Goal: Task Accomplishment & Management: Complete application form

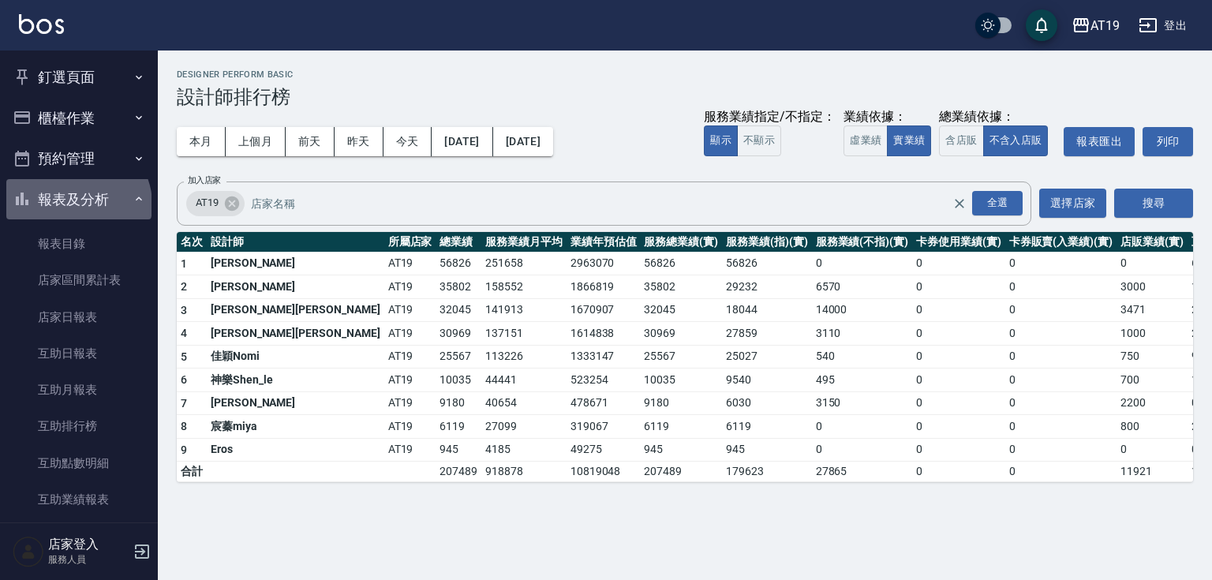
drag, startPoint x: 78, startPoint y: 199, endPoint x: 80, endPoint y: 189, distance: 10.4
click at [79, 197] on button "報表及分析" at bounding box center [78, 199] width 145 height 41
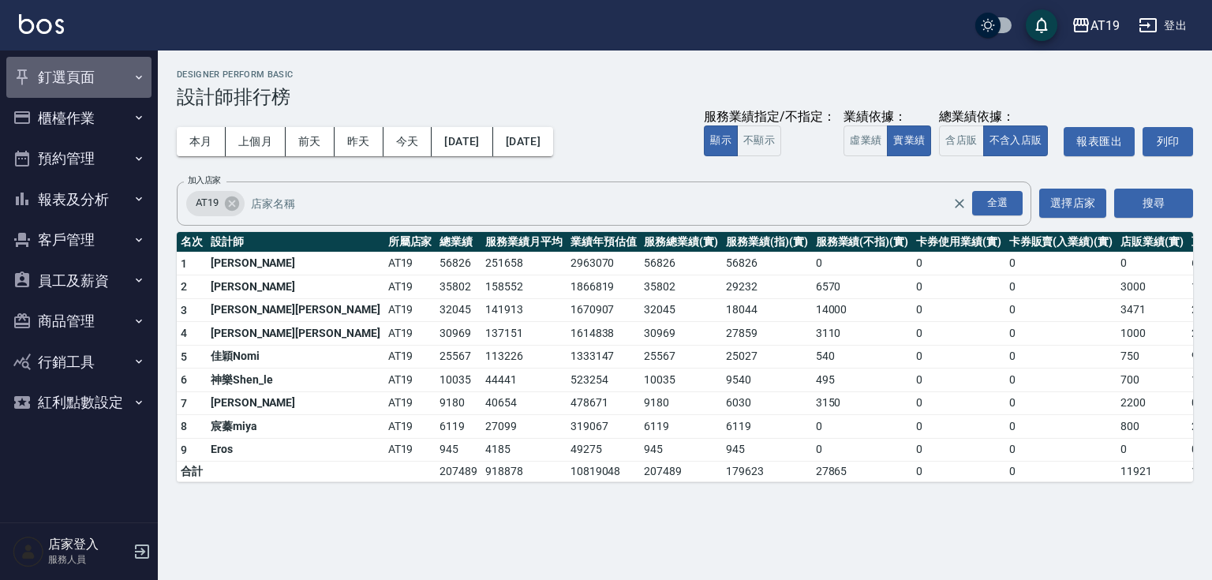
click at [79, 82] on button "釘選頁面" at bounding box center [78, 77] width 145 height 41
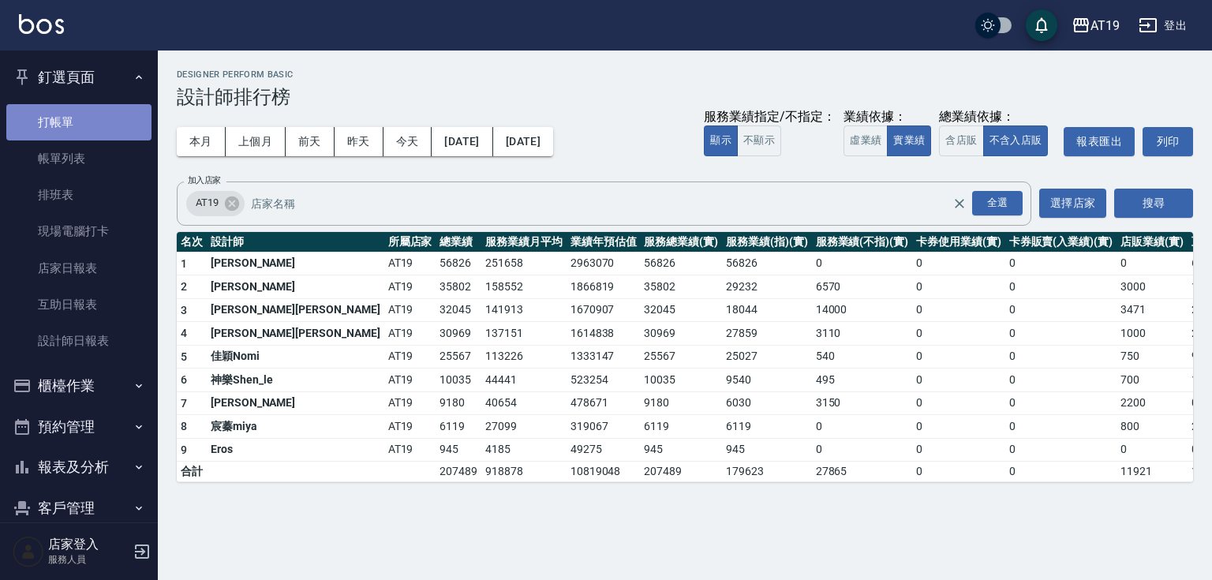
click at [85, 127] on link "打帳單" at bounding box center [78, 122] width 145 height 36
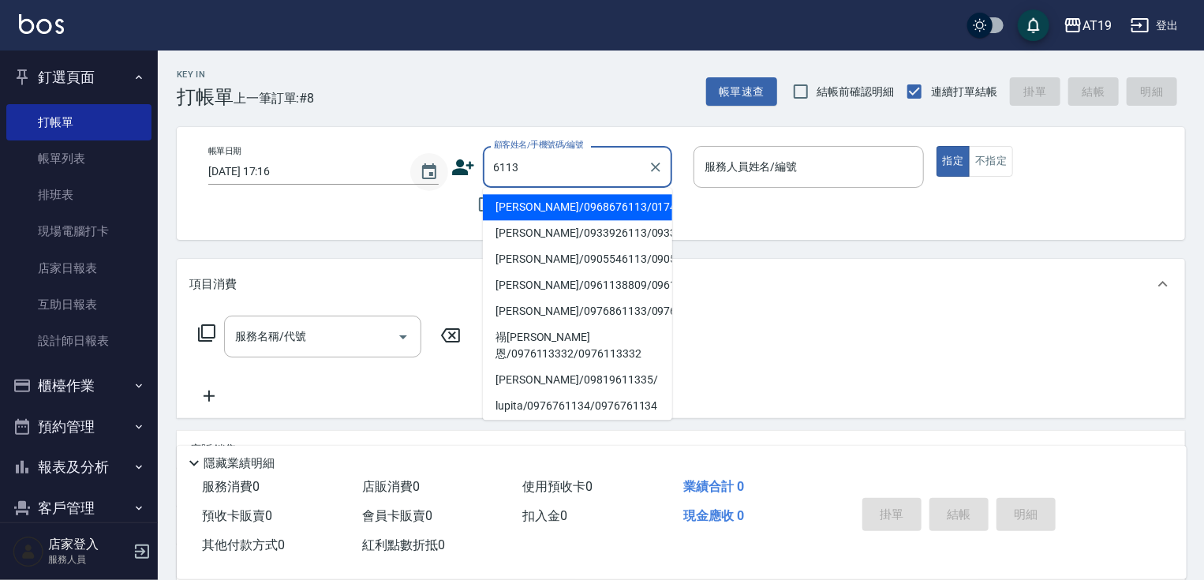
type input "[PERSON_NAME]/0968676113/01747"
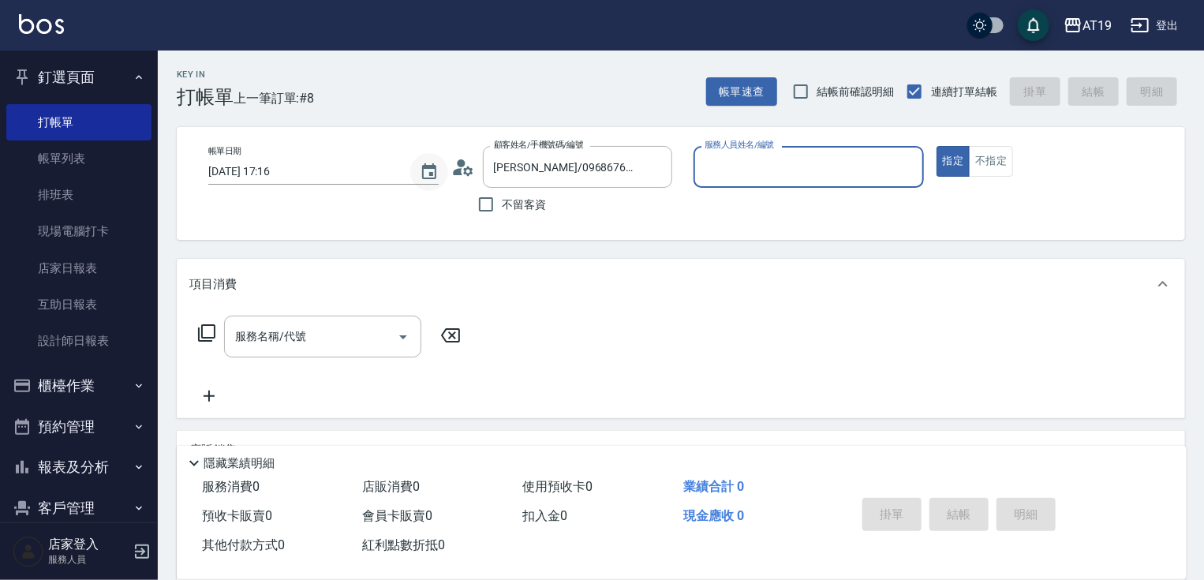
type input "Eros- 4"
click at [937, 146] on button "指定" at bounding box center [954, 161] width 34 height 31
type button "true"
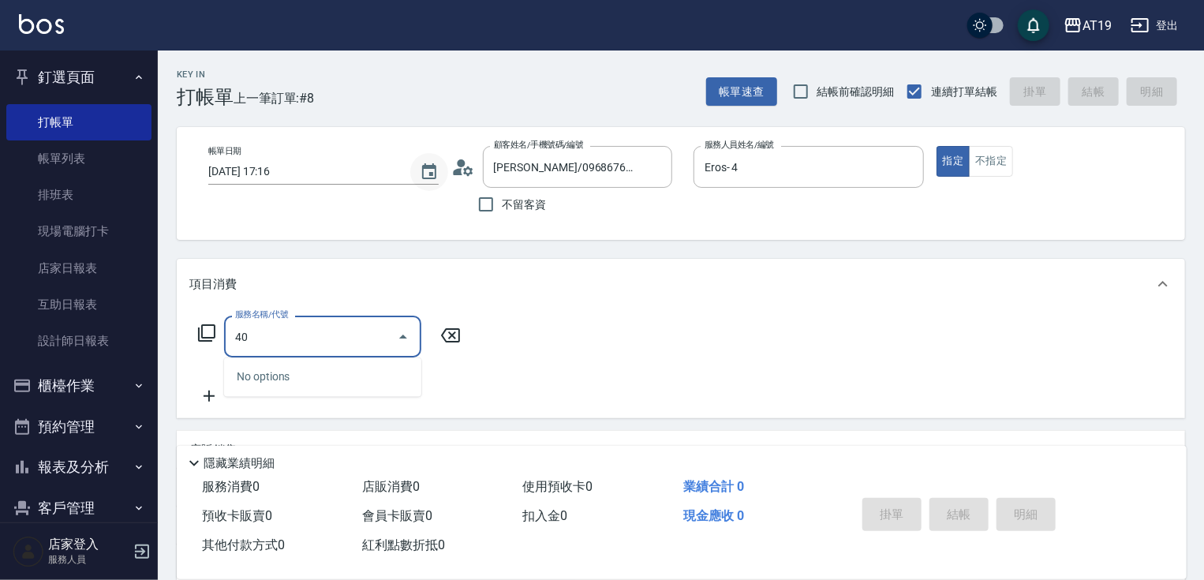
type input "401"
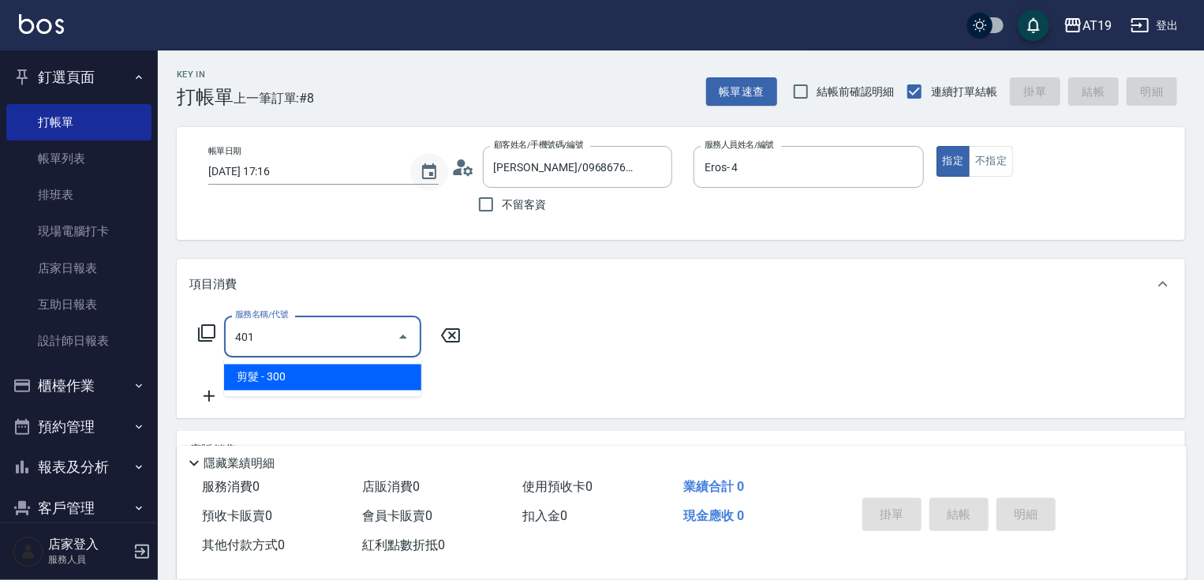
type input "30"
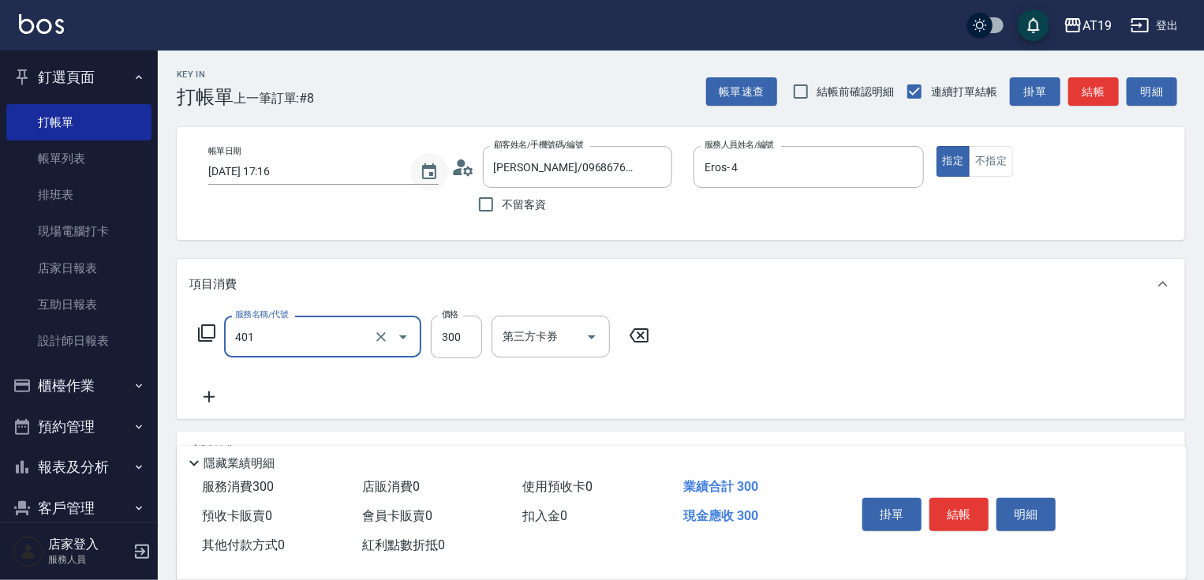
type input "剪髮(401)"
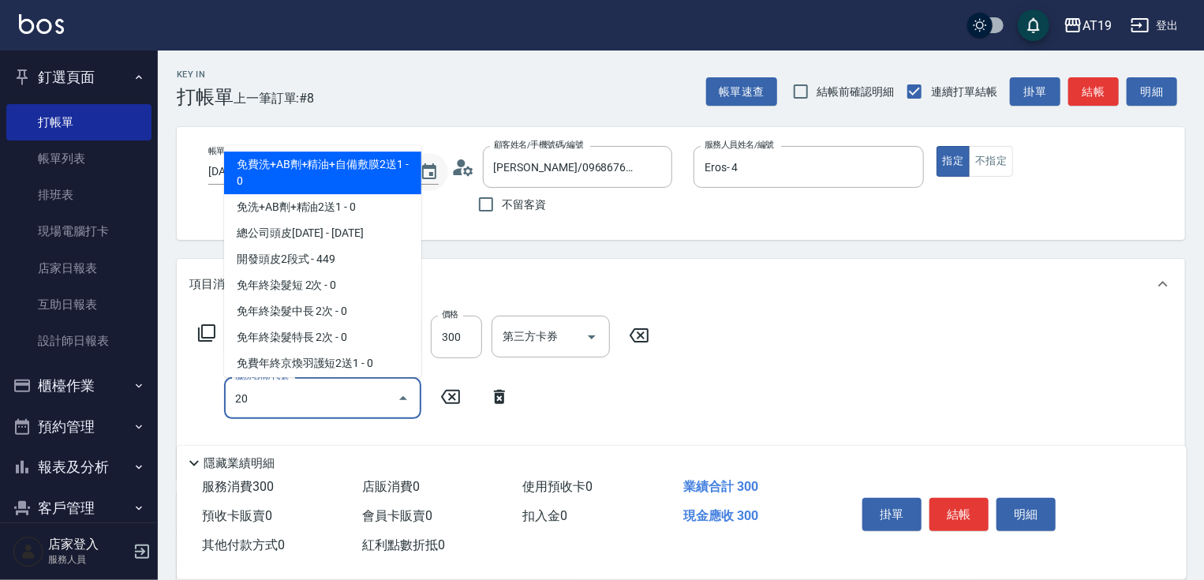
type input "201"
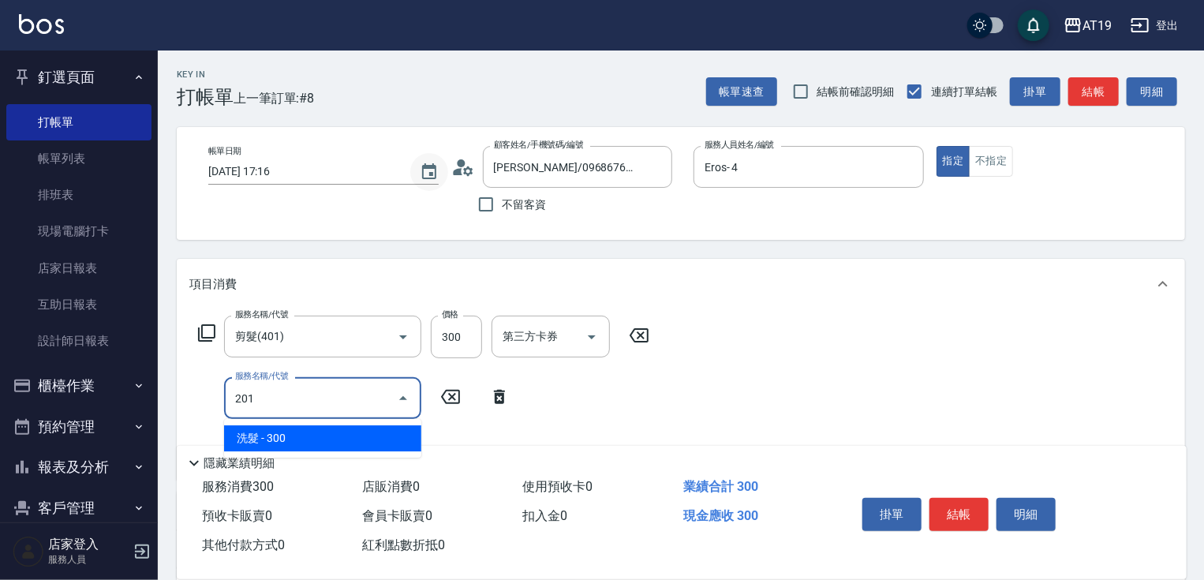
type input "60"
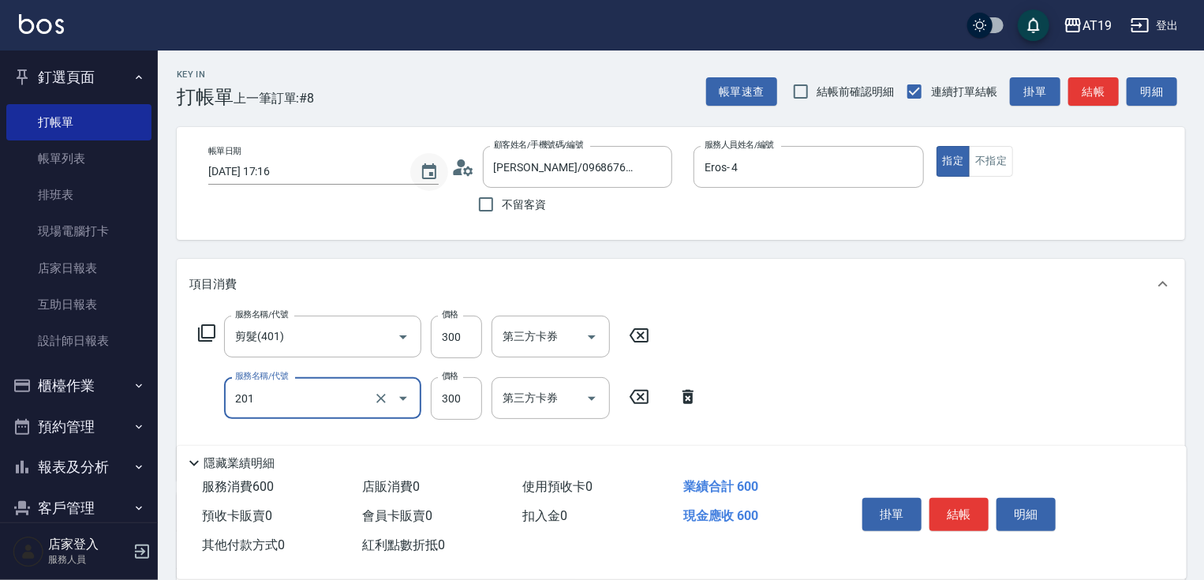
type input "洗髮(201)"
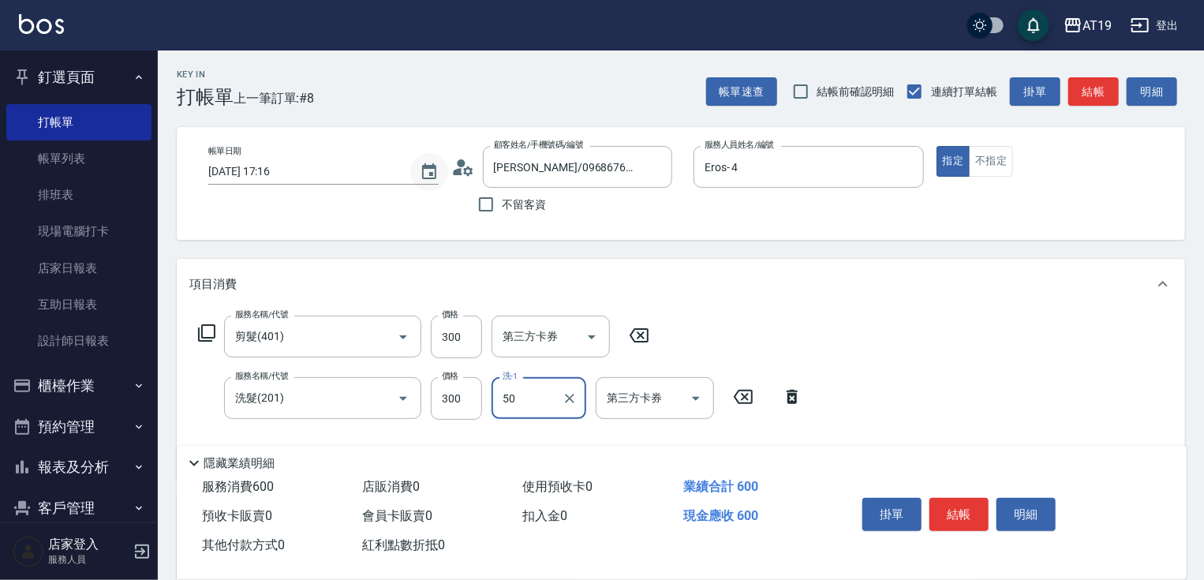
type input "50"
type input "Lana-60"
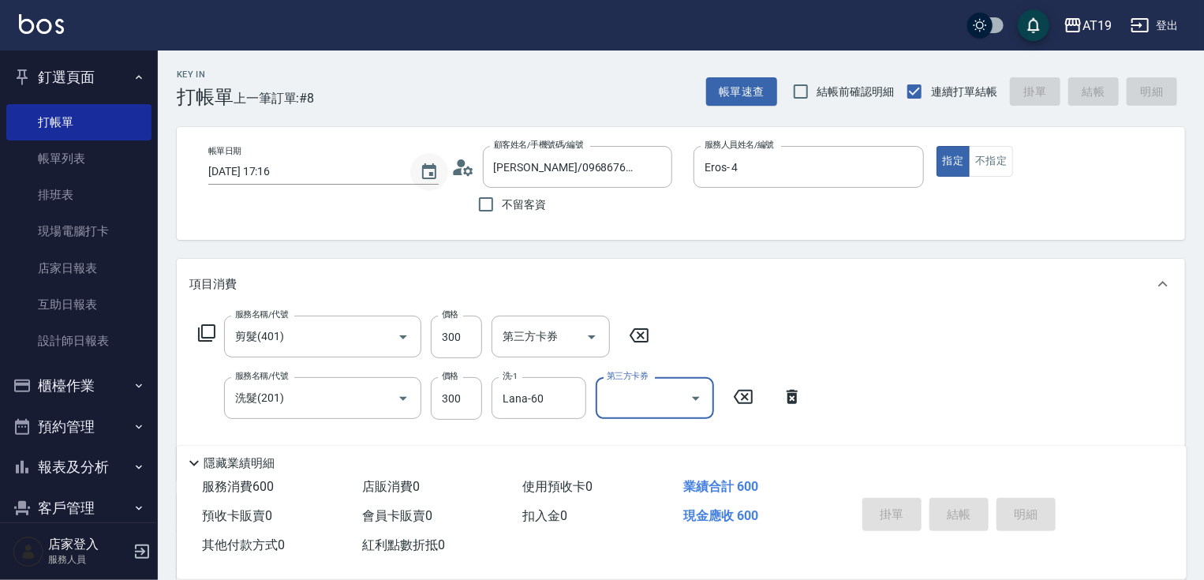
type input "[DATE] 17:25"
type input "0"
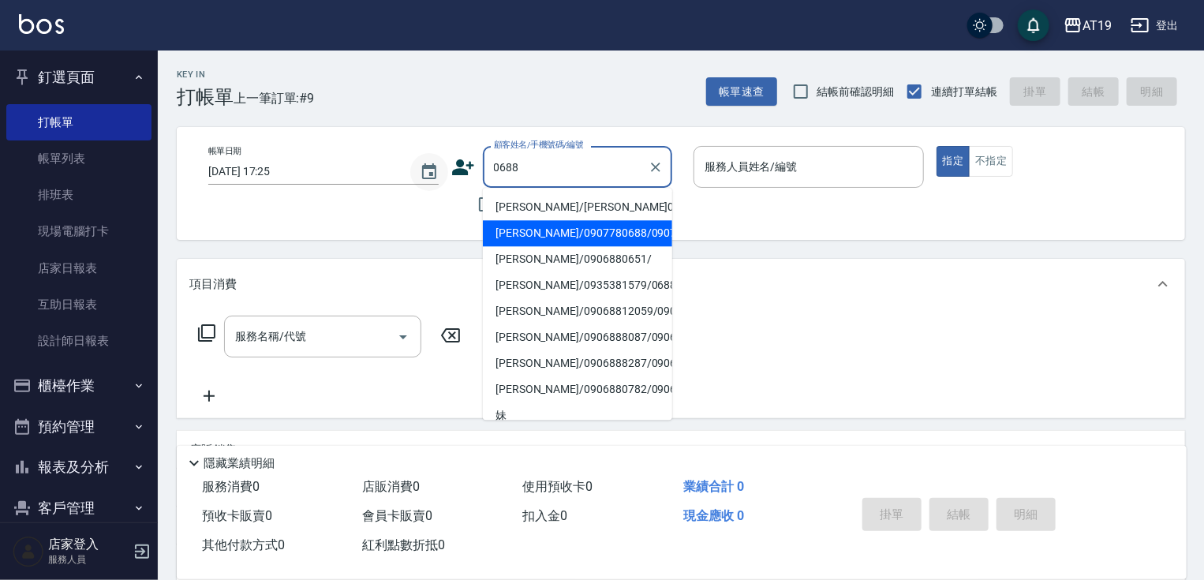
type input "[PERSON_NAME]/0907780688/0907780688"
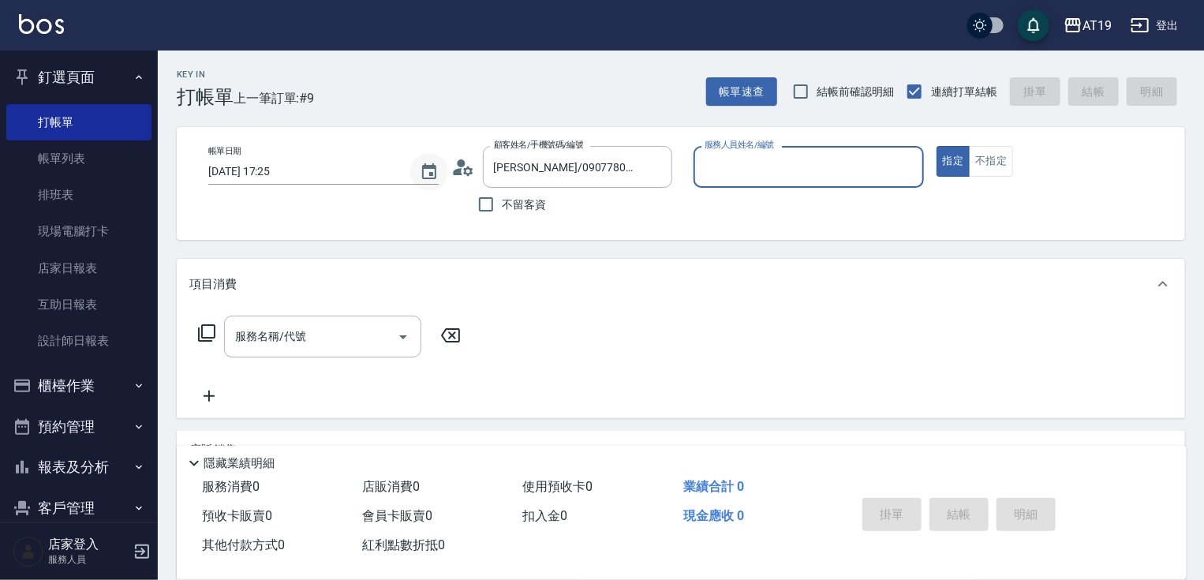
type input "Mika- 8"
click at [937, 146] on button "指定" at bounding box center [954, 161] width 34 height 31
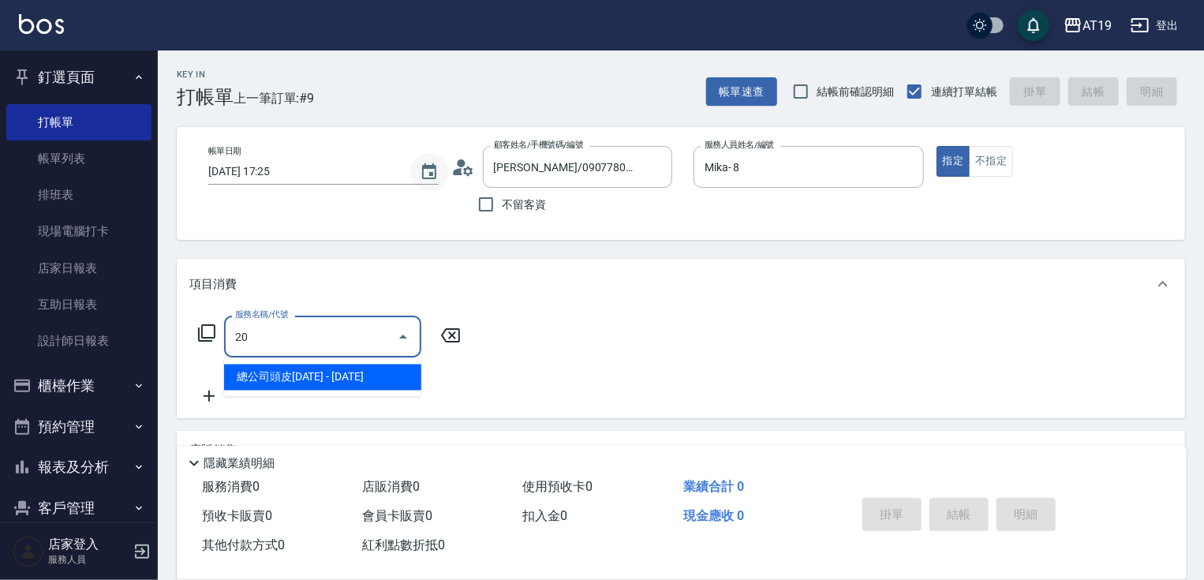
type input "201"
type input "30"
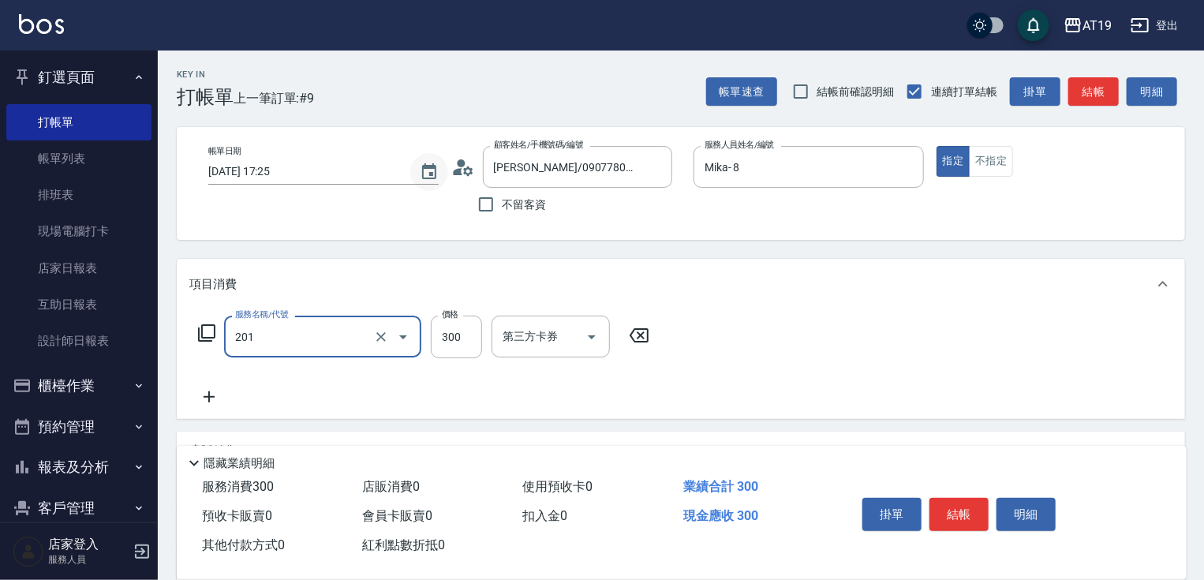
type input "洗髮(201)"
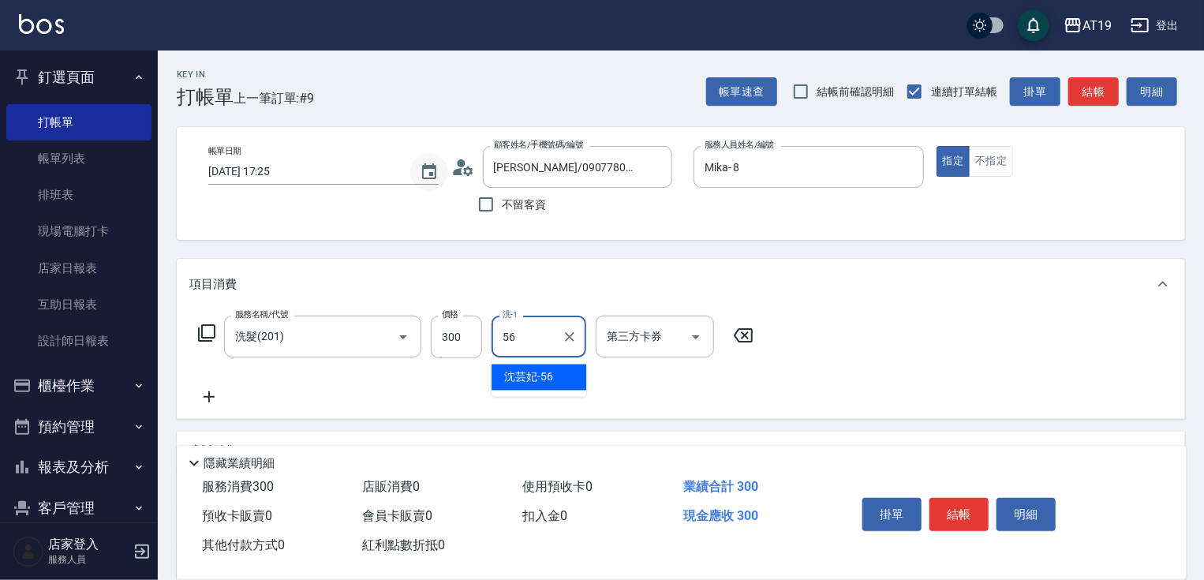
type input "[PERSON_NAME]-56"
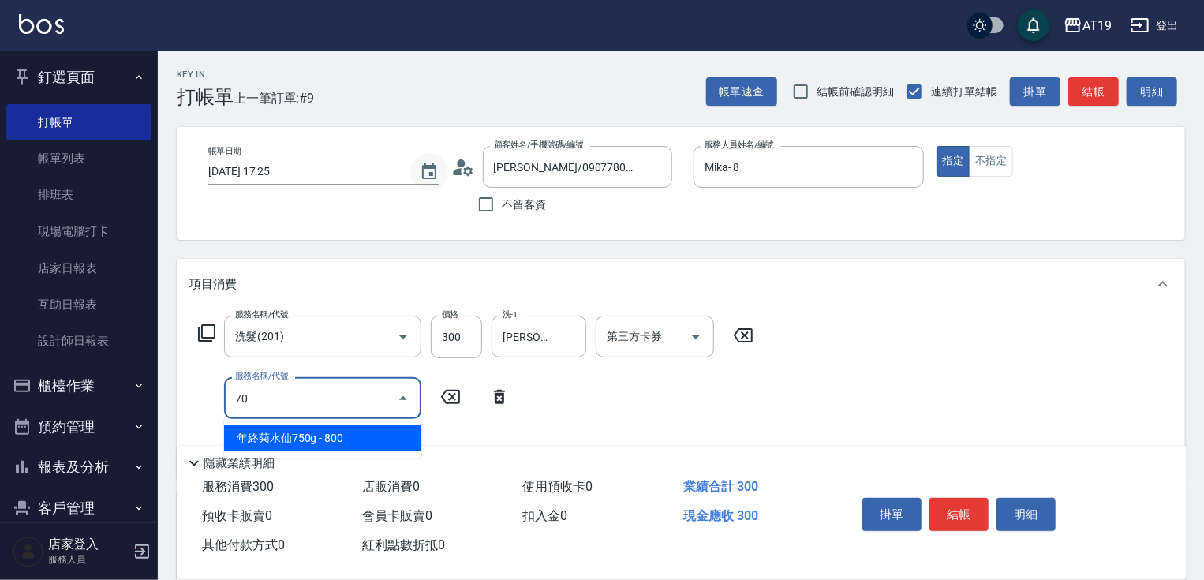
type input "704"
type input "530"
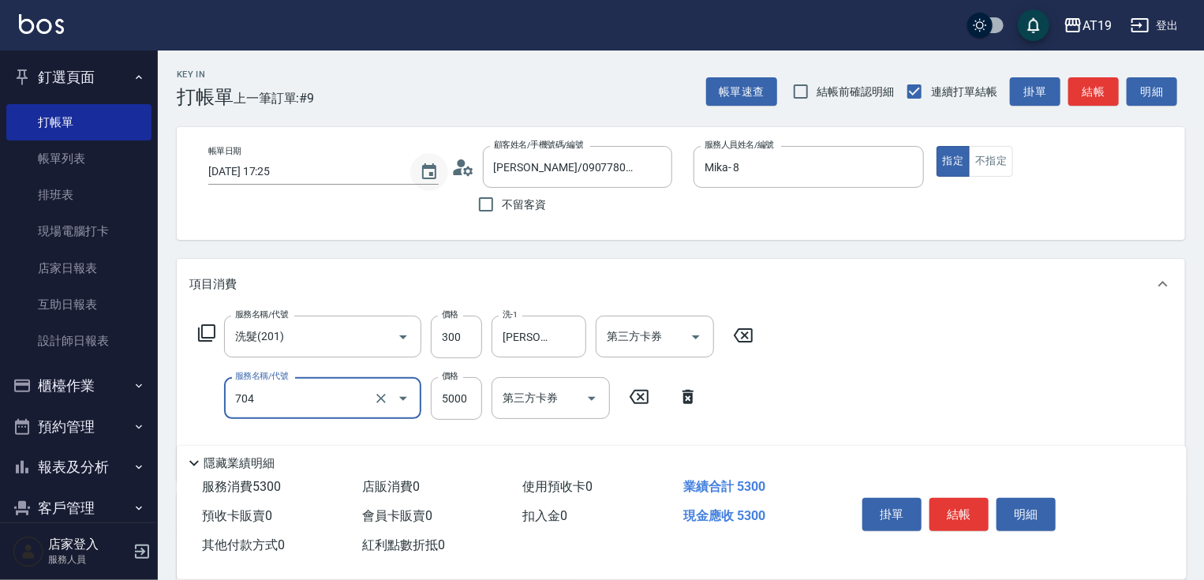
type input "新羽毛鉑金接髮調整(704)"
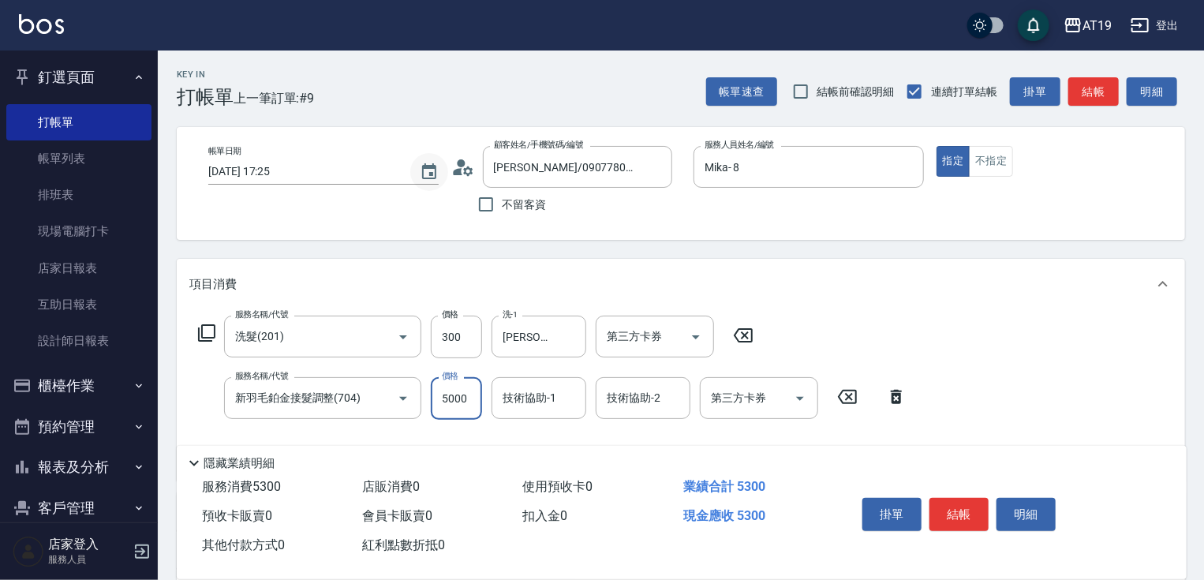
type input "7"
type input "30"
type input "700"
type input "730"
type input "7000"
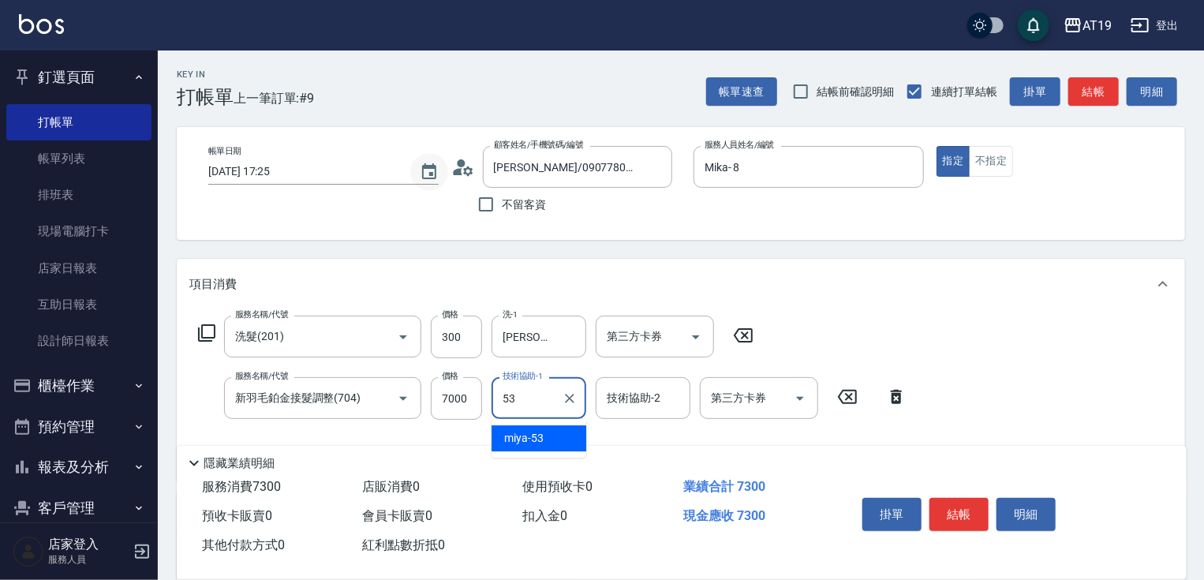
type input "miya-53"
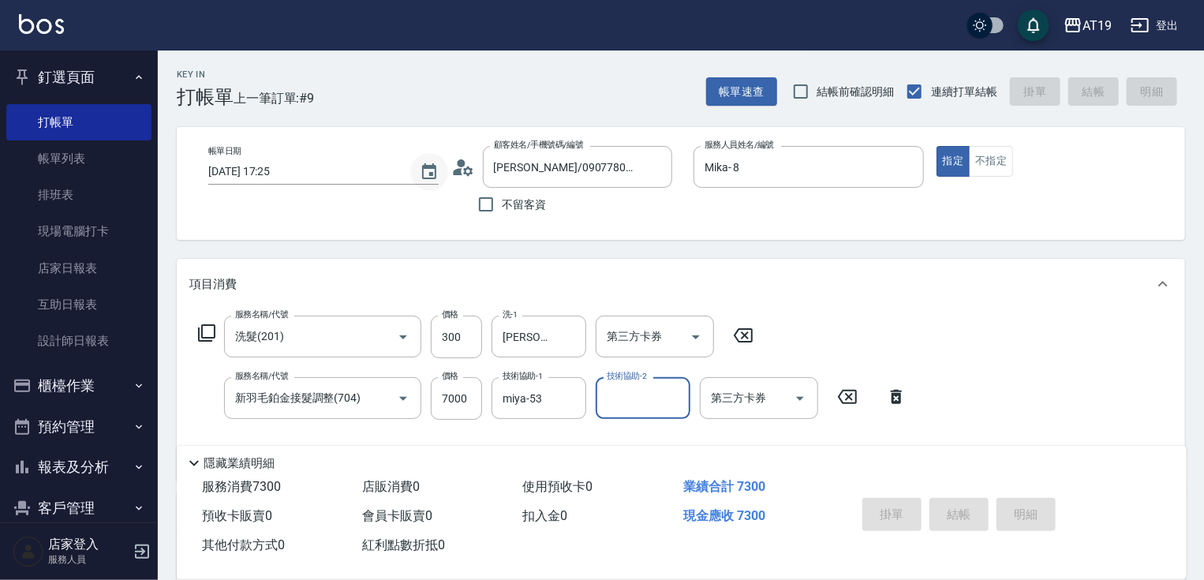
type input "[DATE] 17:26"
type input "0"
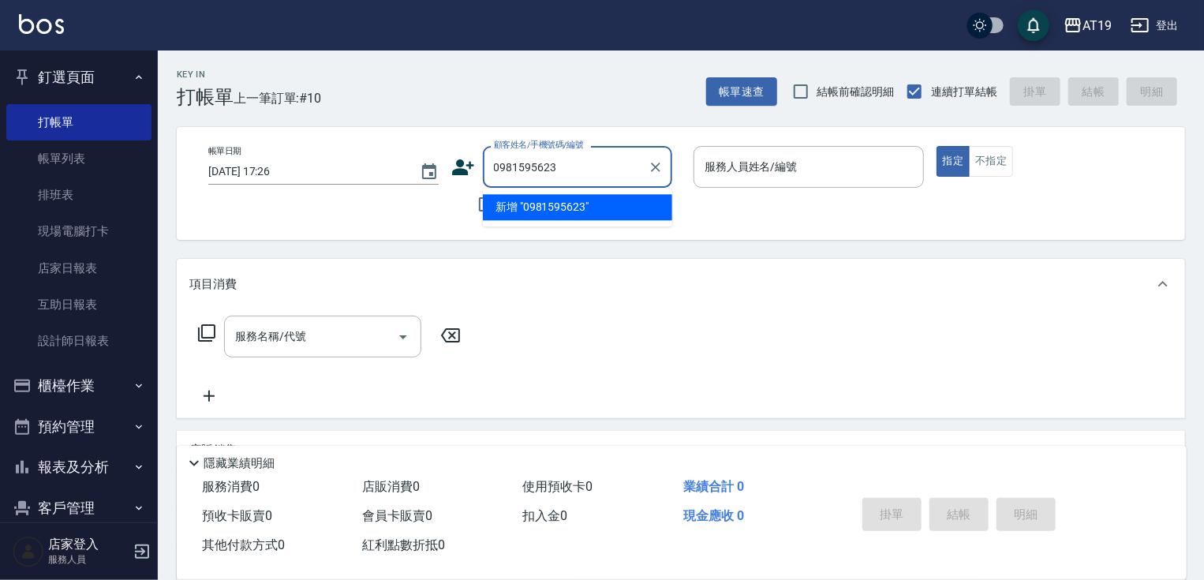
type input "0981595623"
click at [464, 164] on icon at bounding box center [463, 167] width 24 height 24
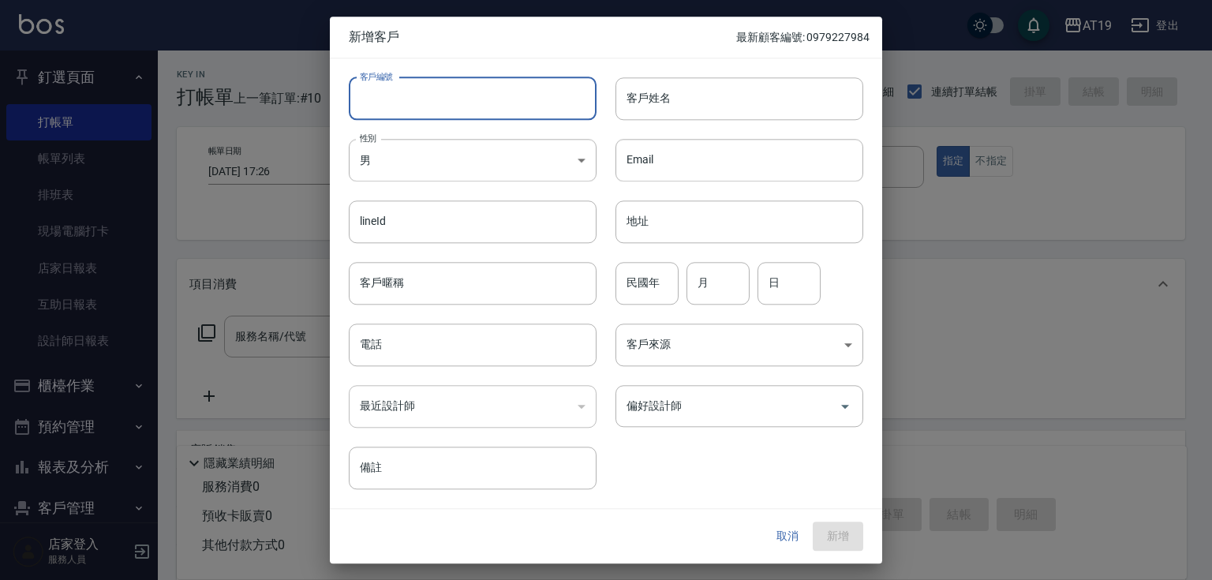
click at [550, 99] on input "客戶編號" at bounding box center [473, 98] width 248 height 43
paste input "0981595623"
type input "0981595623"
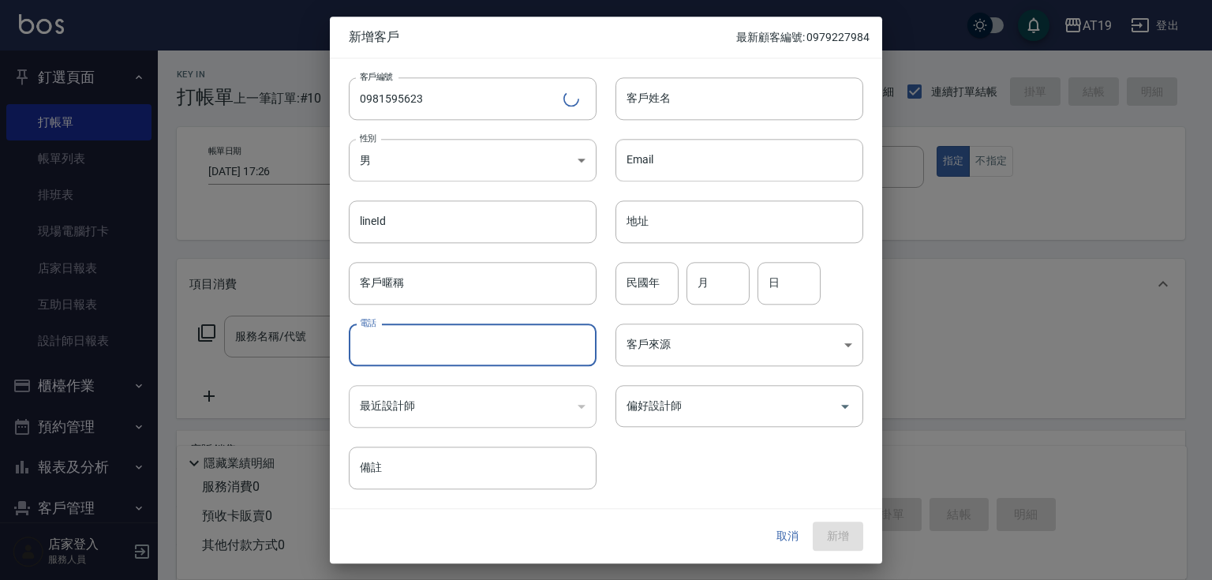
click at [521, 349] on input "電話" at bounding box center [473, 345] width 248 height 43
paste input "0981595623"
type input "0981595623"
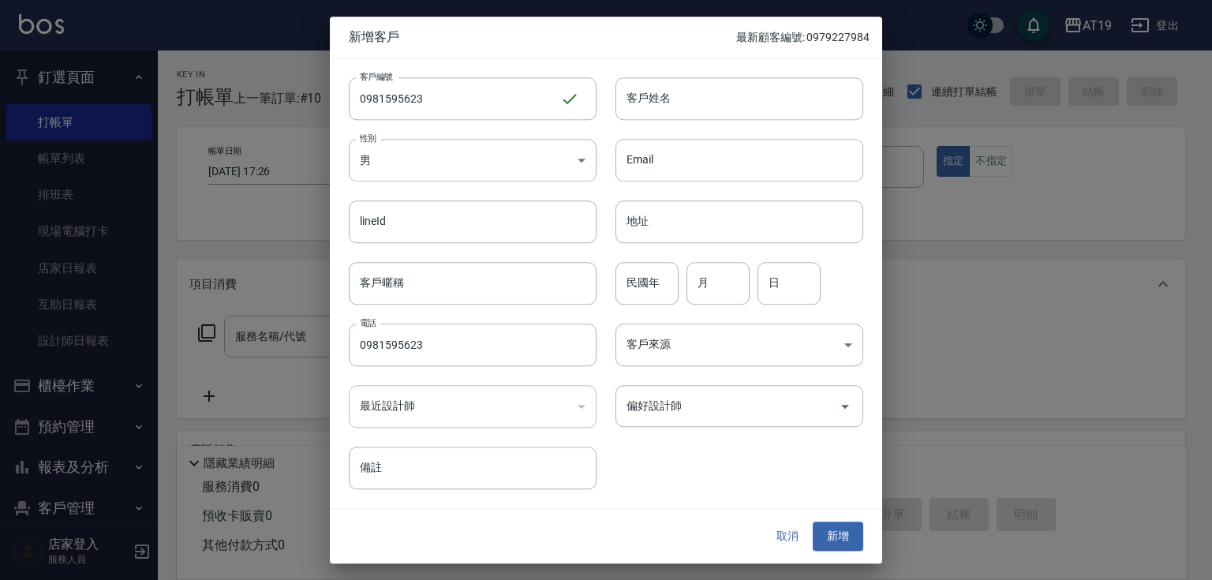
click at [518, 186] on div "lineId lineId" at bounding box center [463, 213] width 267 height 62
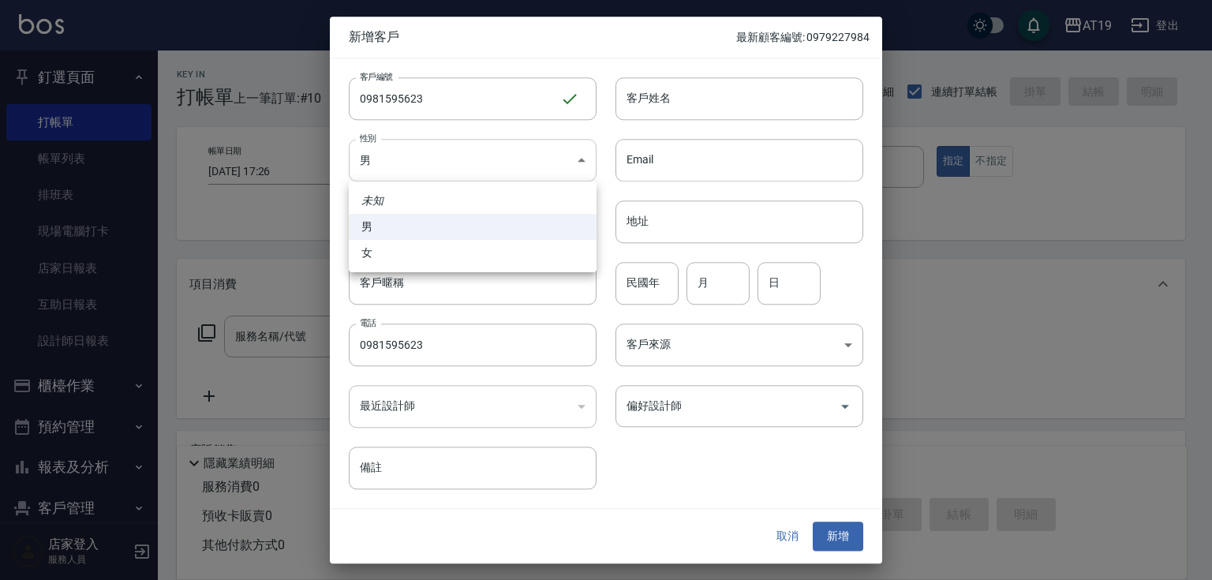
click at [515, 170] on body "AT19 登出 釘選頁面 打帳單 帳單列表 排班表 現場電腦打卡 店家日報表 互助日報表 設計師日報表 櫃檯作業 打帳單 帳單列表 現金收支登錄 高階收支登錄…" at bounding box center [606, 404] width 1212 height 808
drag, startPoint x: 522, startPoint y: 256, endPoint x: 631, endPoint y: 148, distance: 152.9
click at [530, 246] on li "女" at bounding box center [473, 253] width 248 height 26
type input "[DEMOGRAPHIC_DATA]"
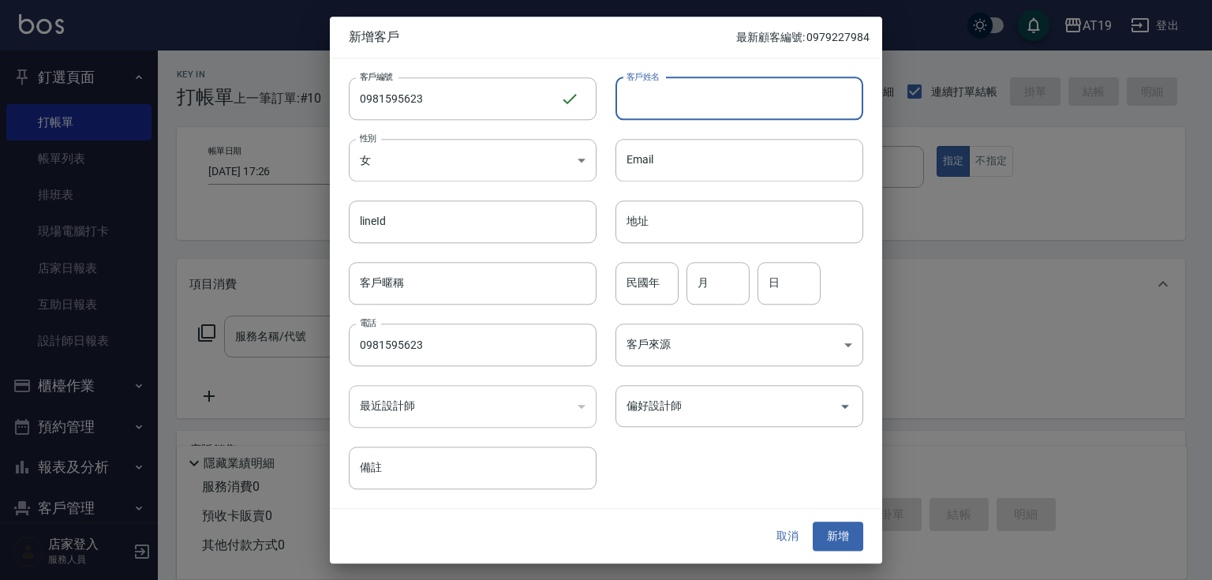
drag, startPoint x: 685, startPoint y: 99, endPoint x: 647, endPoint y: 45, distance: 66.3
click at [685, 98] on input "客戶姓名" at bounding box center [740, 98] width 248 height 43
type input "c"
type input "[PERSON_NAME]"
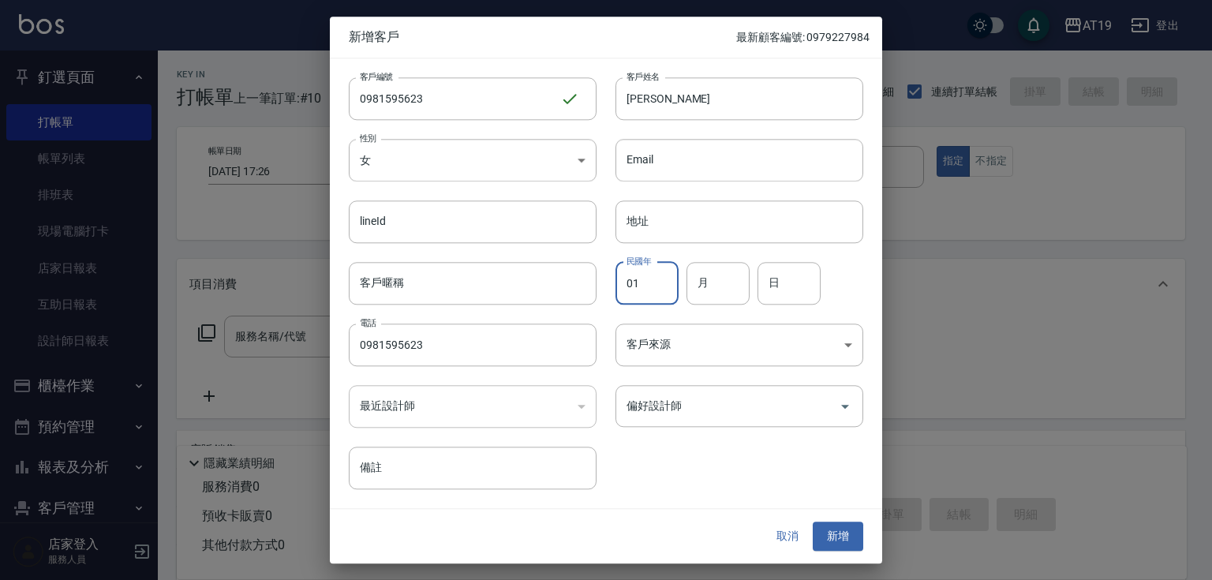
type input "01"
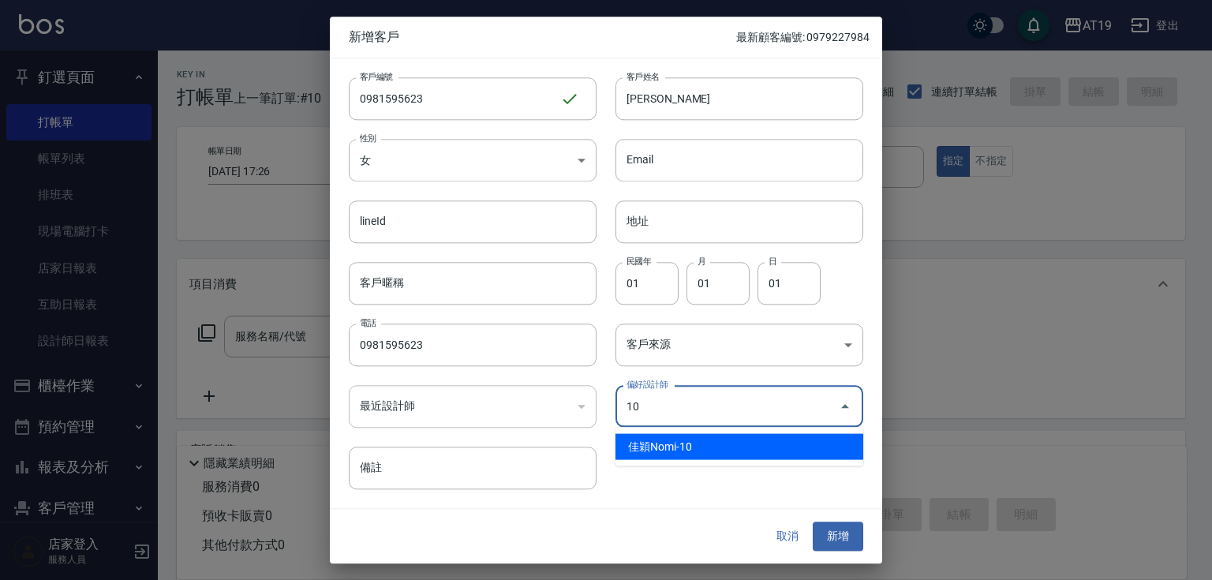
type input "佳穎Nomi"
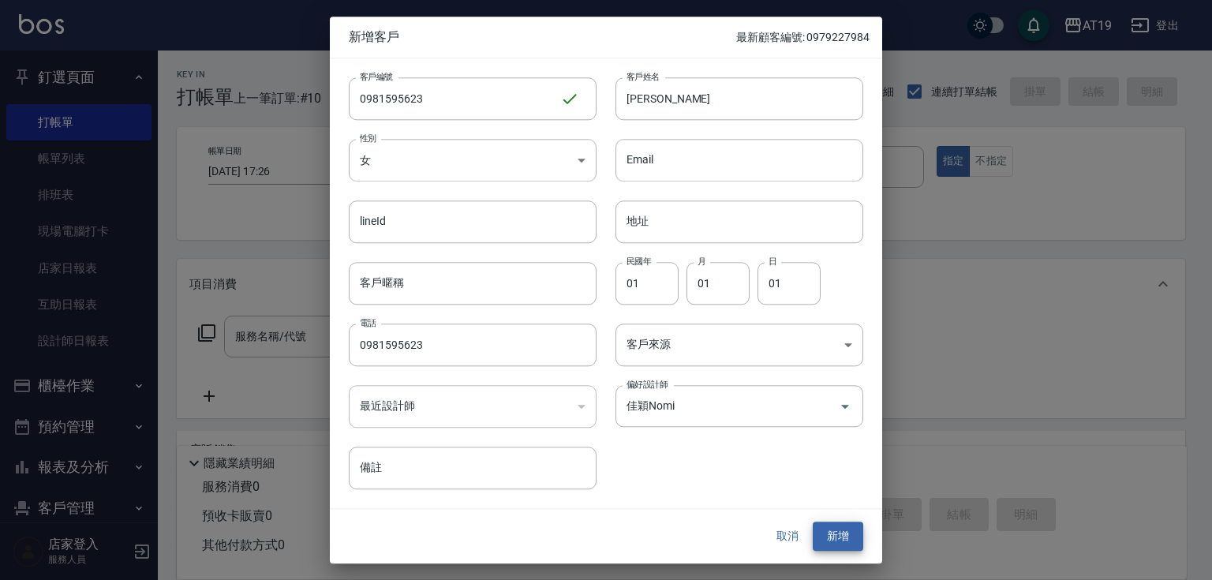
click at [813, 522] on button "新增" at bounding box center [838, 536] width 51 height 29
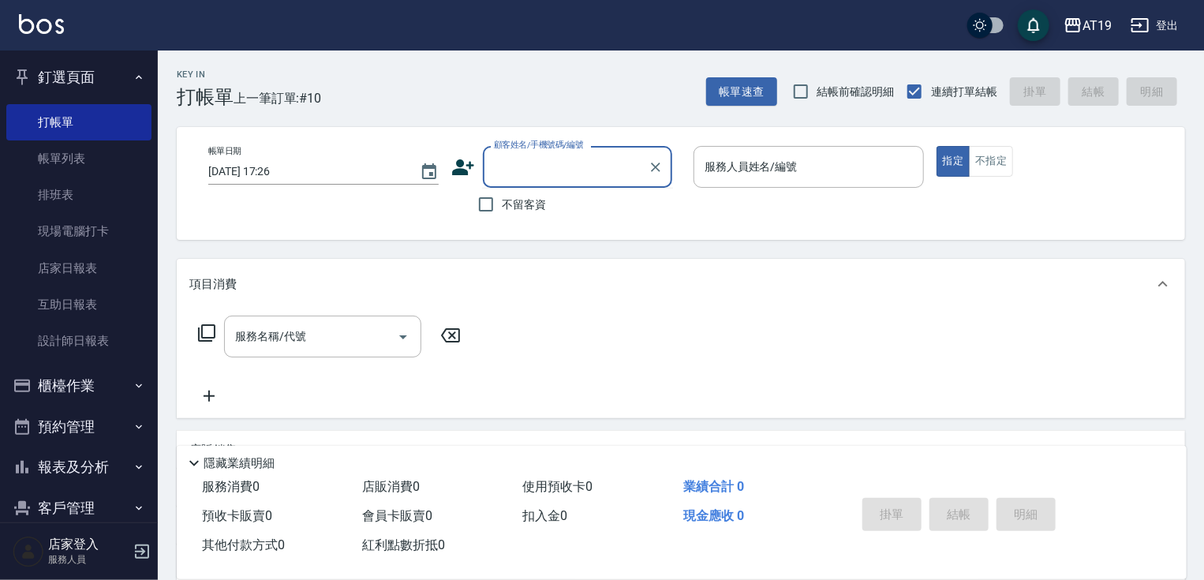
drag, startPoint x: 568, startPoint y: 172, endPoint x: 591, endPoint y: 68, distance: 106.7
click at [570, 169] on input "顧客姓名/手機號碼/編號" at bounding box center [566, 167] width 152 height 28
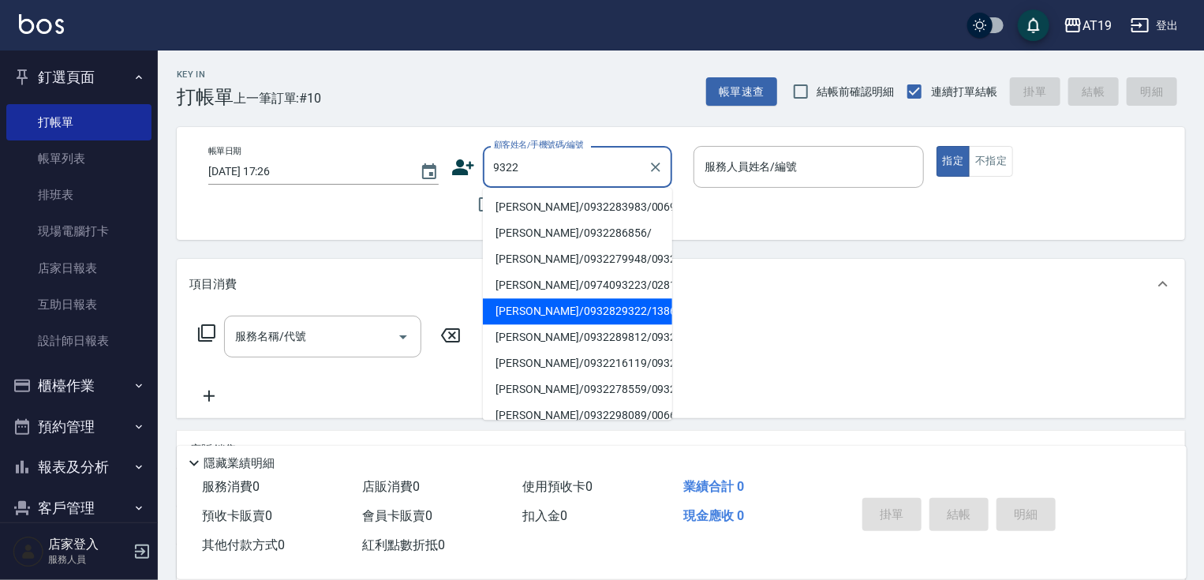
type input "[PERSON_NAME]/0932829322/13863"
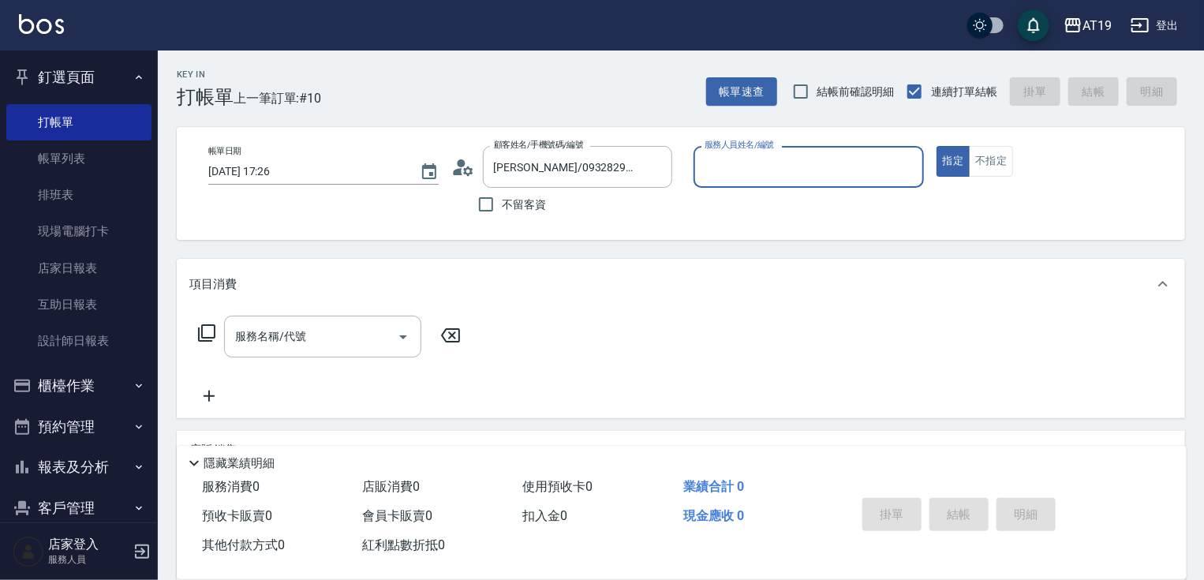
type input "Linda- 1"
click at [937, 146] on button "指定" at bounding box center [954, 161] width 34 height 31
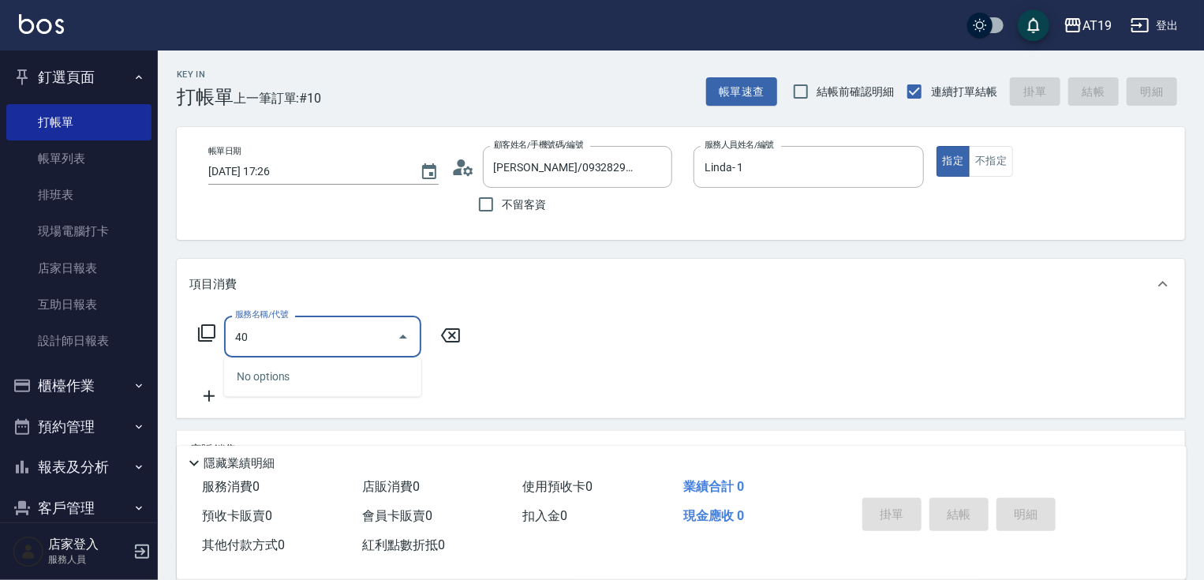
type input "401"
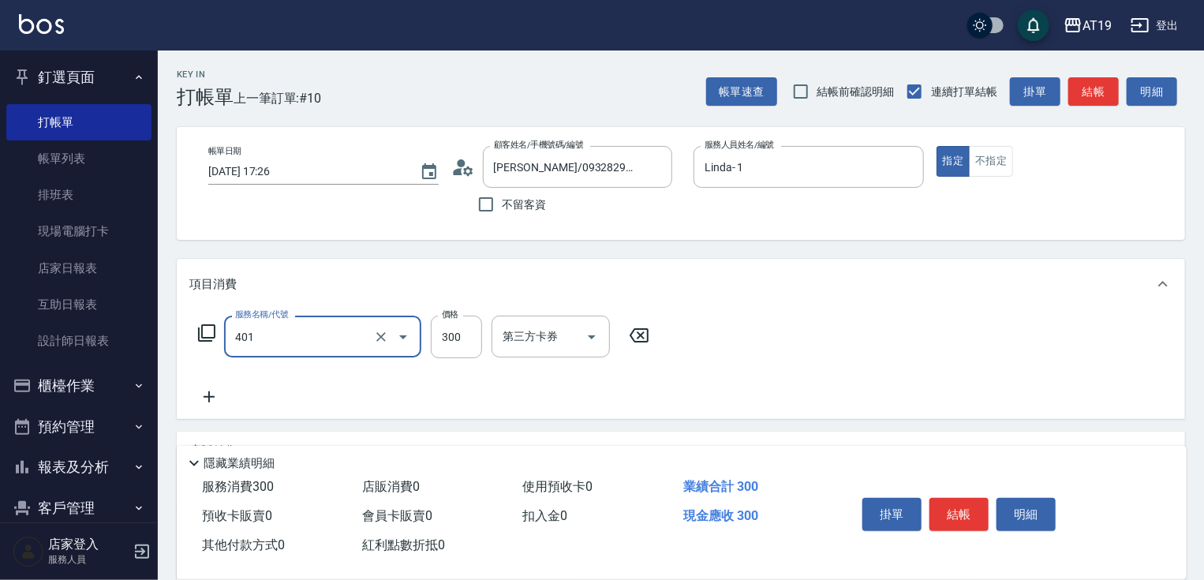
type input "30"
type input "剪髮(401)"
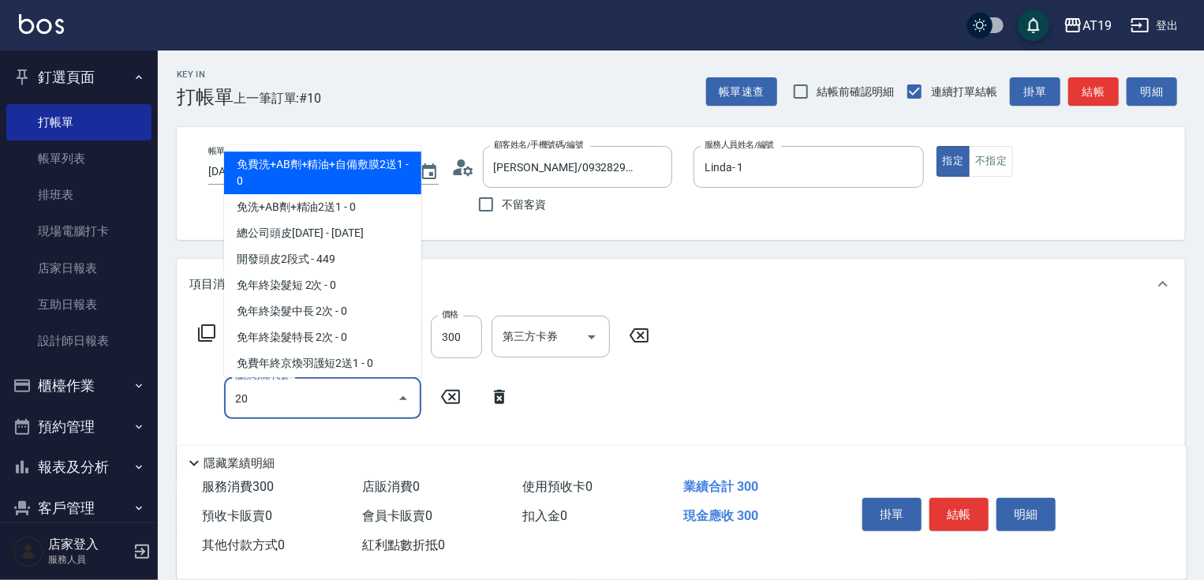
type input "201"
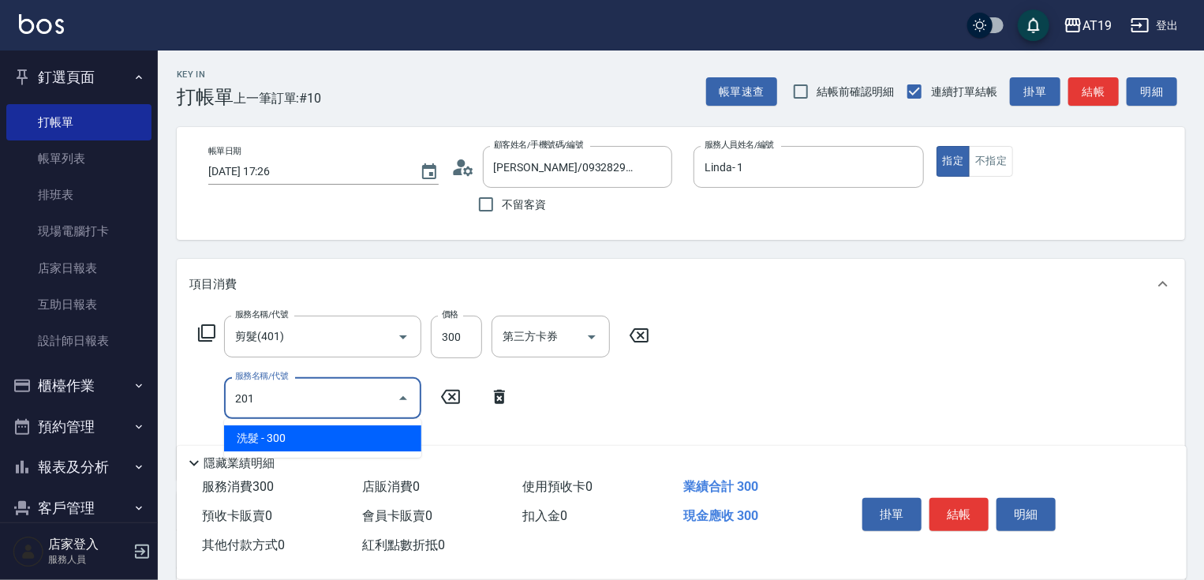
type input "60"
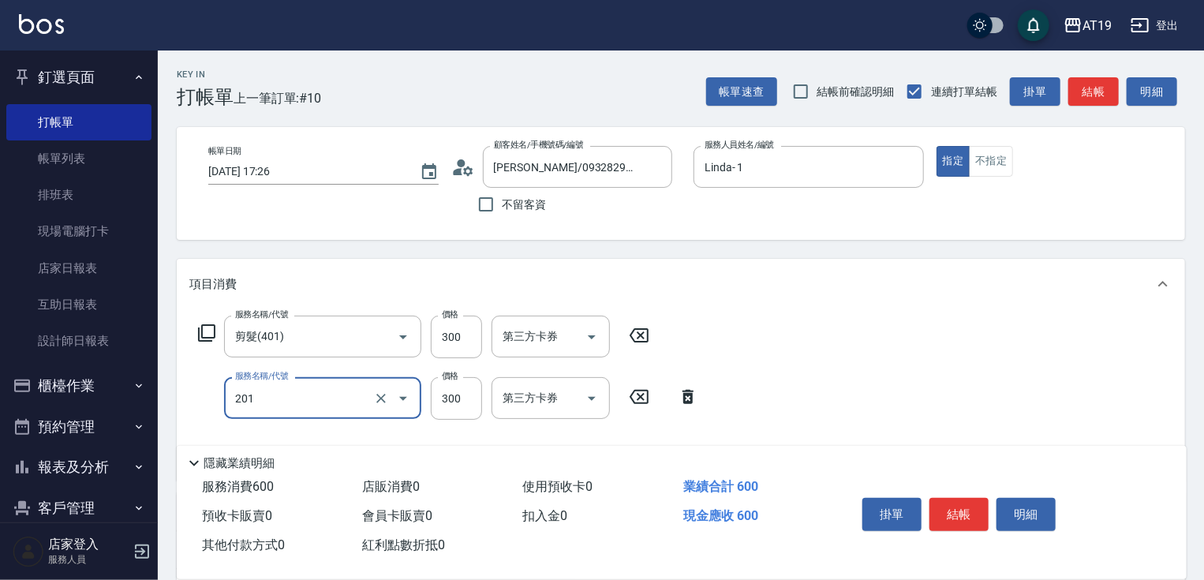
type input "洗髮(201)"
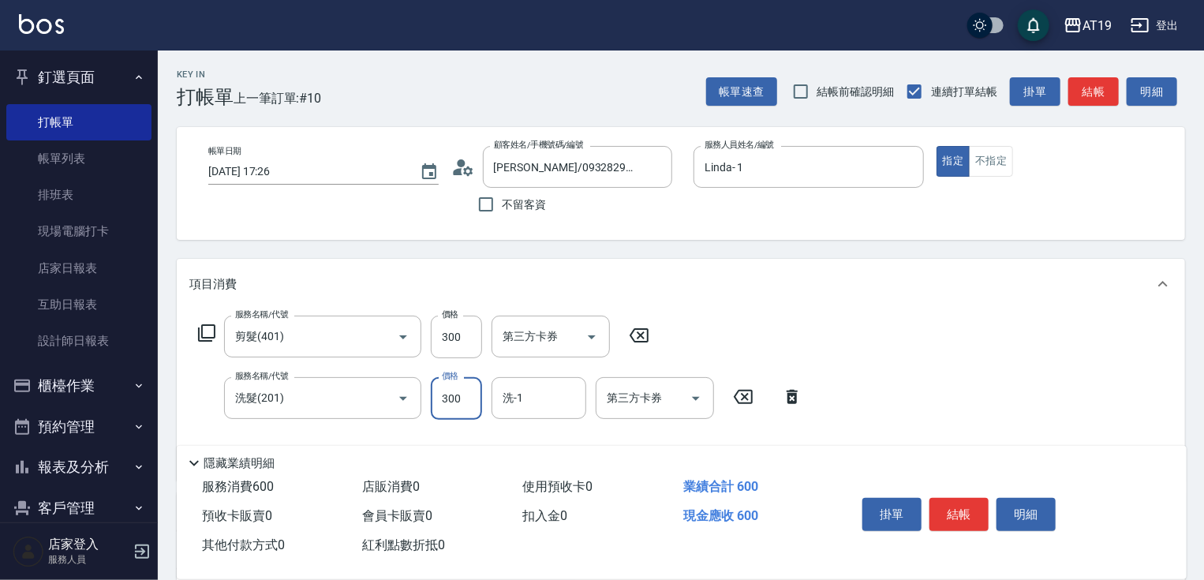
type input "30"
type input "20"
type input "50"
type input "200"
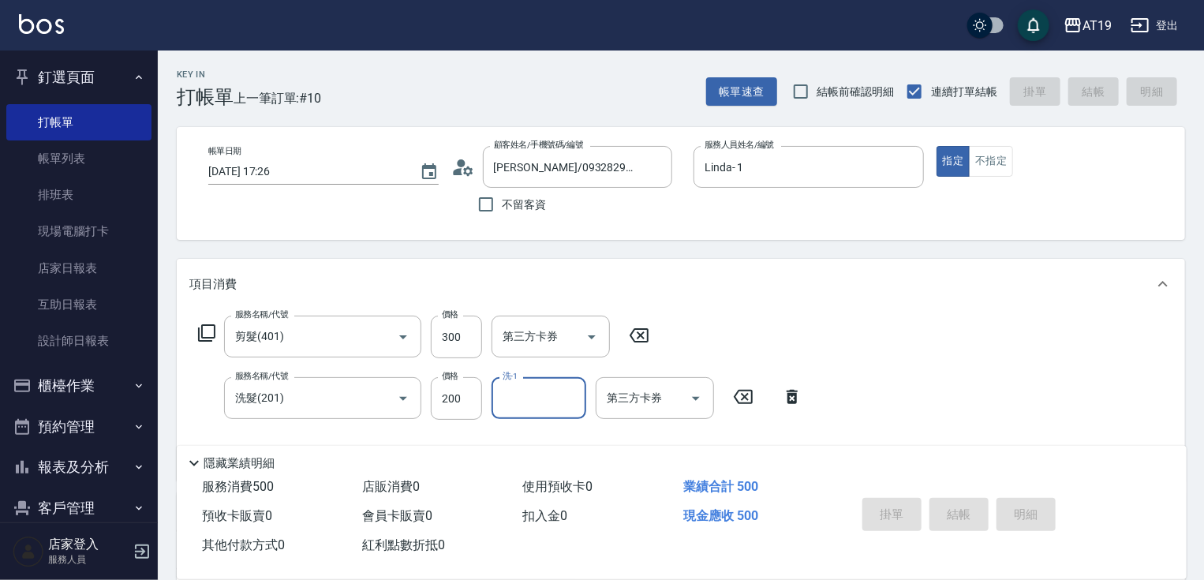
type input "[DATE] 17:35"
type input "0"
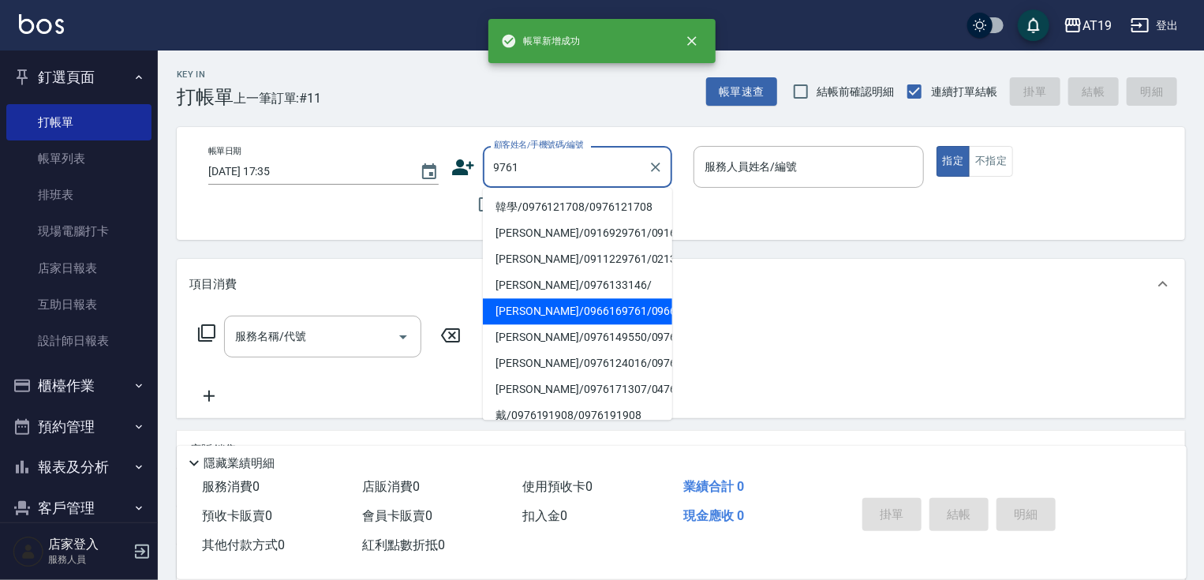
type input "[PERSON_NAME]/0966169761/0966169761"
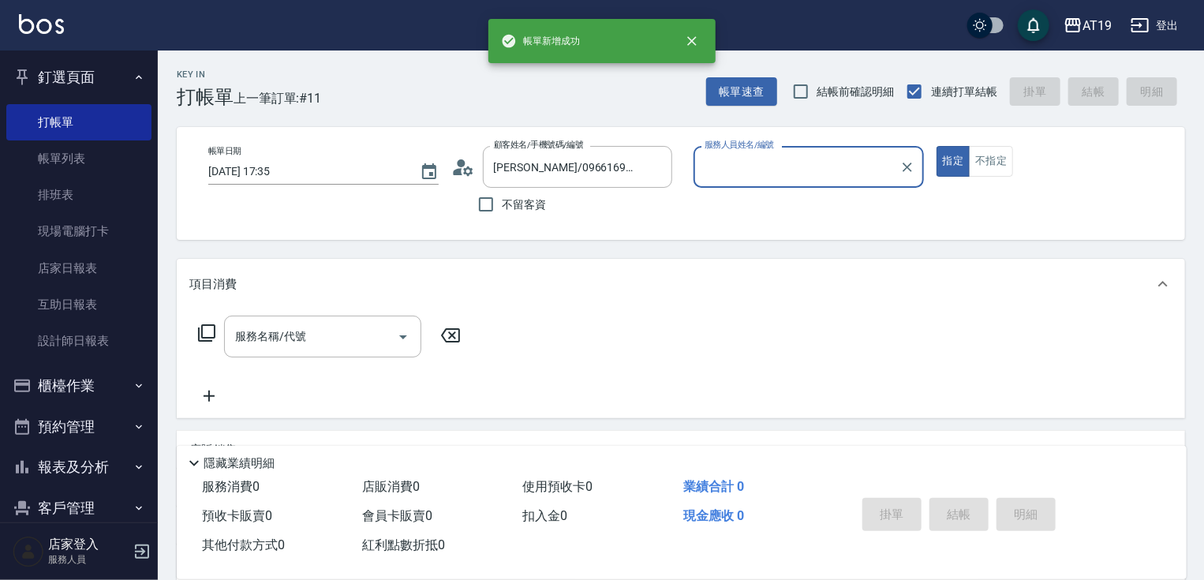
type input "Lannie- 2"
click at [937, 146] on button "指定" at bounding box center [954, 161] width 34 height 31
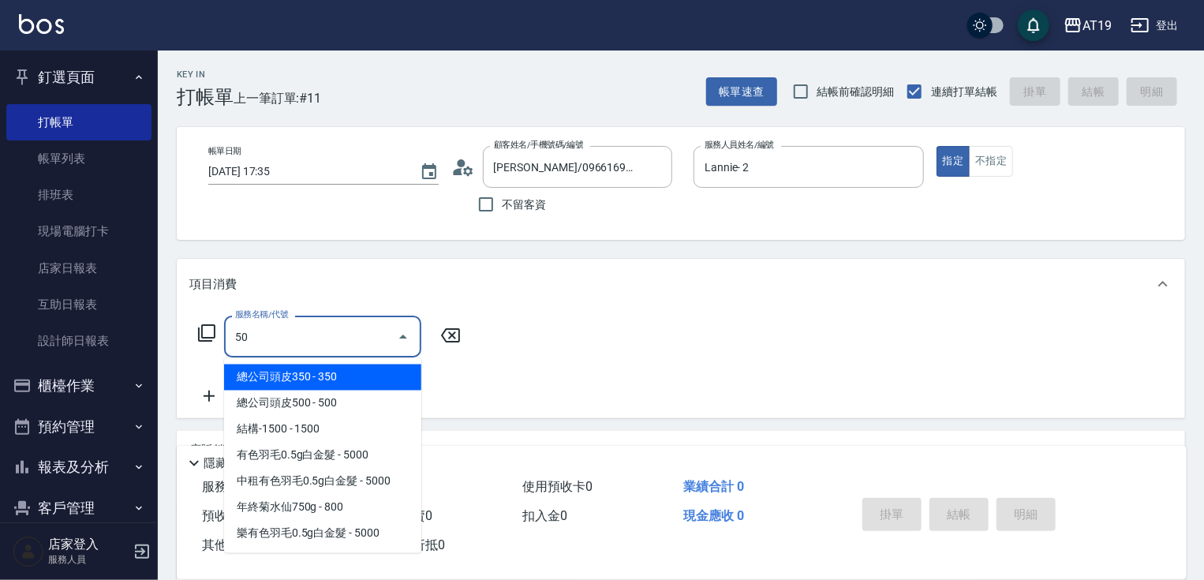
type input "501"
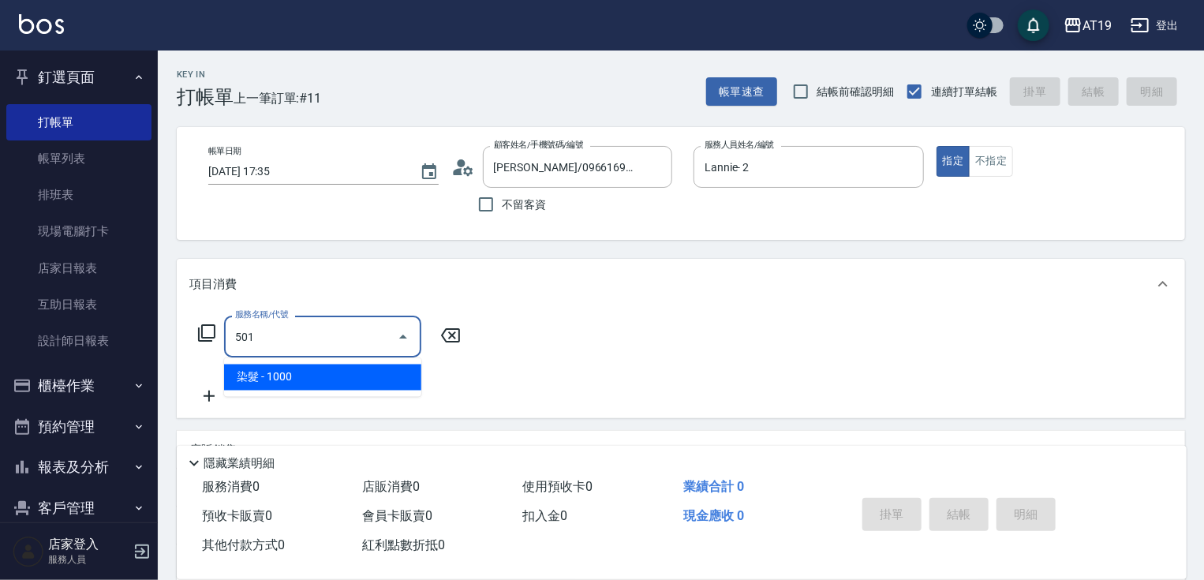
type input "100"
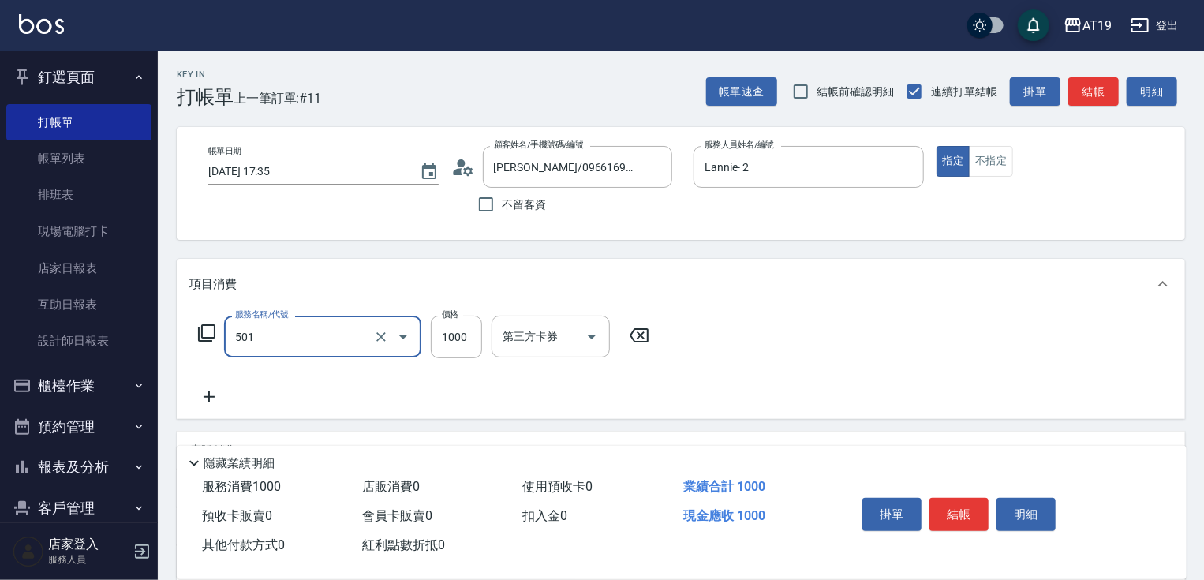
type input "染髮(501)"
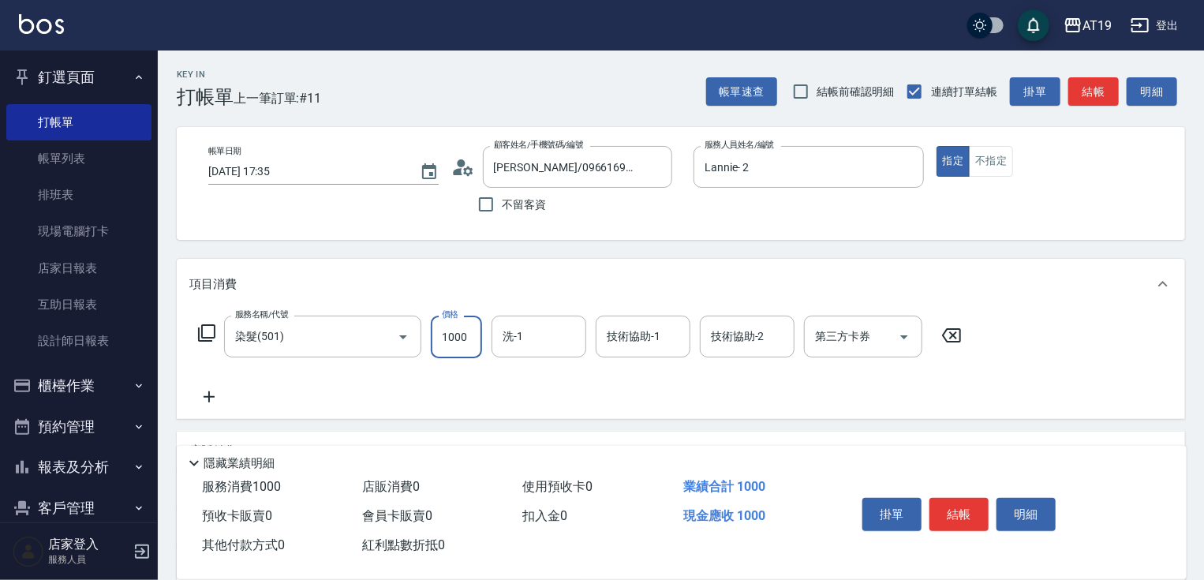
type input "1"
type input "0"
type input "150"
type input "10"
type input "1500"
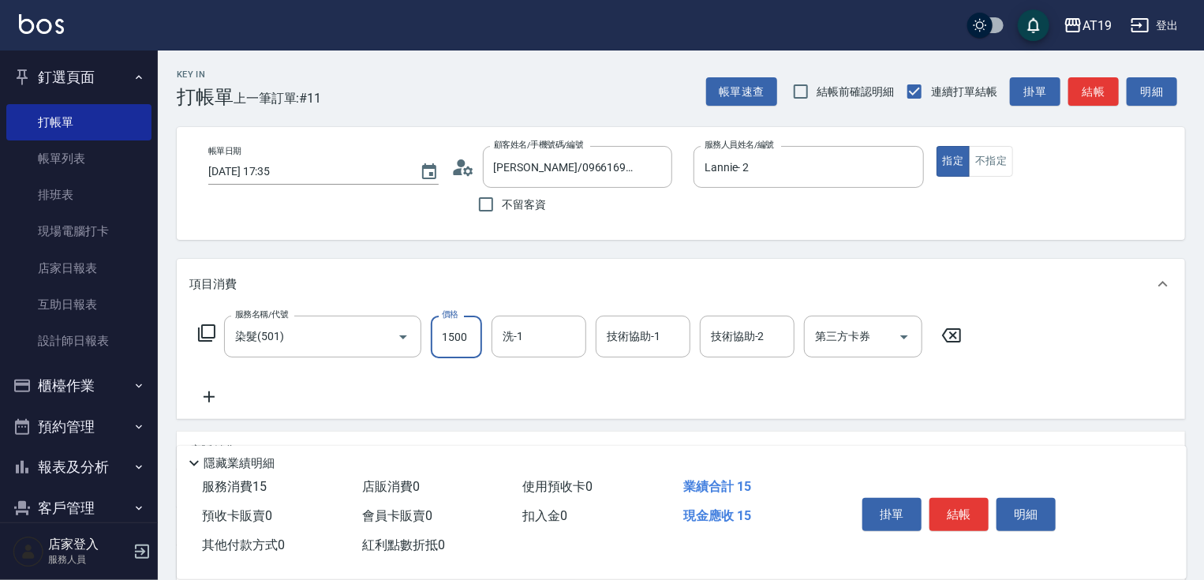
type input "150"
type input "1500"
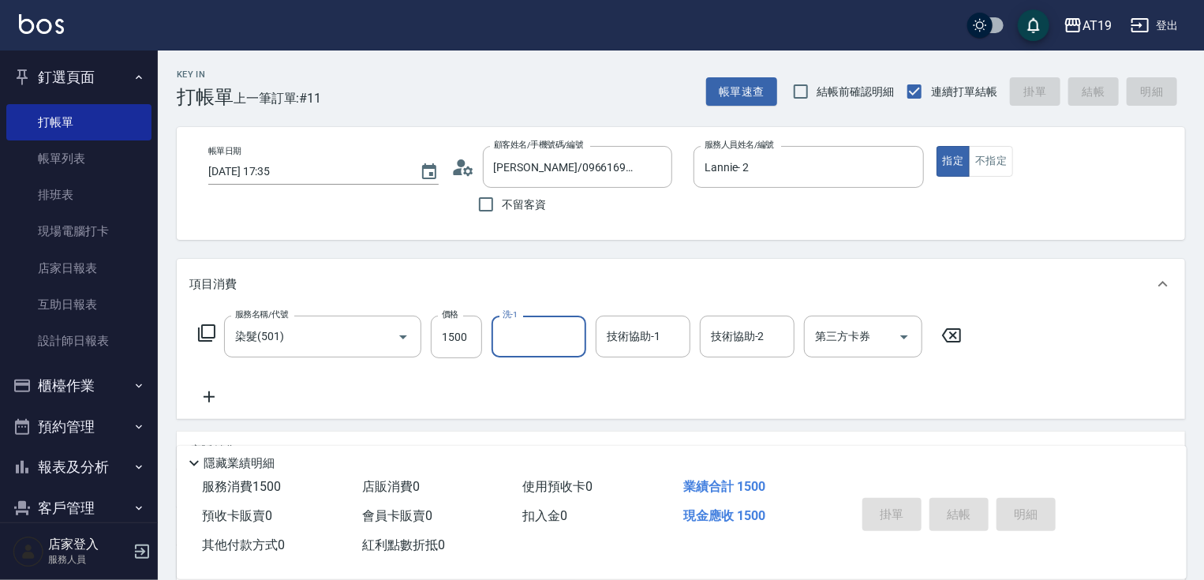
type input "0"
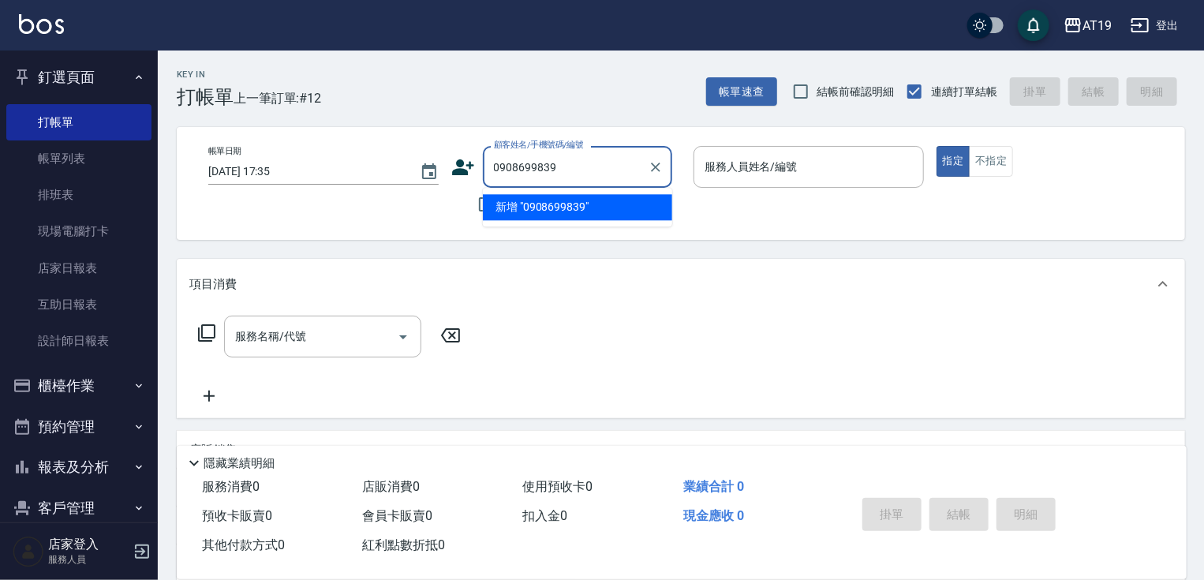
type input "0908699839"
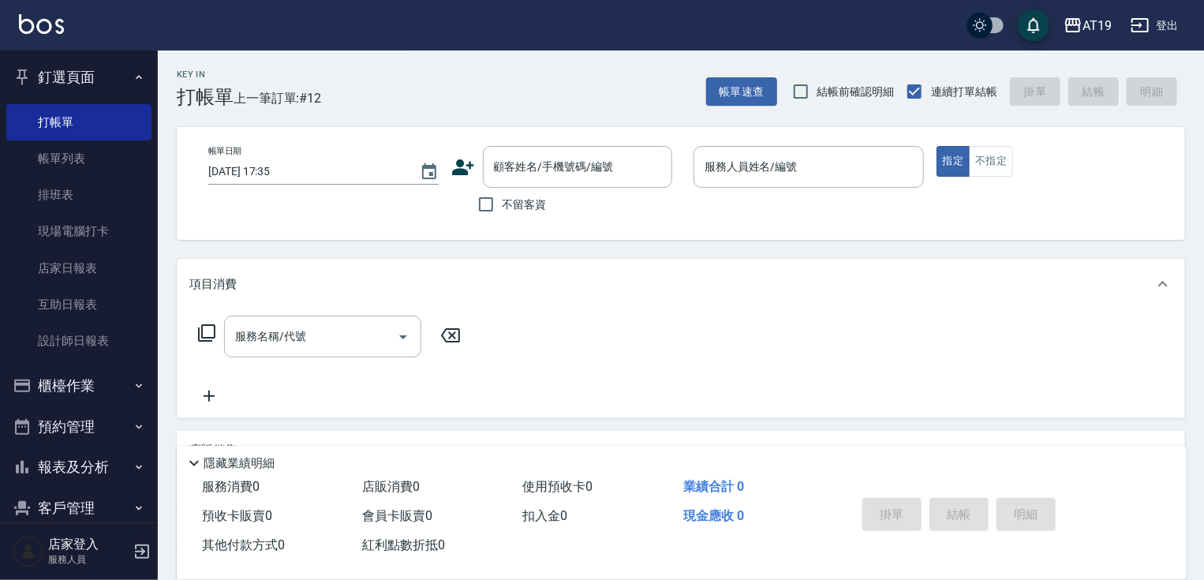
click at [458, 165] on icon at bounding box center [463, 167] width 22 height 16
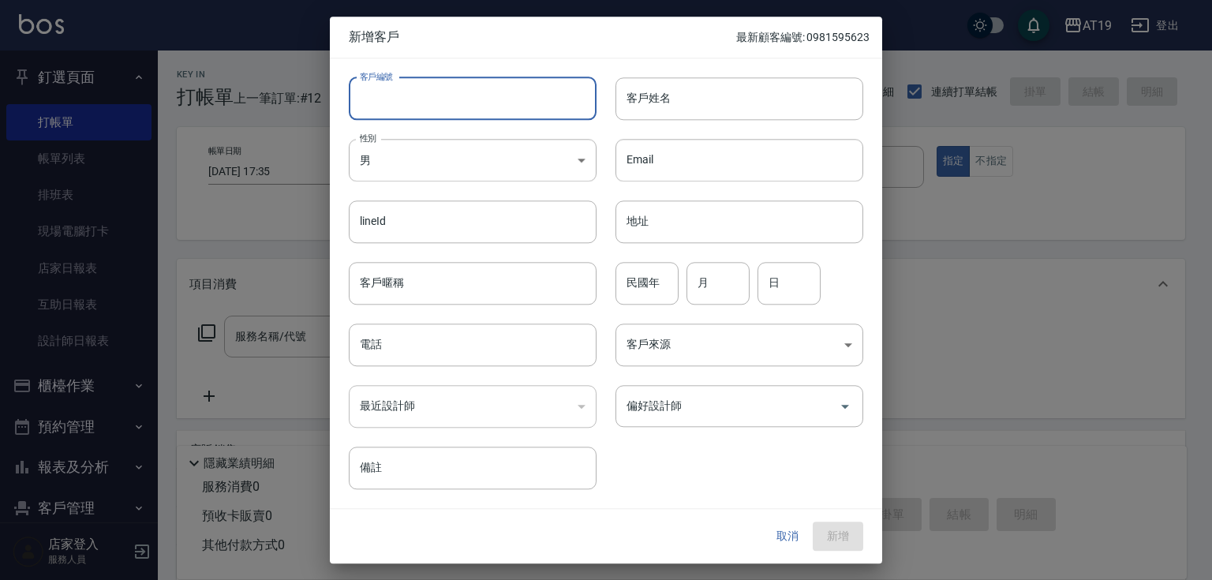
click at [490, 96] on input "客戶編號" at bounding box center [473, 98] width 248 height 43
paste input "0908699839"
type input "0908699839"
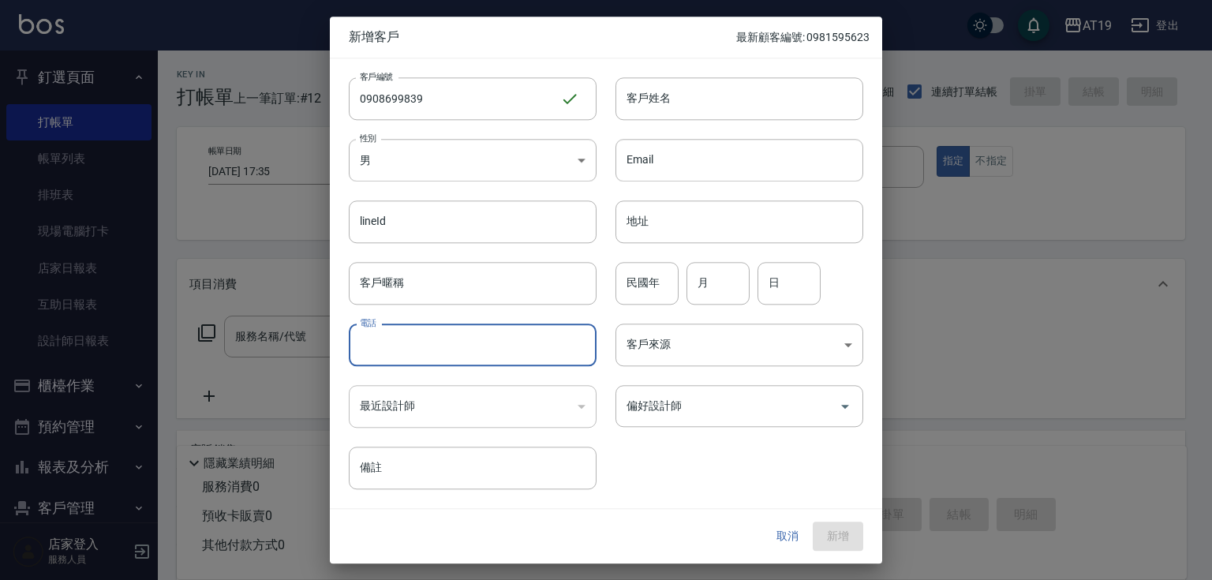
click at [438, 352] on input "電話" at bounding box center [473, 345] width 248 height 43
paste input "0908699839"
type input "0908699839"
click at [444, 168] on body "AT19 登出 釘選頁面 打帳單 帳單列表 排班表 現場電腦打卡 店家日報表 互助日報表 設計師日報表 櫃檯作業 打帳單 帳單列表 現金收支登錄 高階收支登錄…" at bounding box center [606, 404] width 1212 height 808
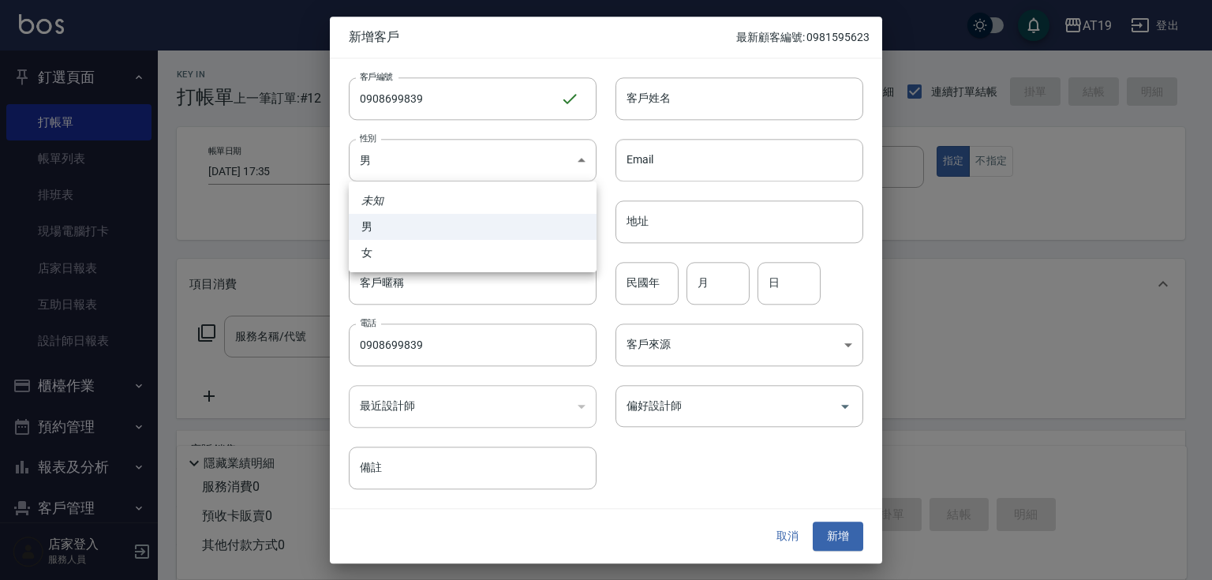
click at [461, 246] on li "女" at bounding box center [473, 253] width 248 height 26
type input "[DEMOGRAPHIC_DATA]"
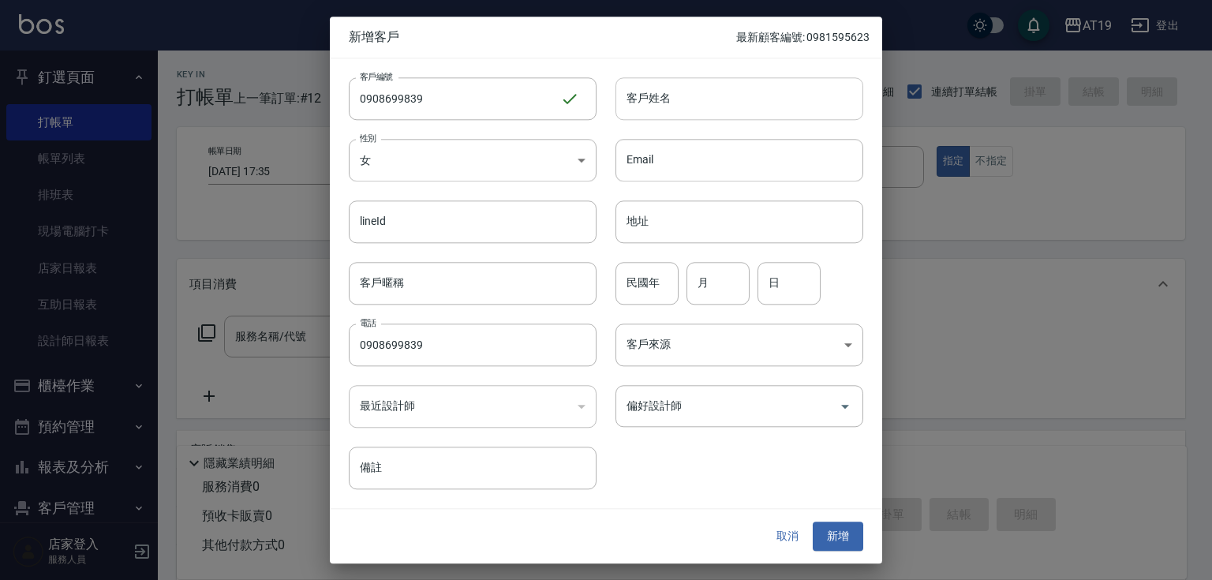
drag, startPoint x: 641, startPoint y: 123, endPoint x: 645, endPoint y: 97, distance: 26.3
click at [641, 121] on div "Email Email" at bounding box center [730, 151] width 267 height 62
click at [646, 88] on input "客戶姓名" at bounding box center [740, 98] width 248 height 43
type input "wi"
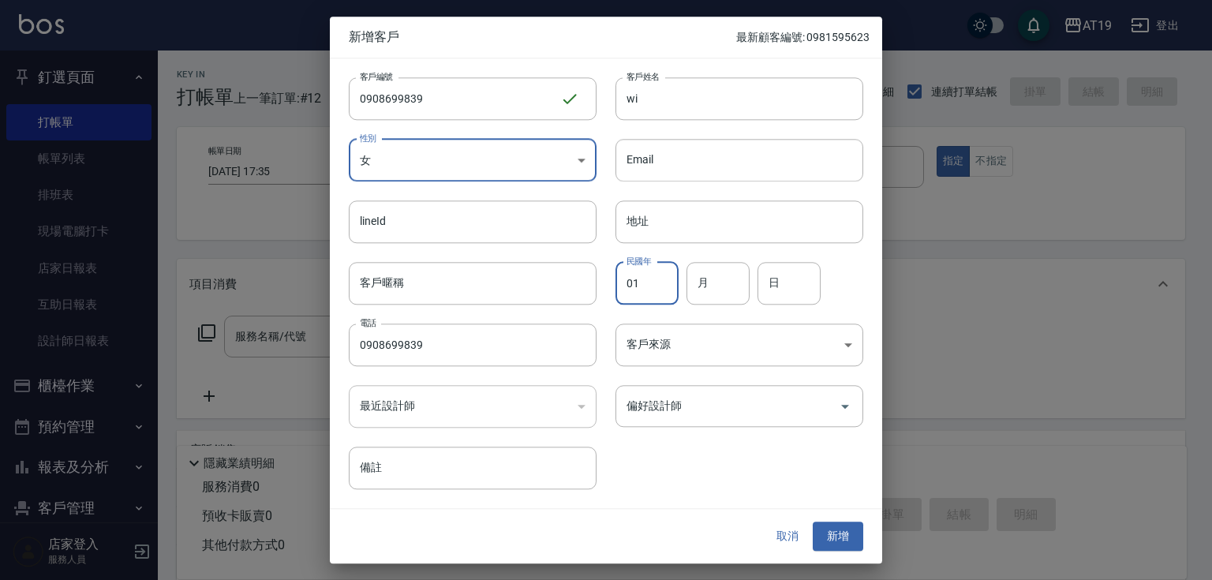
type input "01"
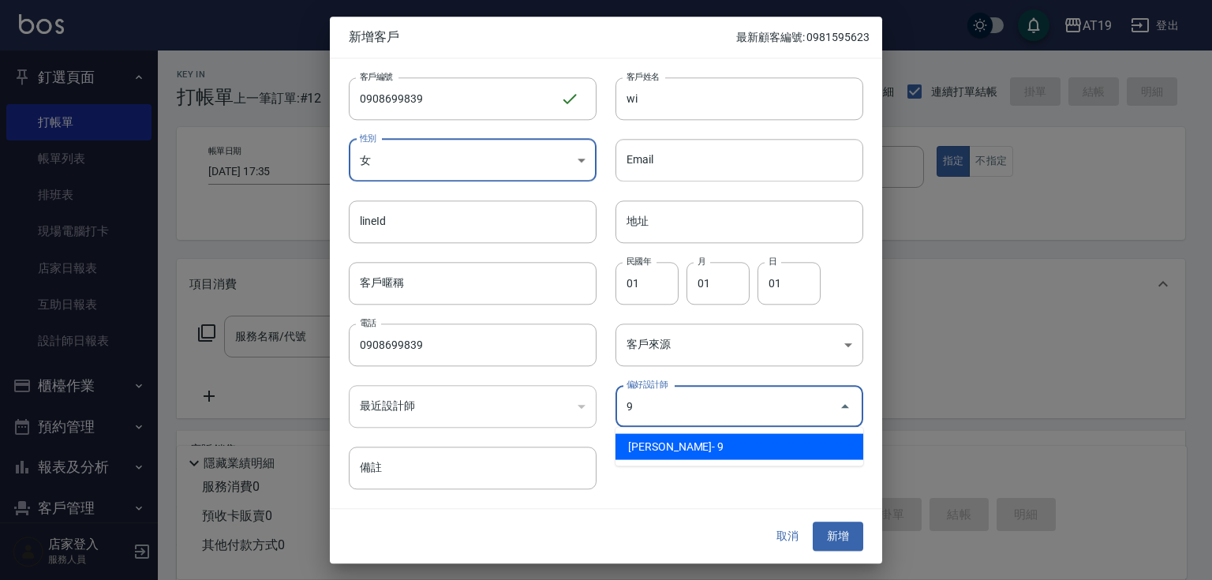
type input "[PERSON_NAME][PERSON_NAME]"
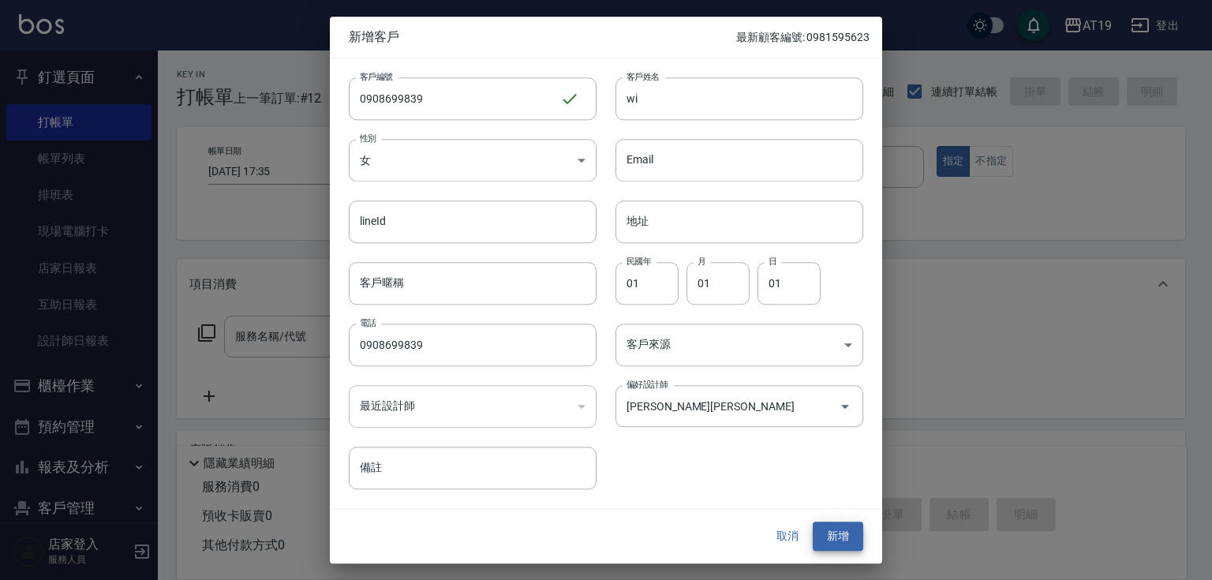
click at [813, 522] on button "新增" at bounding box center [838, 536] width 51 height 29
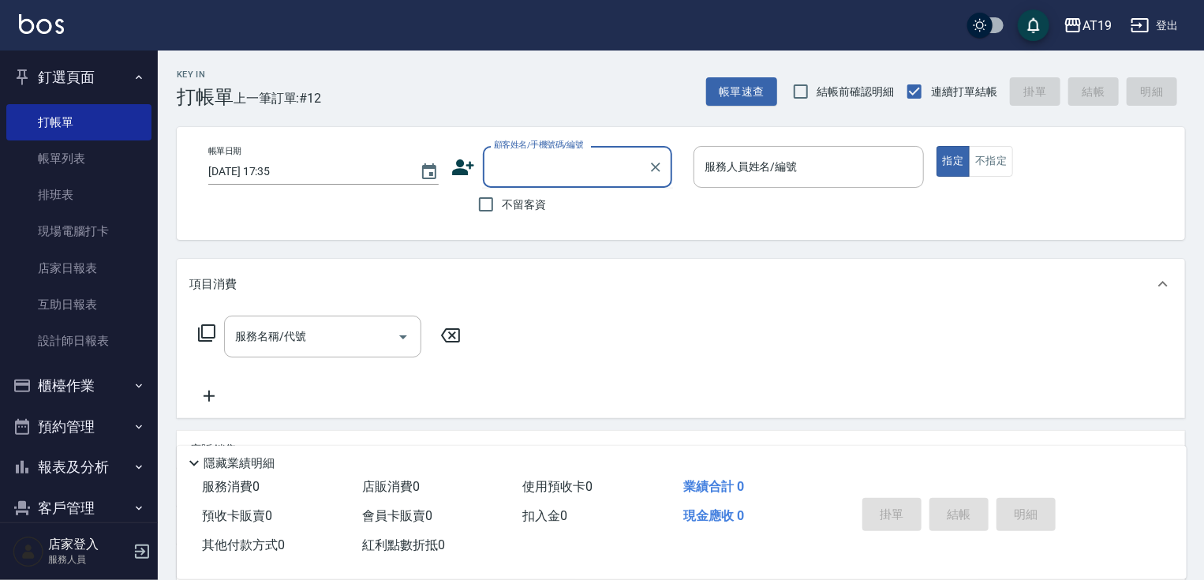
click at [514, 172] on input "顧客姓名/手機號碼/編號" at bounding box center [566, 167] width 152 height 28
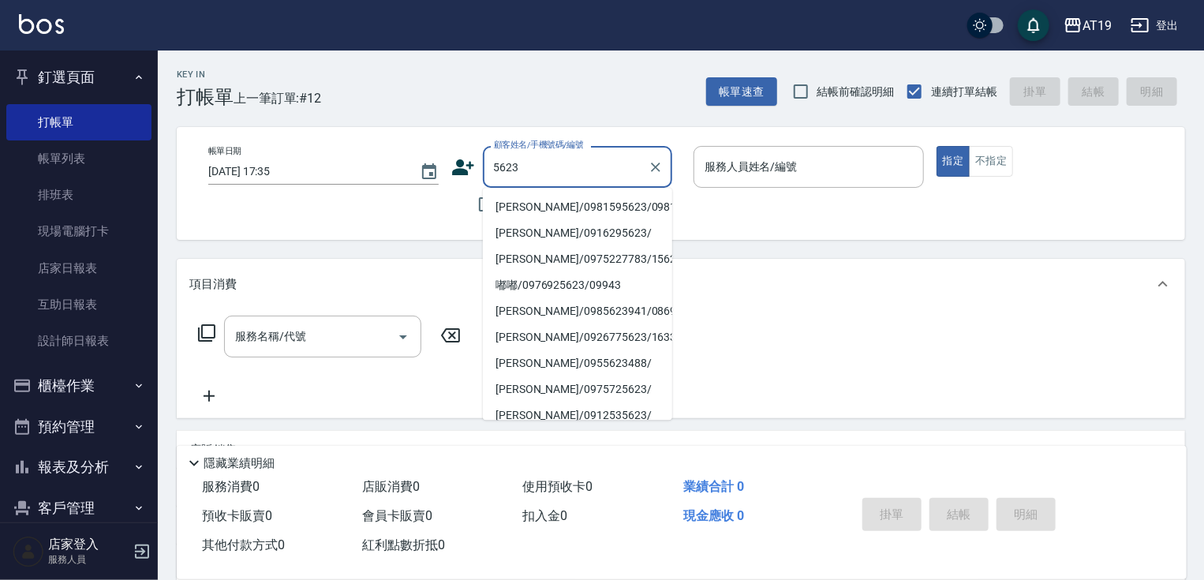
type input "[PERSON_NAME]/0981595623/0981595623"
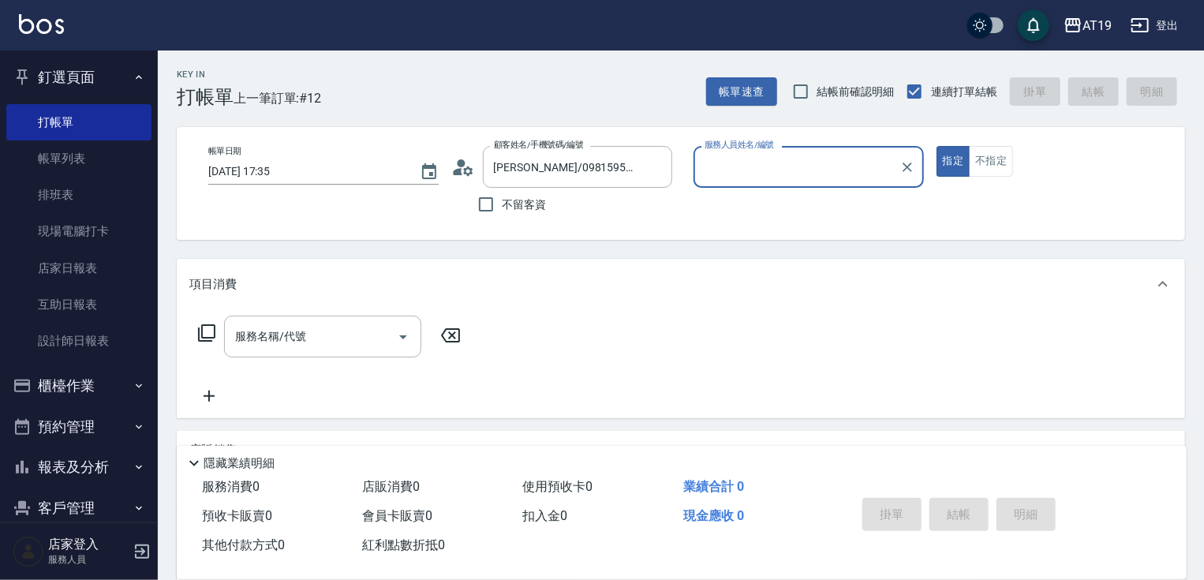
type input "Nomi-10"
click at [937, 146] on button "指定" at bounding box center [954, 161] width 34 height 31
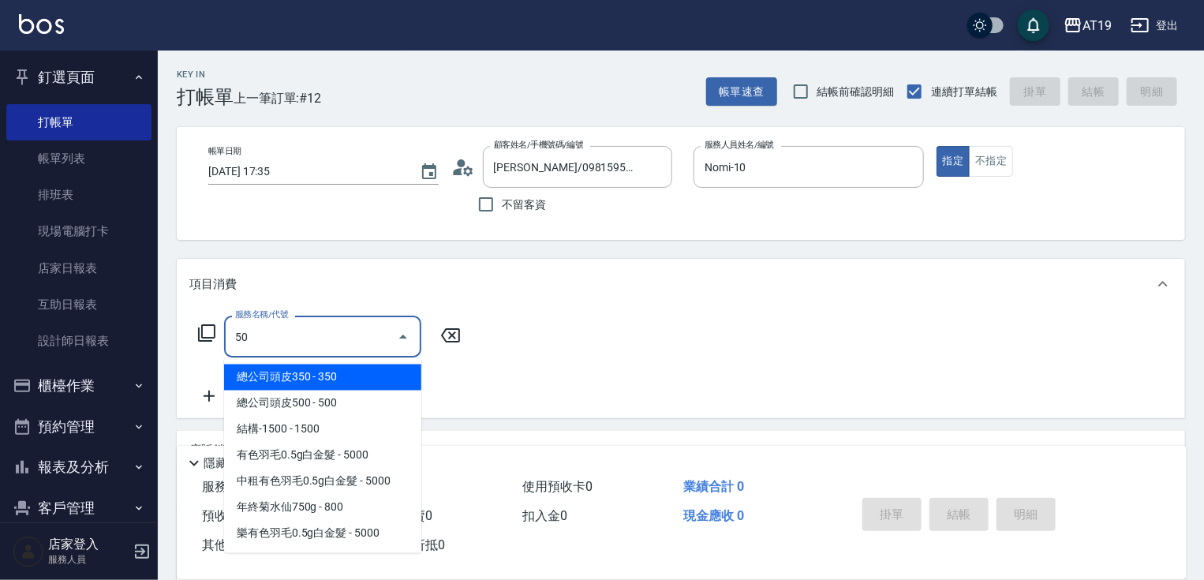
type input "501"
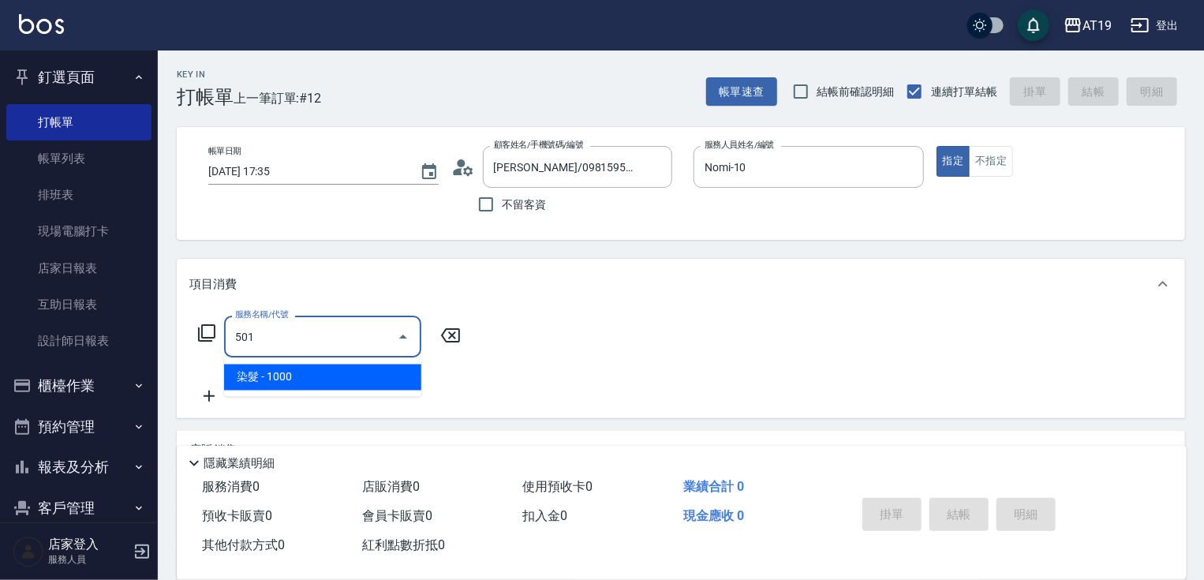
type input "100"
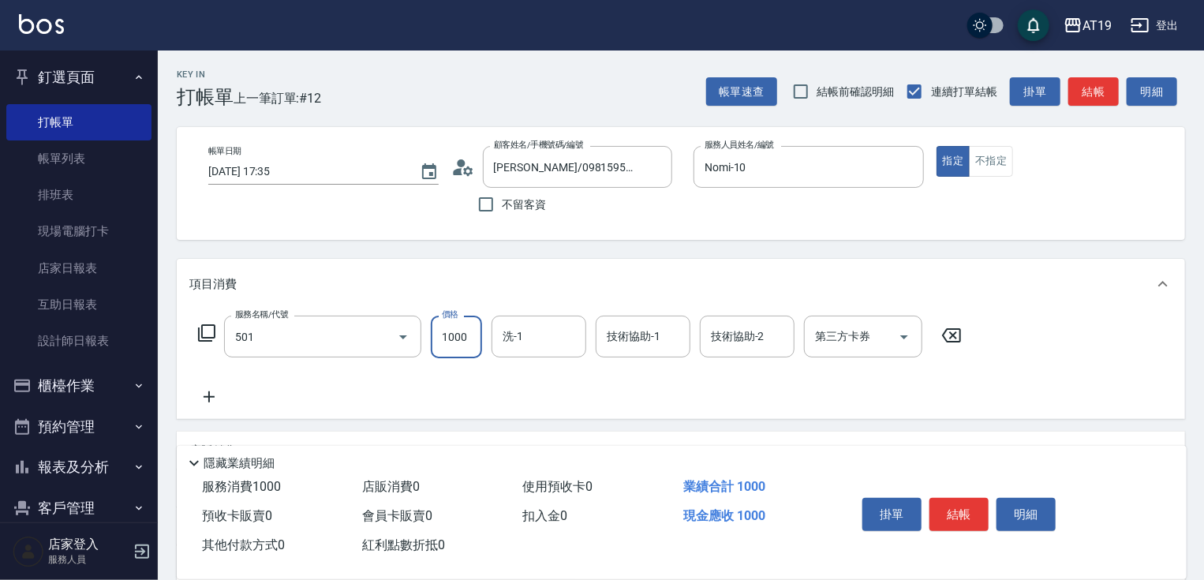
type input "染髮(501)"
type input "1"
type input "0"
type input "11"
type input "10"
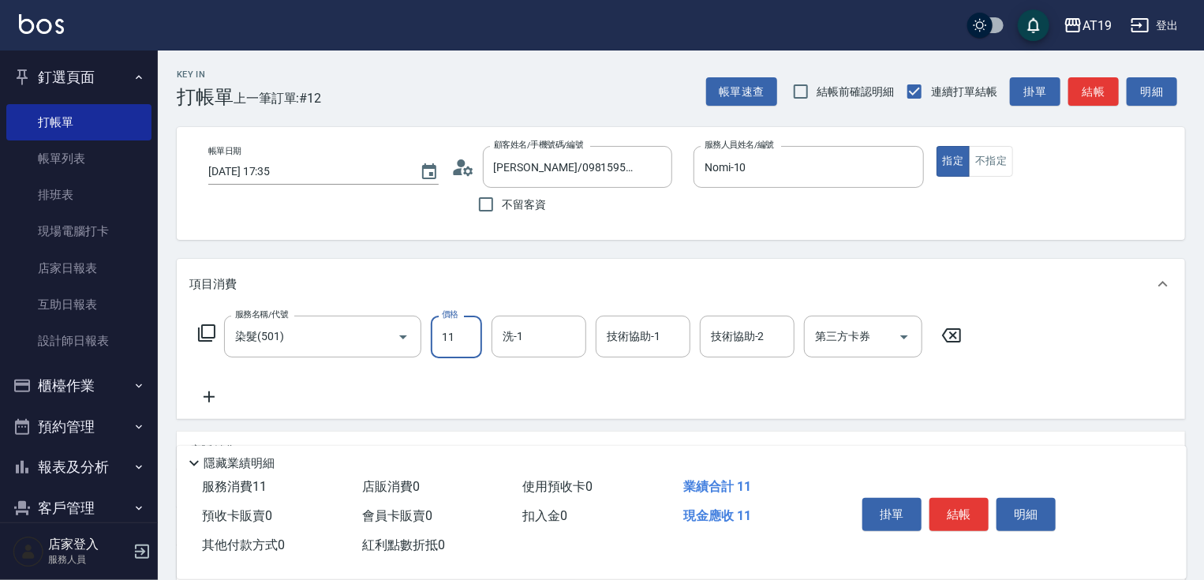
type input "118"
type input "110"
type input "1180"
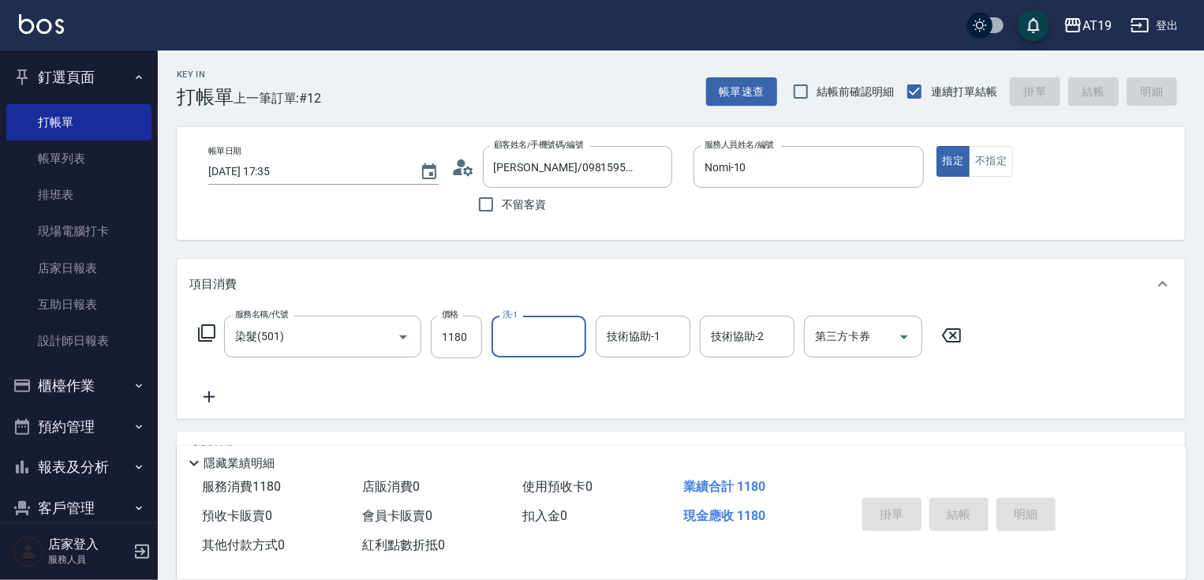
type input "[DATE] 17:37"
type input "0"
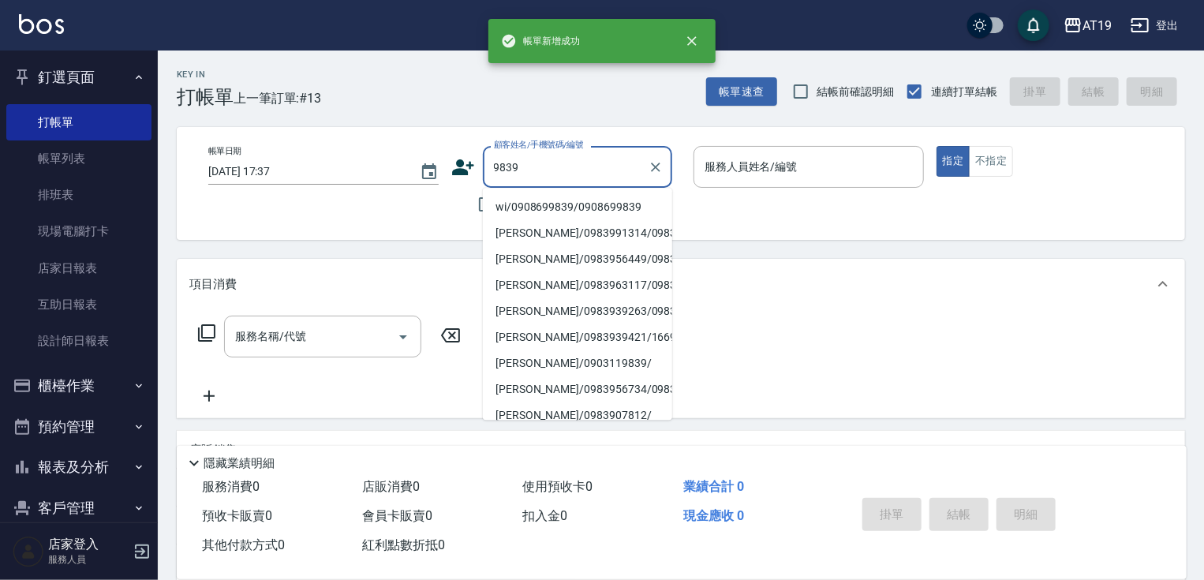
type input "wi/0908699839/0908699839"
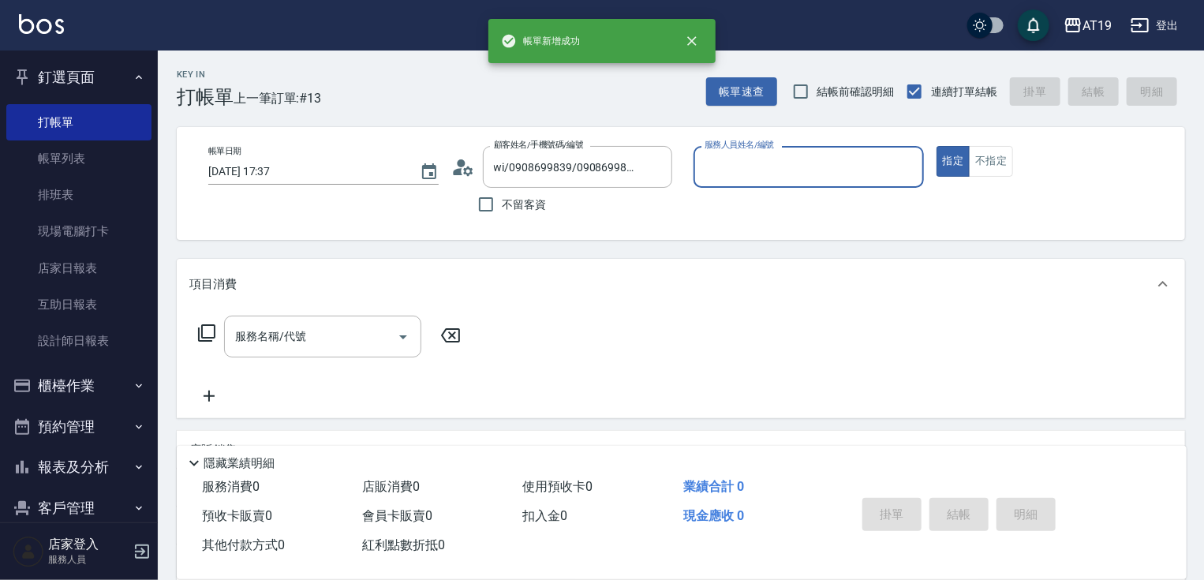
type input "[PERSON_NAME]- 9"
click at [937, 146] on button "指定" at bounding box center [954, 161] width 34 height 31
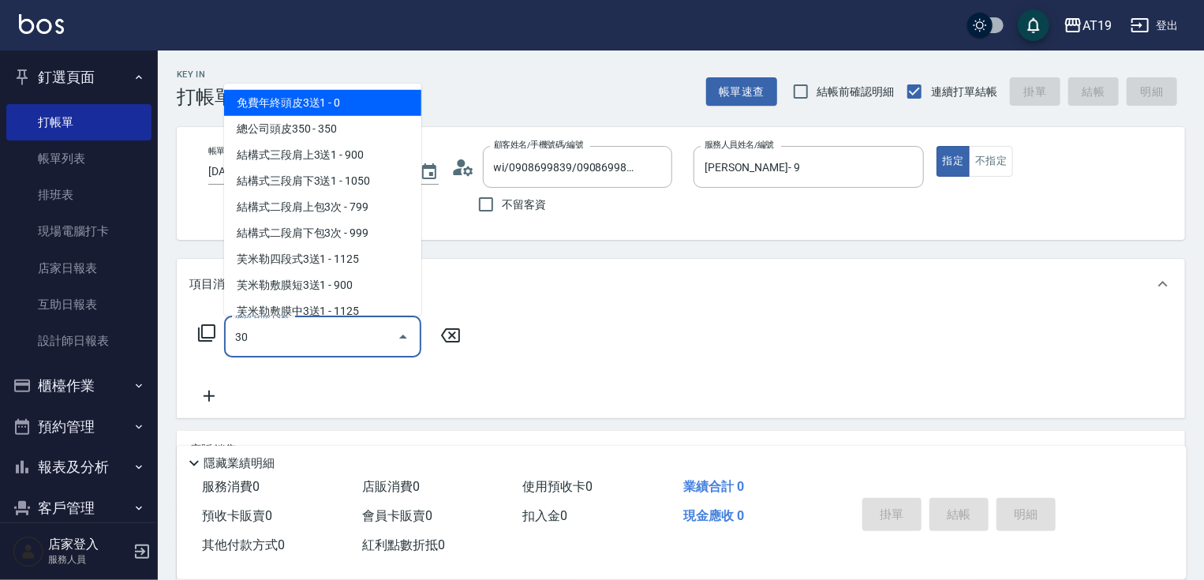
type input "301"
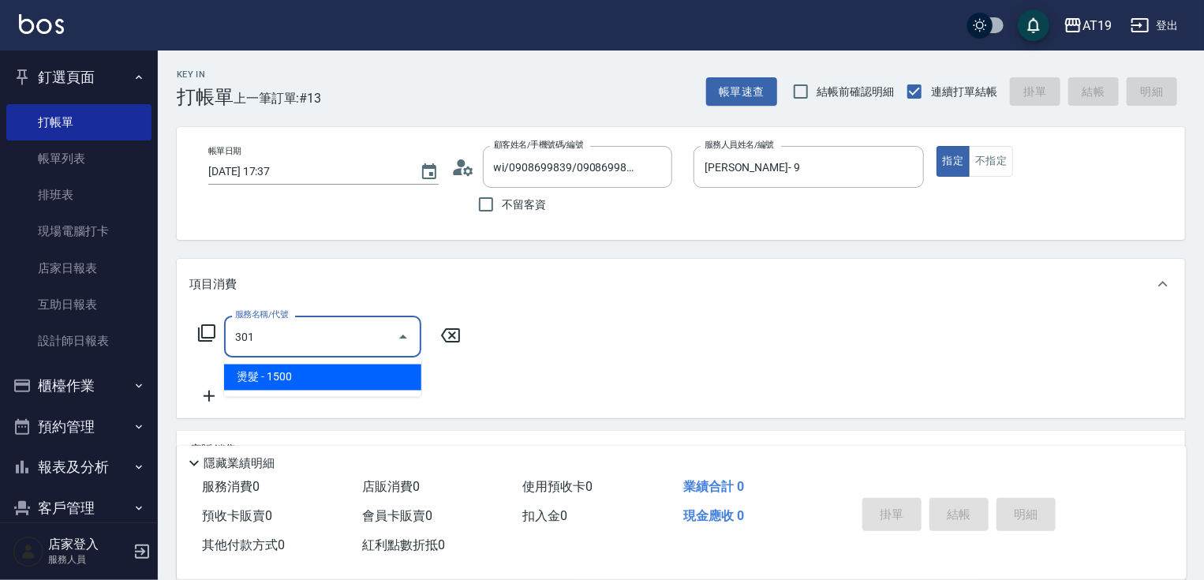
type input "150"
type input "燙髮(301)"
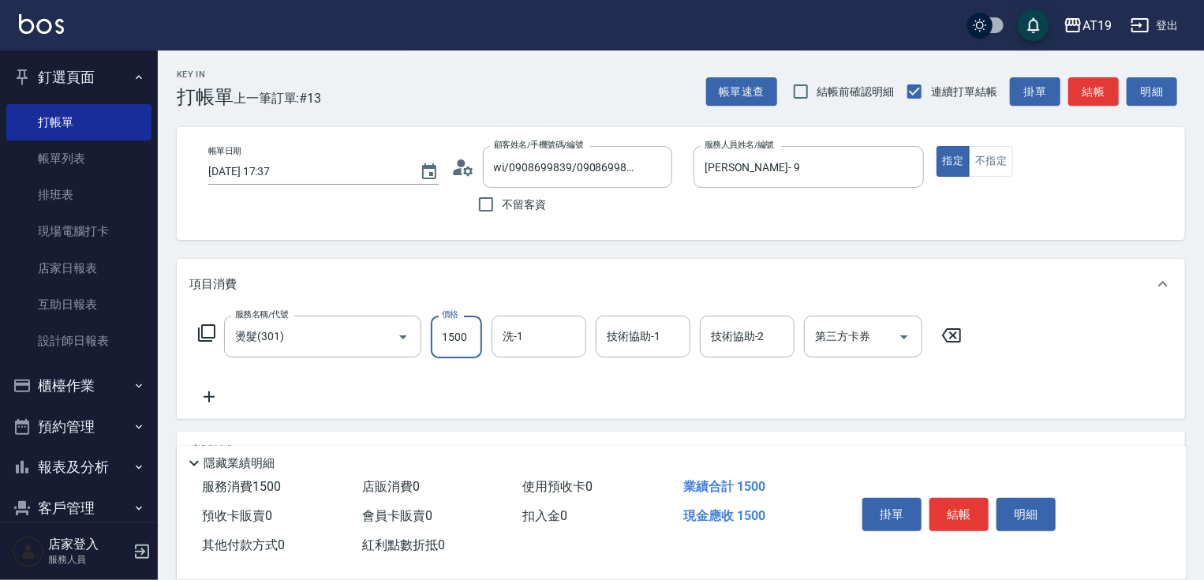
type input "0"
type input "23"
type input "20"
type input "238"
type input "230"
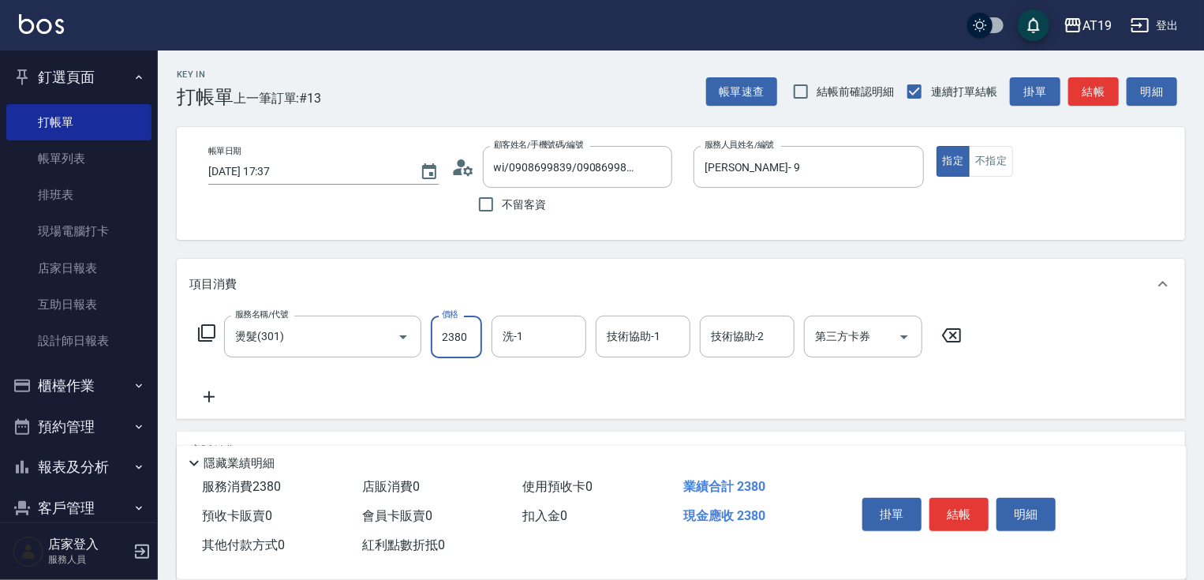
type input "2380"
type input "Lana-60"
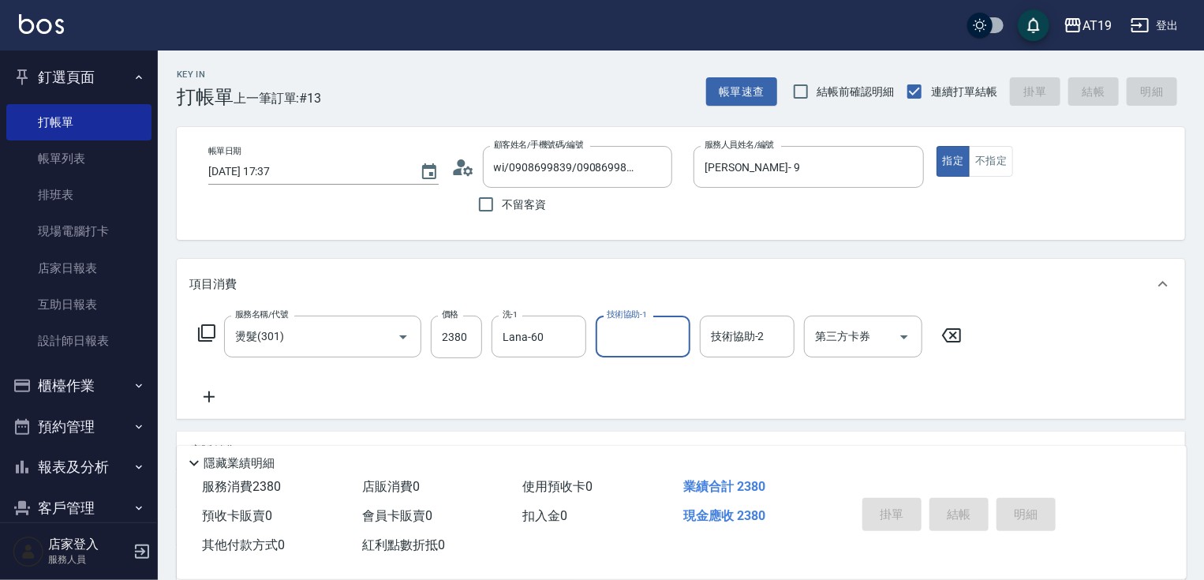
type input "0"
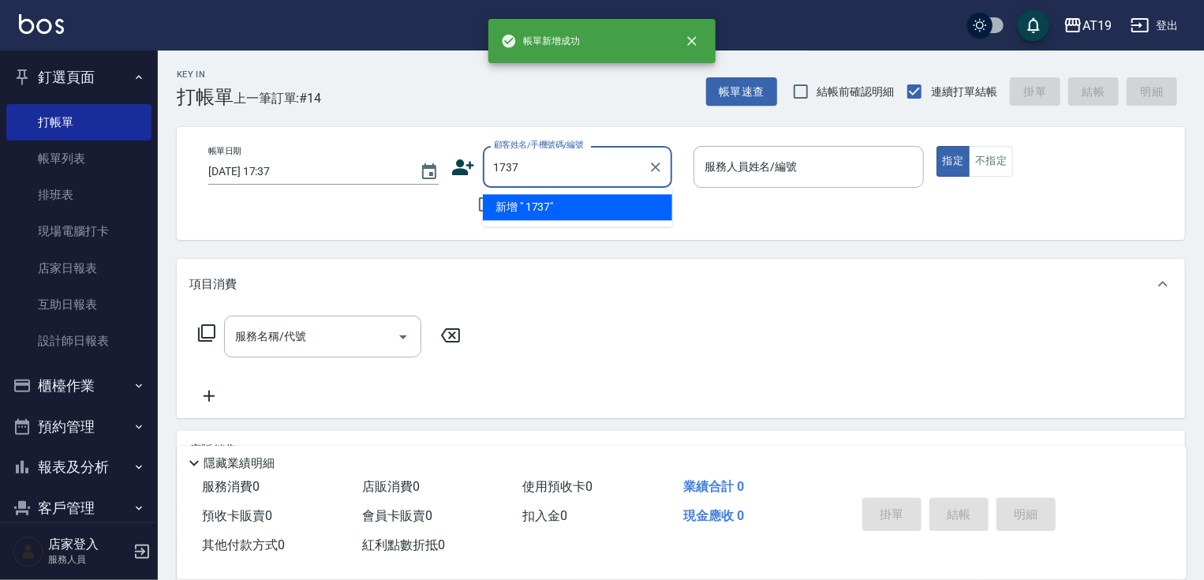
type input "91737"
type input "2j/3"
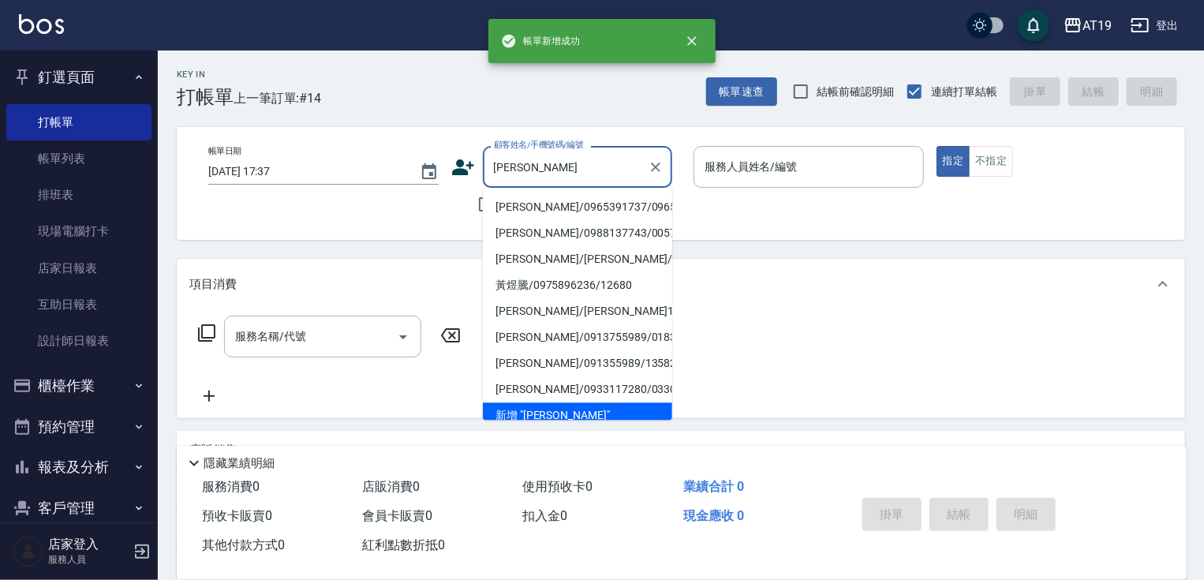
type input "[PERSON_NAME]/0965391737/0965391737"
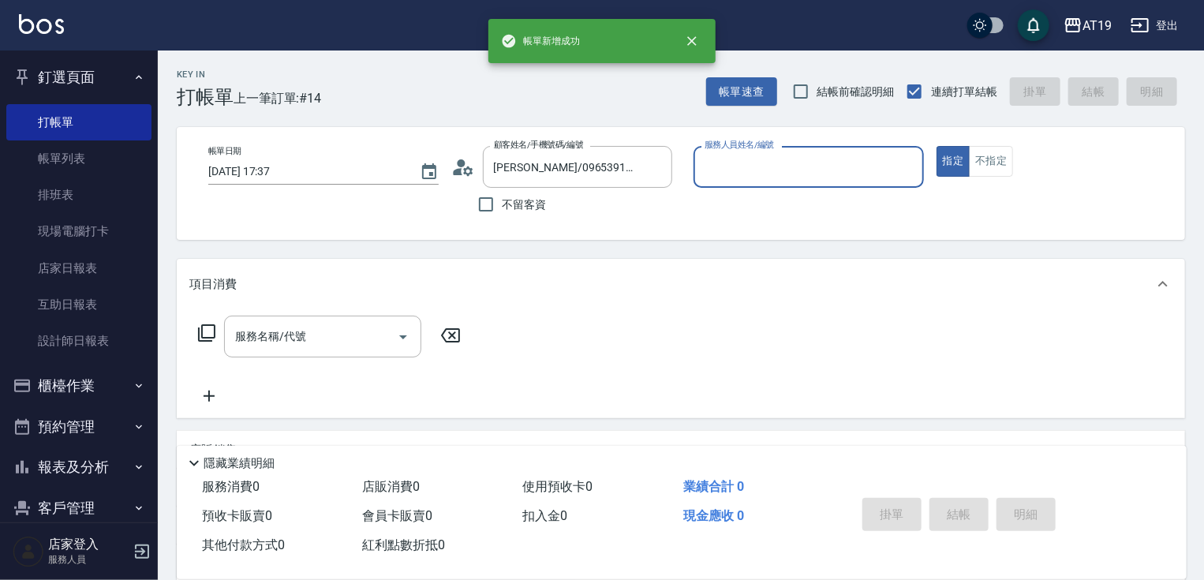
type input "Linda- 1"
click at [937, 146] on button "指定" at bounding box center [954, 161] width 34 height 31
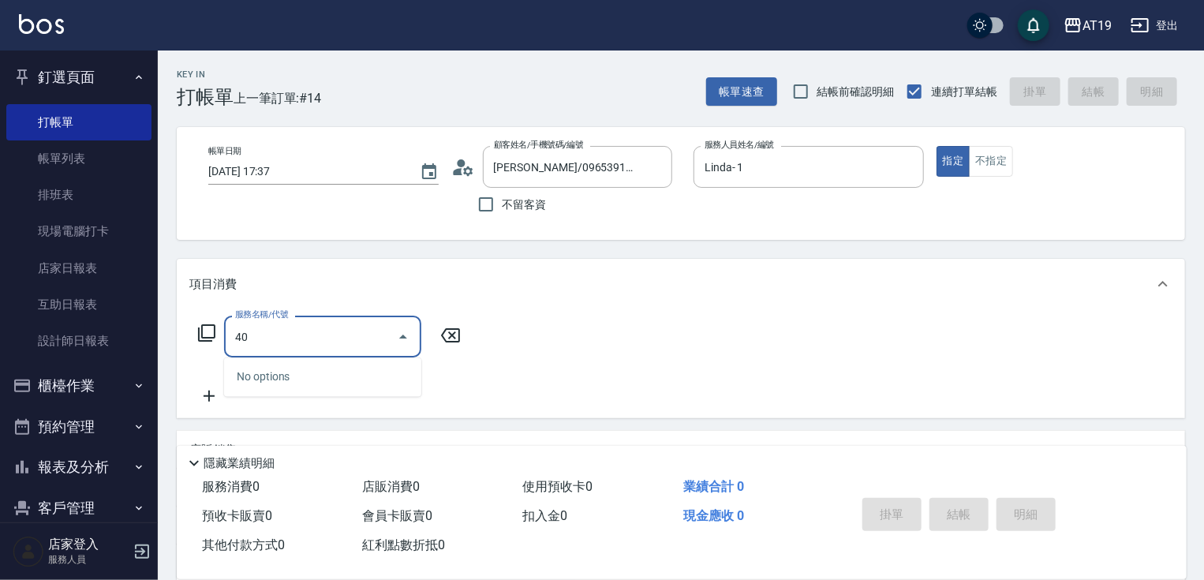
type input "401"
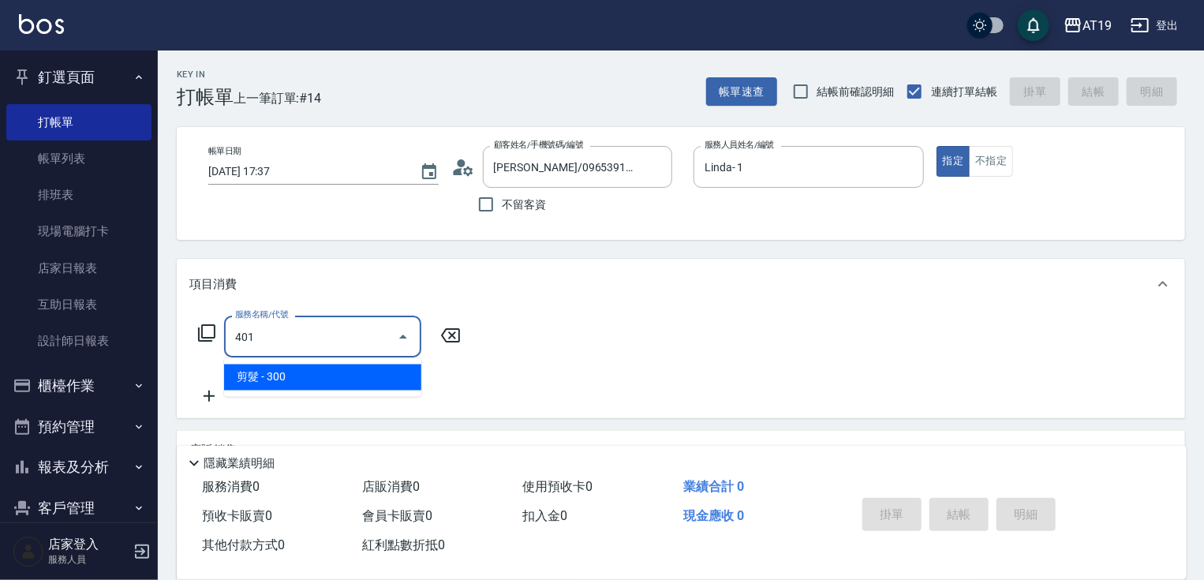
type input "30"
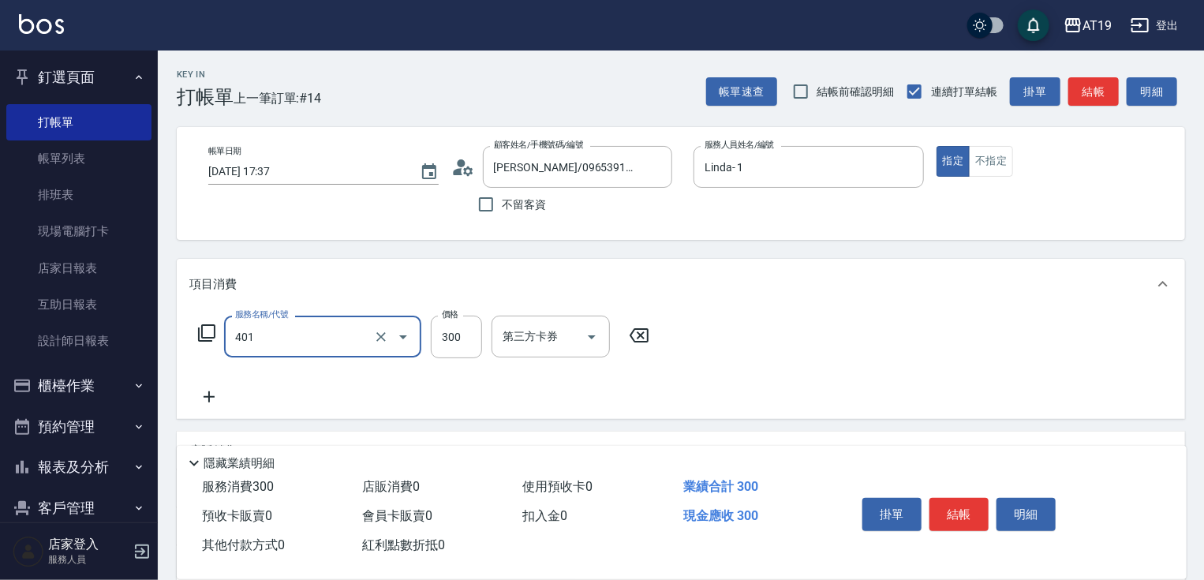
type input "剪髮(401)"
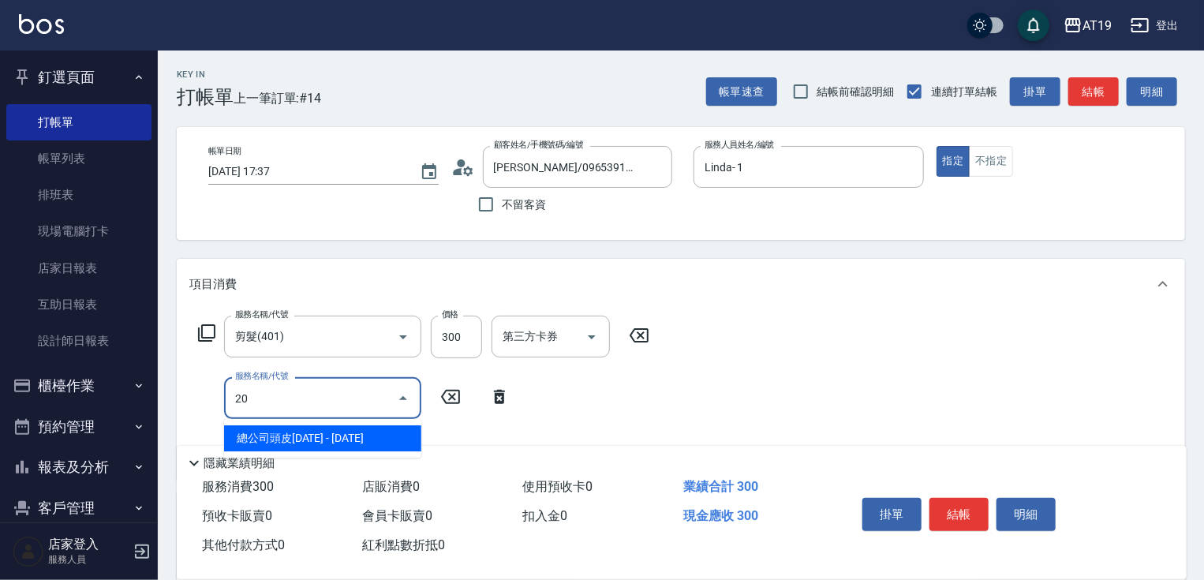
type input "201"
type input "60"
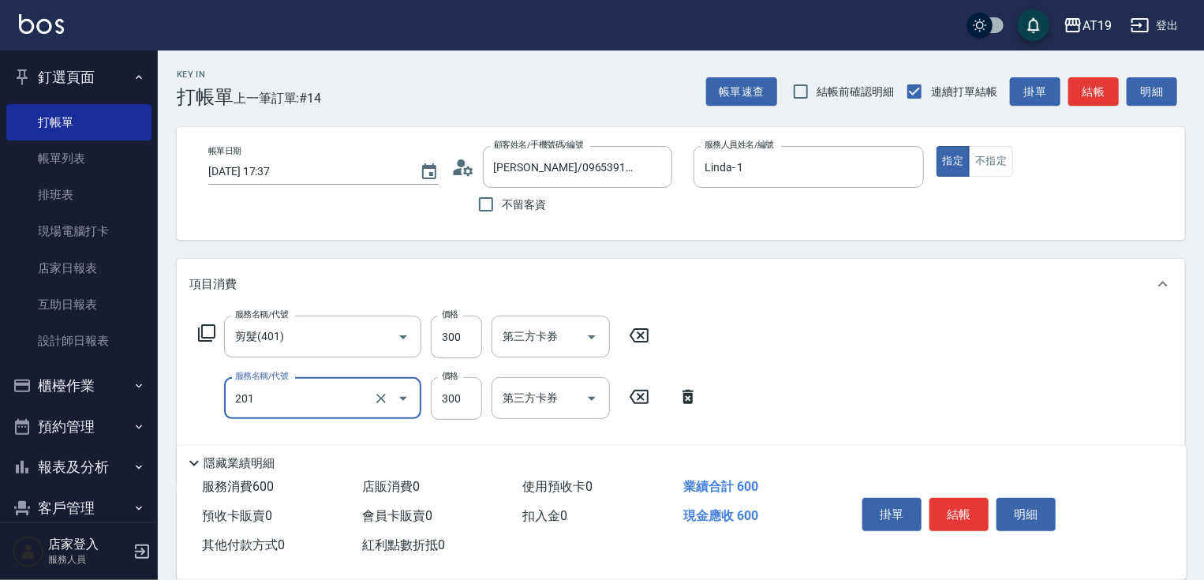
type input "洗髮(201)"
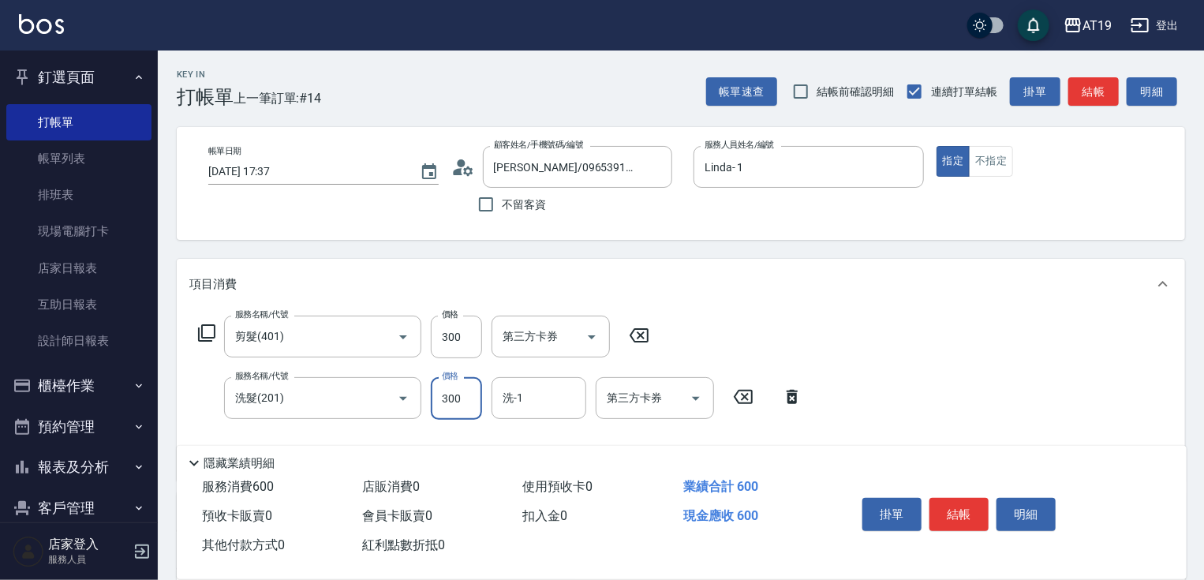
type input "30"
type input "20"
type input "50"
type input "200"
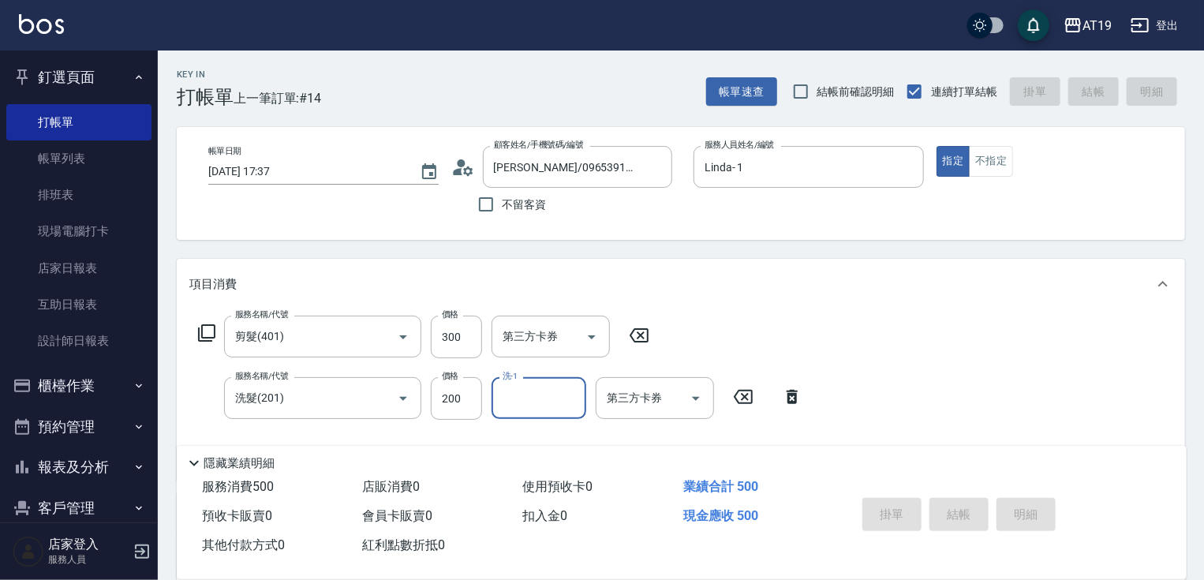
type input "[DATE] 18:01"
type input "0"
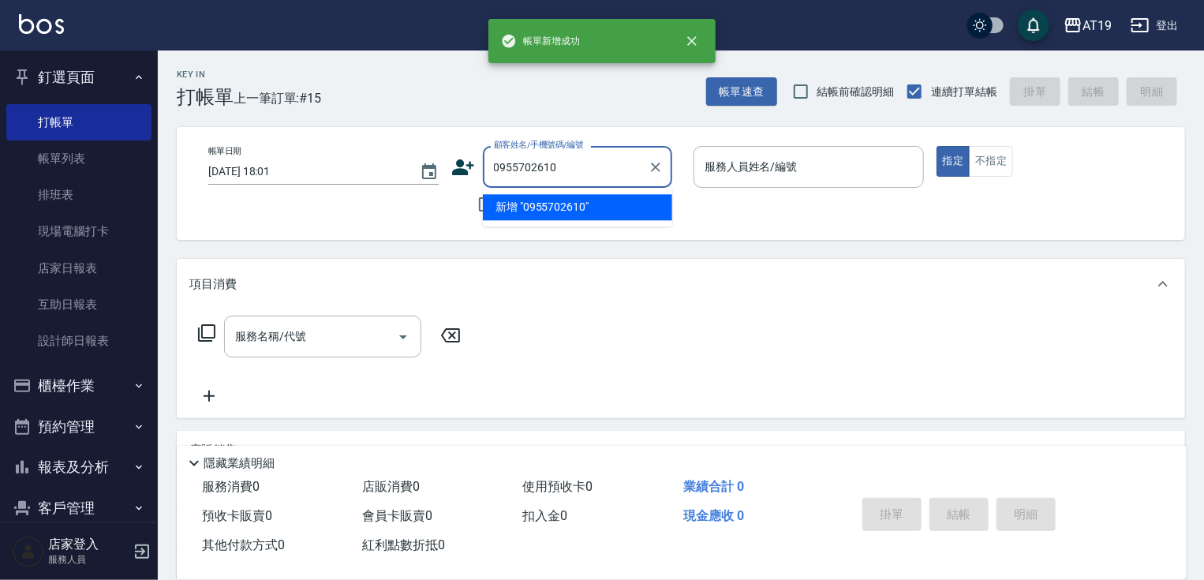
type input "0955702610"
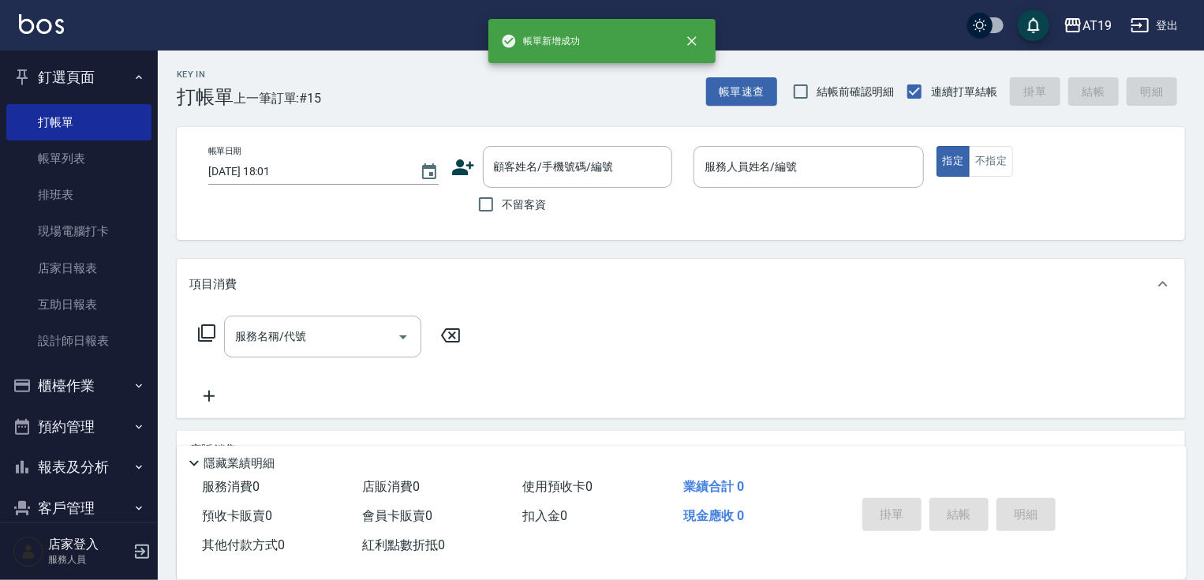
click at [467, 172] on icon at bounding box center [463, 167] width 22 height 16
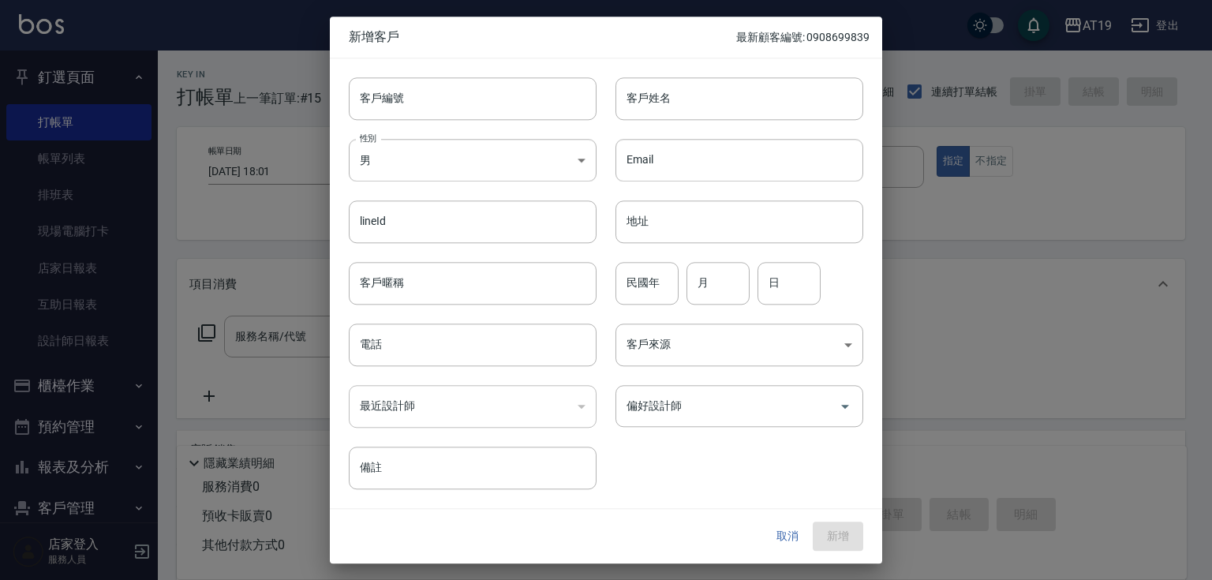
click at [414, 76] on div "客戶編號 客戶編號" at bounding box center [463, 89] width 267 height 62
click at [418, 103] on input "客戶編號" at bounding box center [473, 98] width 248 height 43
paste input "0955702610"
type input "0955702610"
click at [417, 337] on input "電話" at bounding box center [473, 345] width 248 height 43
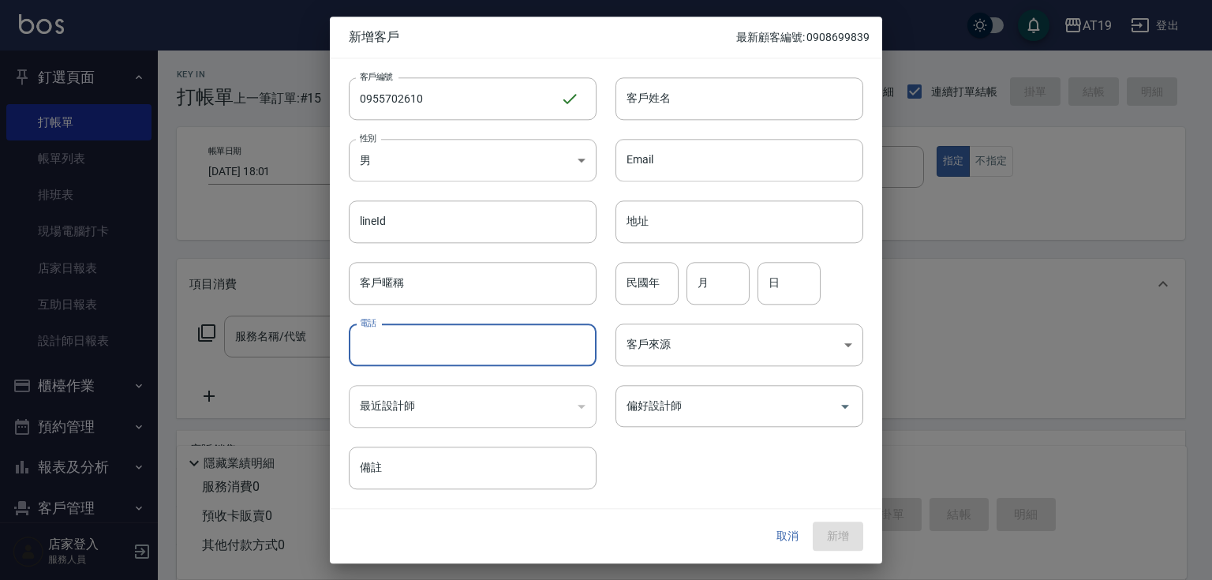
paste input "0955702610"
type input "0955702610"
drag, startPoint x: 668, startPoint y: 93, endPoint x: 668, endPoint y: 84, distance: 8.7
click at [668, 92] on input "客戶姓名" at bounding box center [740, 98] width 248 height 43
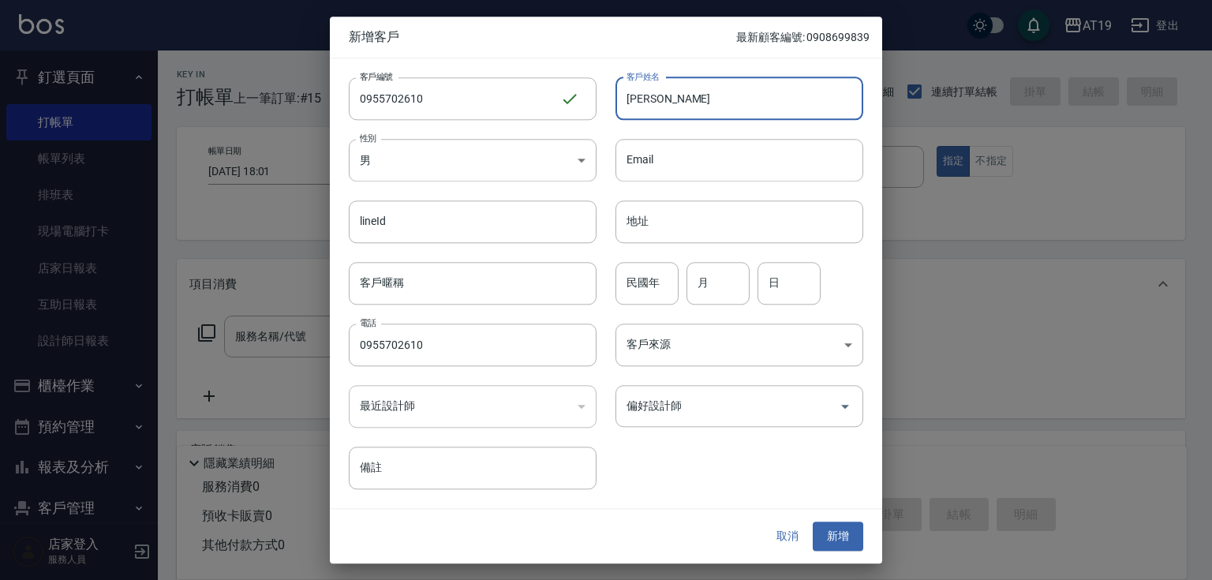
type input "[PERSON_NAME]"
type input "01"
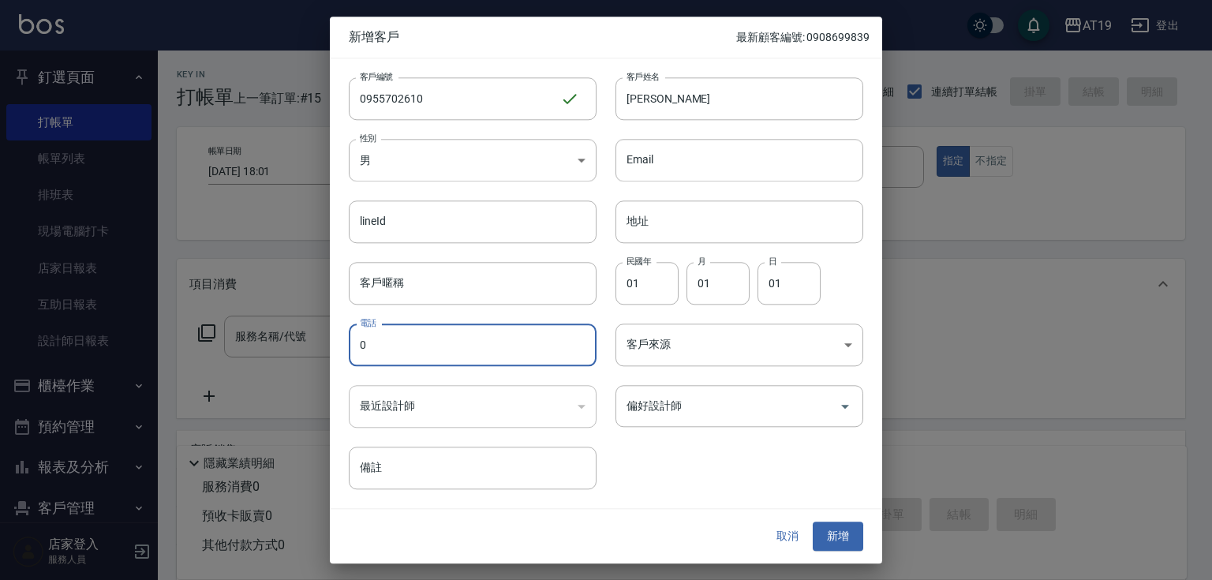
paste input "955702610"
type input "0955702610"
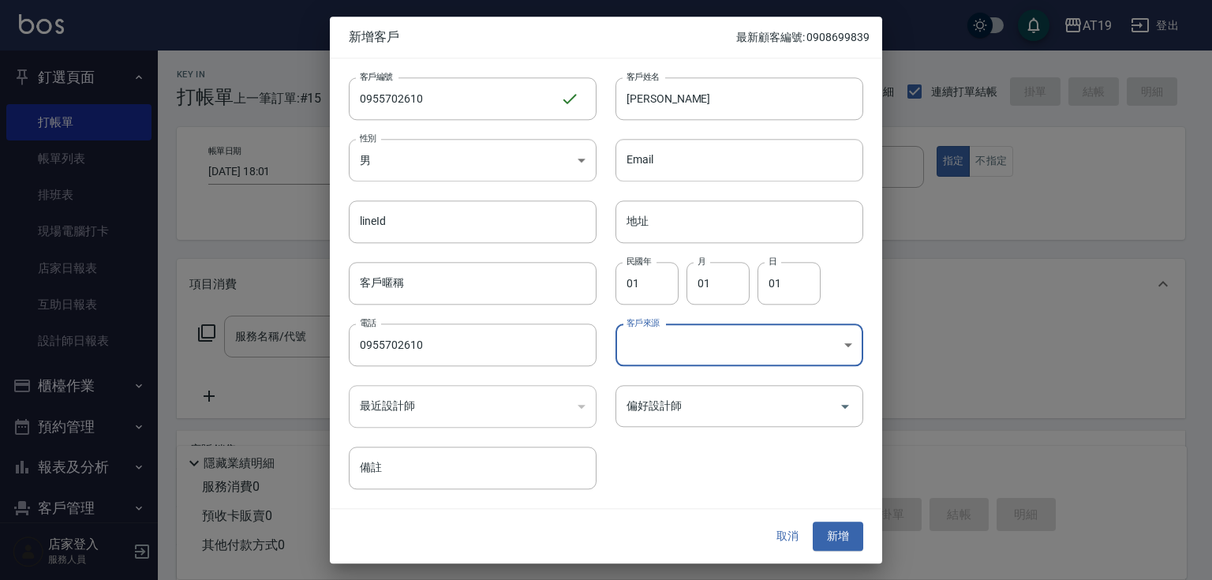
click at [303, 546] on div at bounding box center [606, 290] width 1212 height 580
click at [703, 425] on div "偏好設計師" at bounding box center [740, 406] width 248 height 42
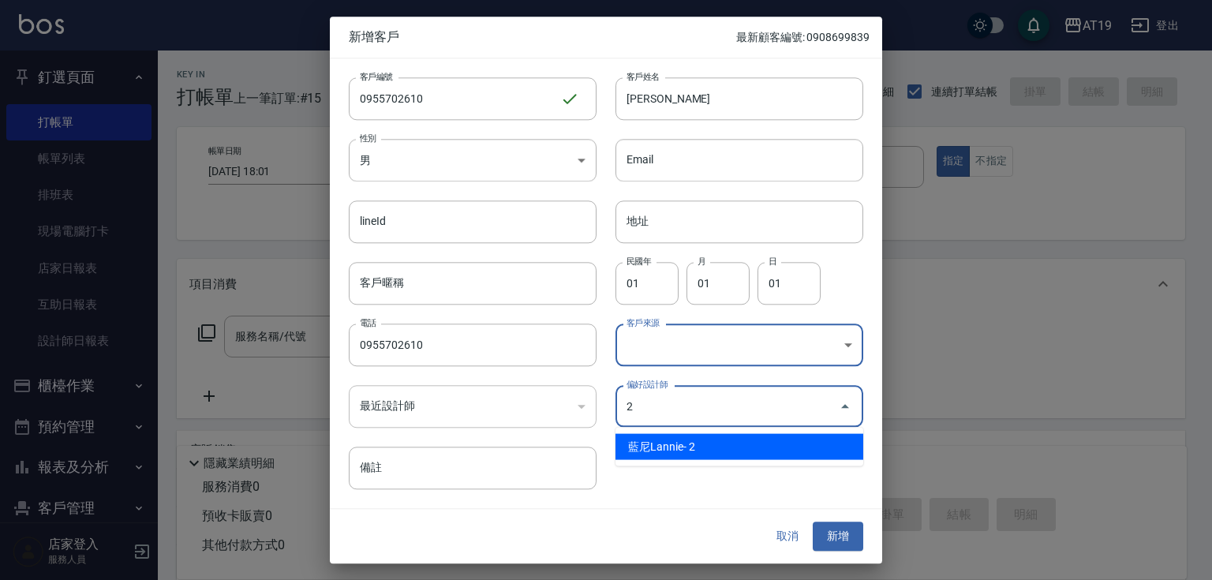
type input "[PERSON_NAME]"
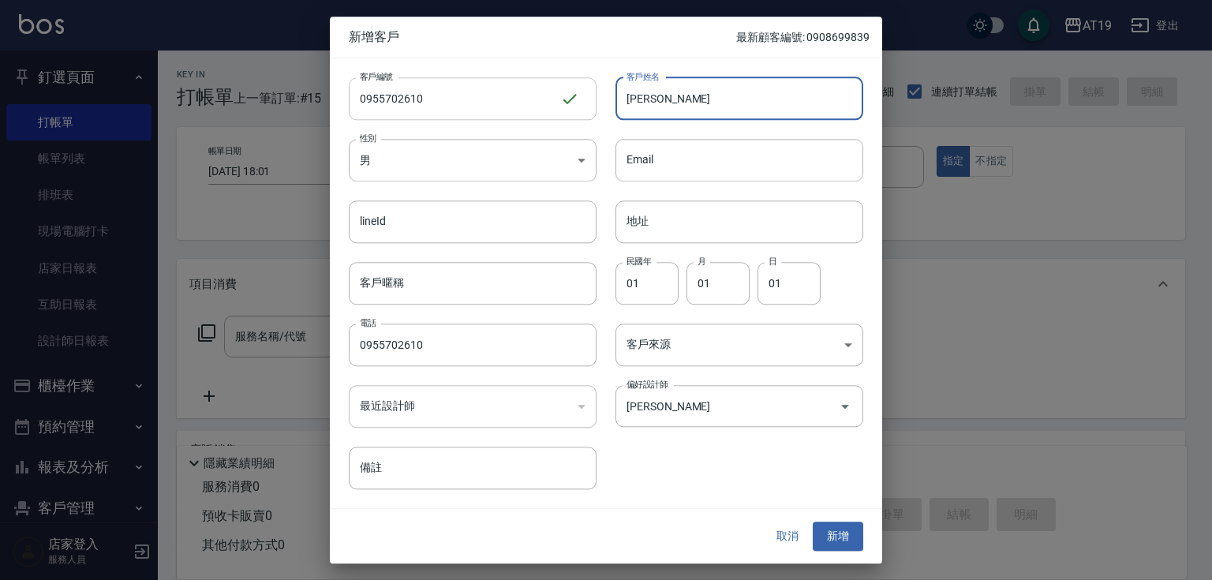
drag, startPoint x: 676, startPoint y: 114, endPoint x: 555, endPoint y: 110, distance: 121.6
click at [555, 110] on div "客戶編號 0955702610 ​ 客戶編號 客戶姓名 [PERSON_NAME]姓名 性別 男 [DEMOGRAPHIC_DATA] 性別 Email Em…" at bounding box center [596, 274] width 533 height 432
click at [827, 530] on button "新增" at bounding box center [838, 536] width 51 height 29
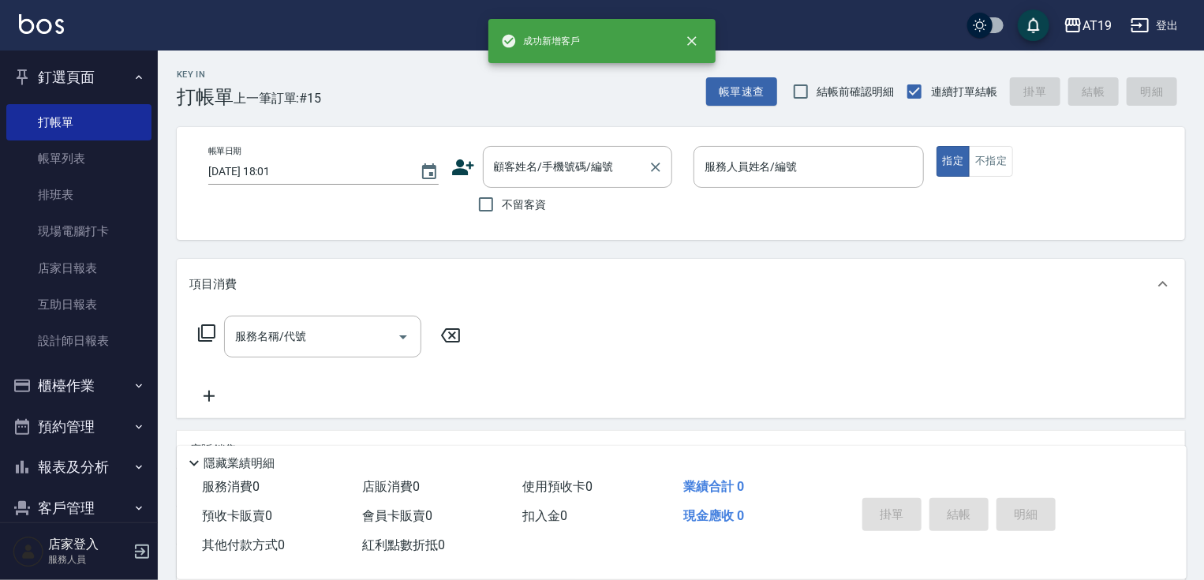
drag, startPoint x: 542, startPoint y: 155, endPoint x: 544, endPoint y: 164, distance: 8.8
click at [544, 164] on div "顧客姓名/手機號碼/編號" at bounding box center [577, 167] width 189 height 42
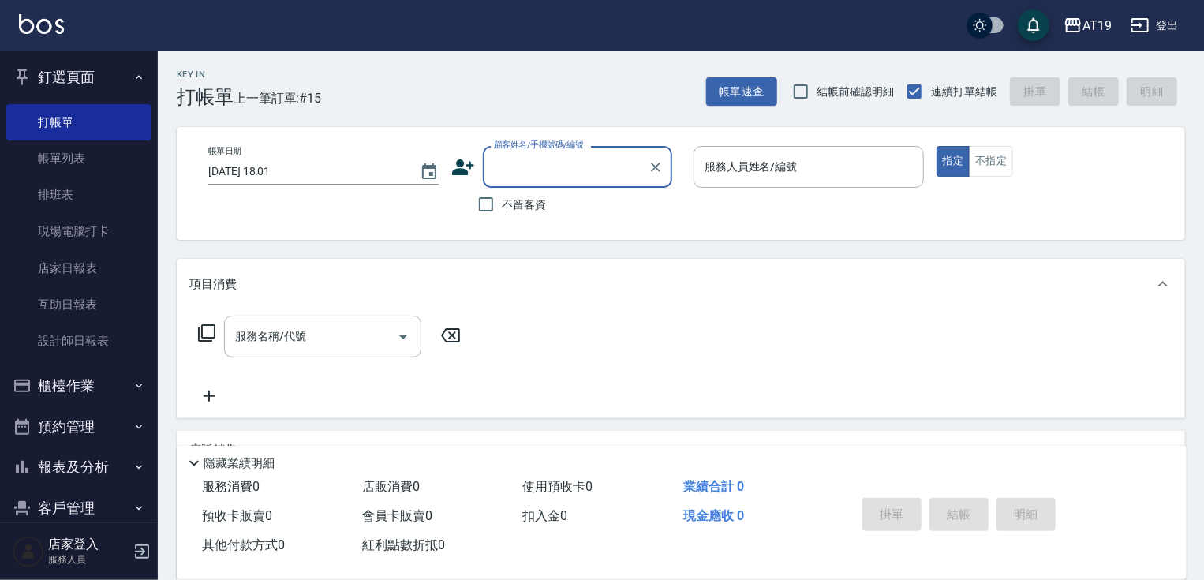
paste input "[PERSON_NAME]"
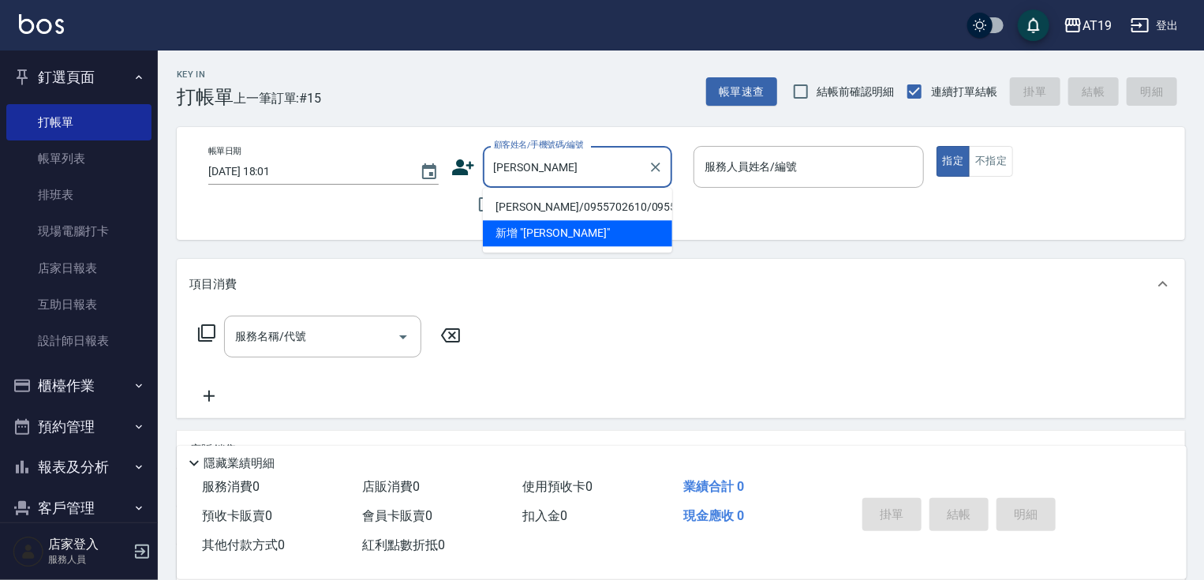
type input "[PERSON_NAME]/0955702610/0955702610"
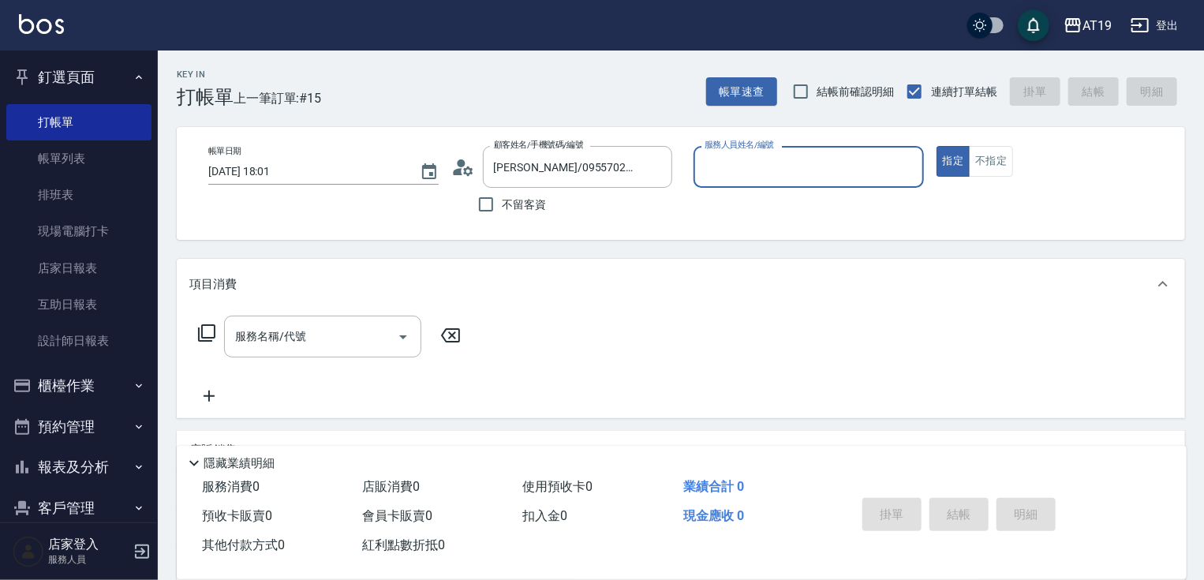
type input "Lannie- 2"
click at [937, 146] on button "指定" at bounding box center [954, 161] width 34 height 31
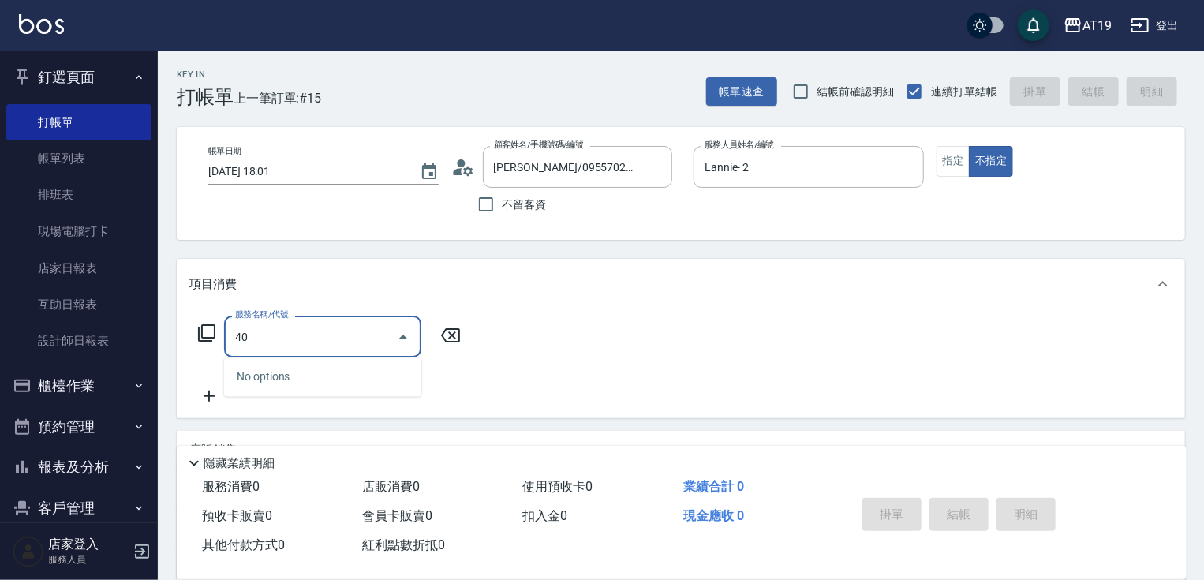
type input "401"
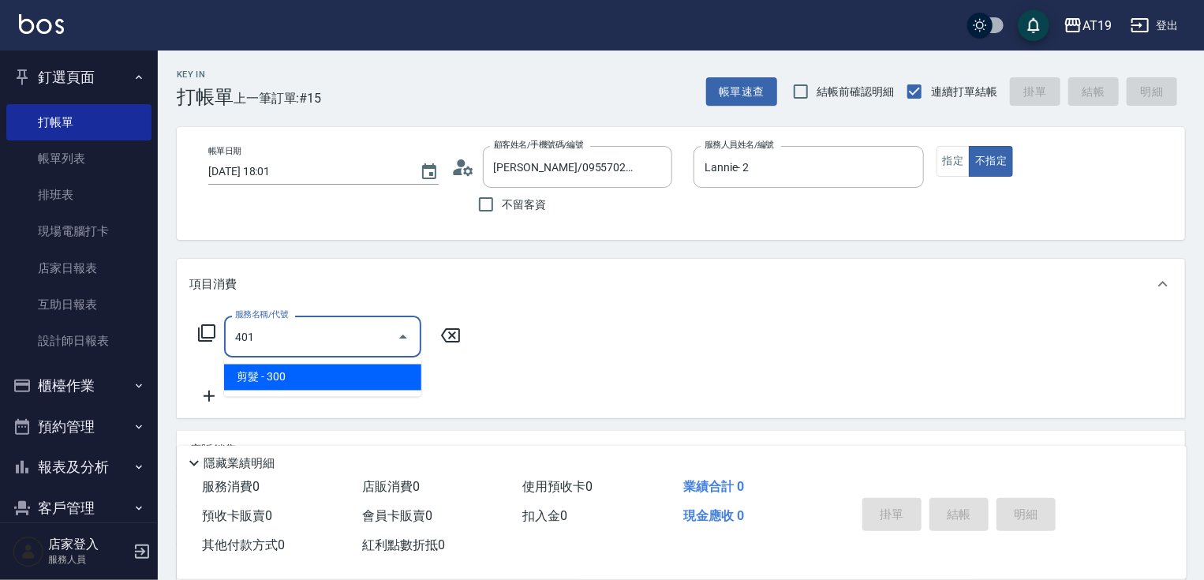
type input "30"
type input "剪髮(401)"
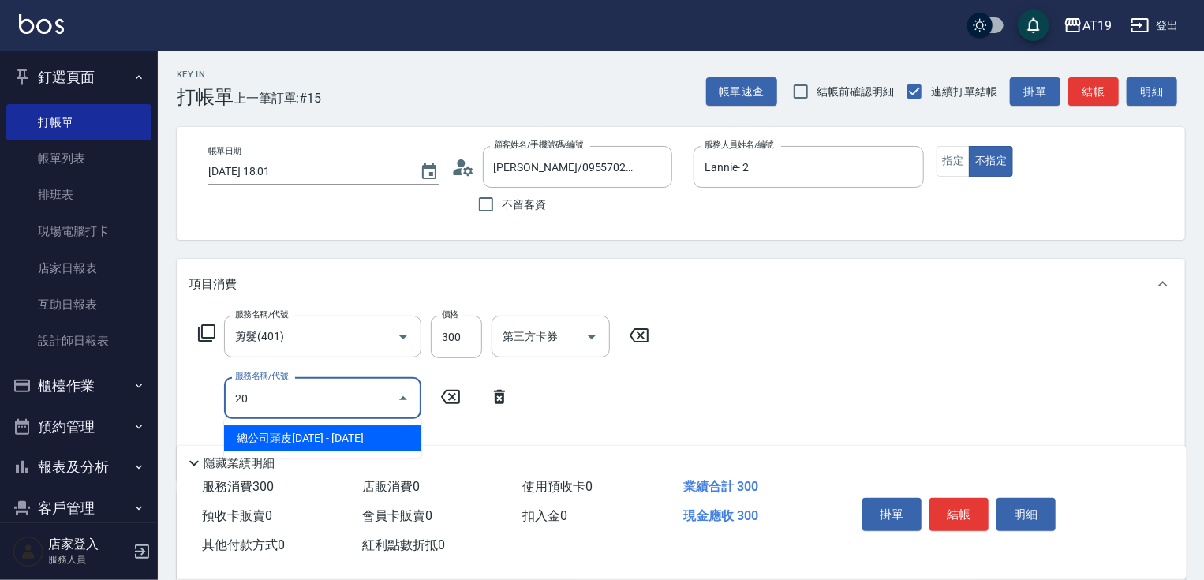
type input "201"
type input "60"
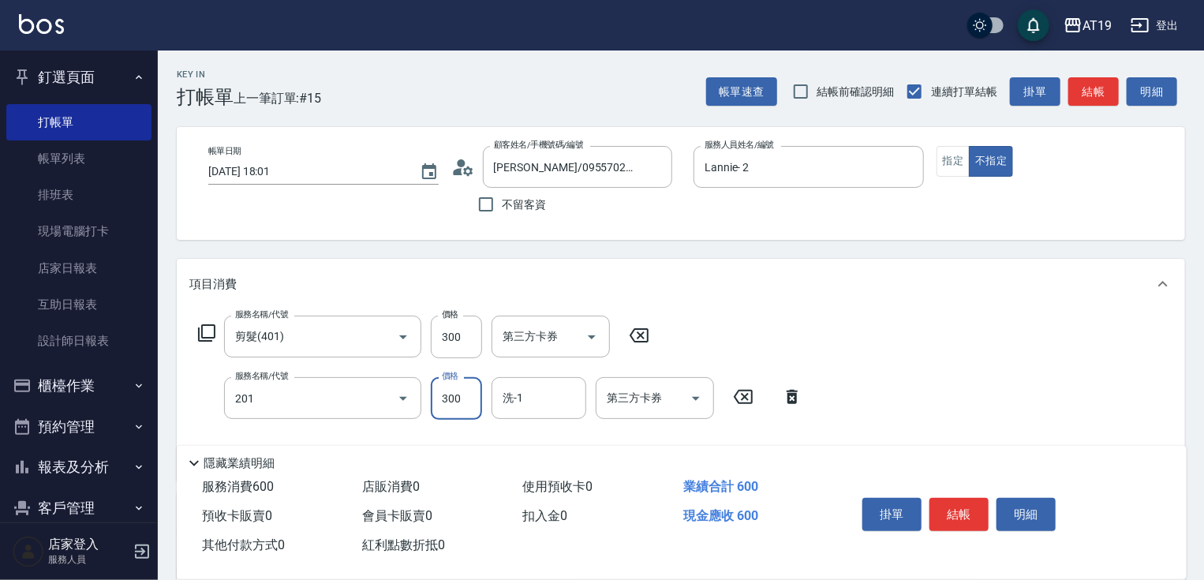
type input "洗髮(201)"
type input "30"
type input "200"
type input "50"
type input "200"
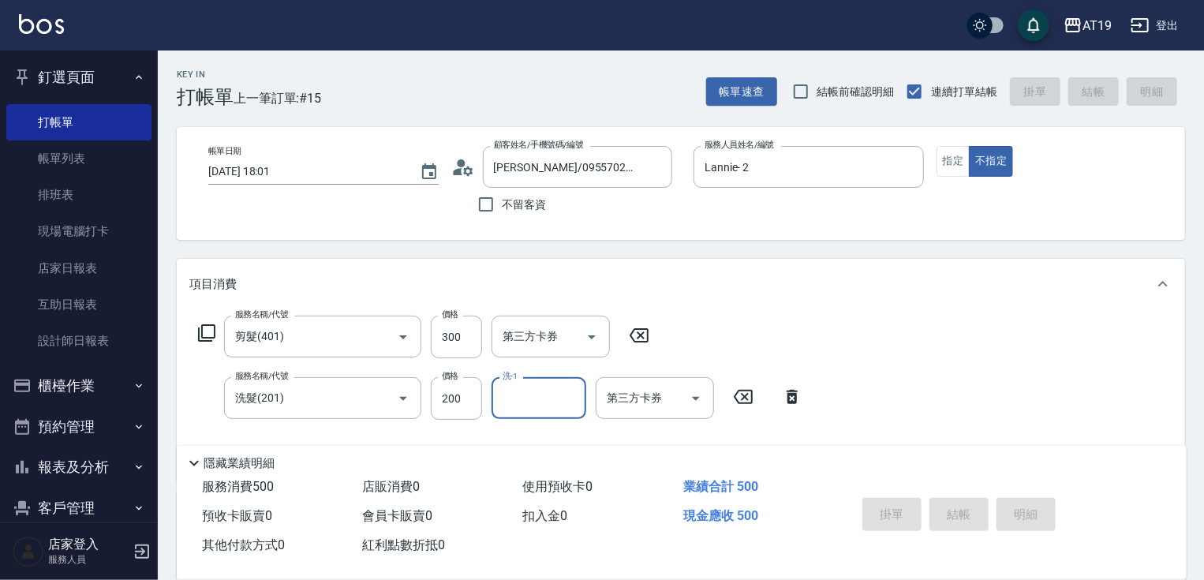
type input "[DATE] 18:03"
type input "0"
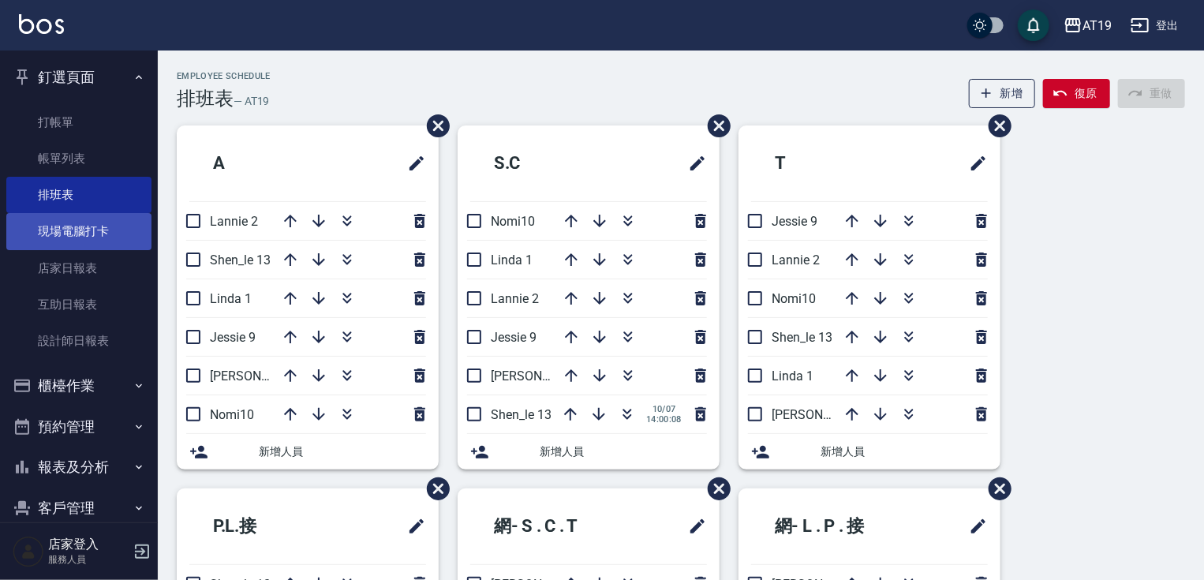
click at [77, 226] on link "現場電腦打卡" at bounding box center [78, 231] width 145 height 36
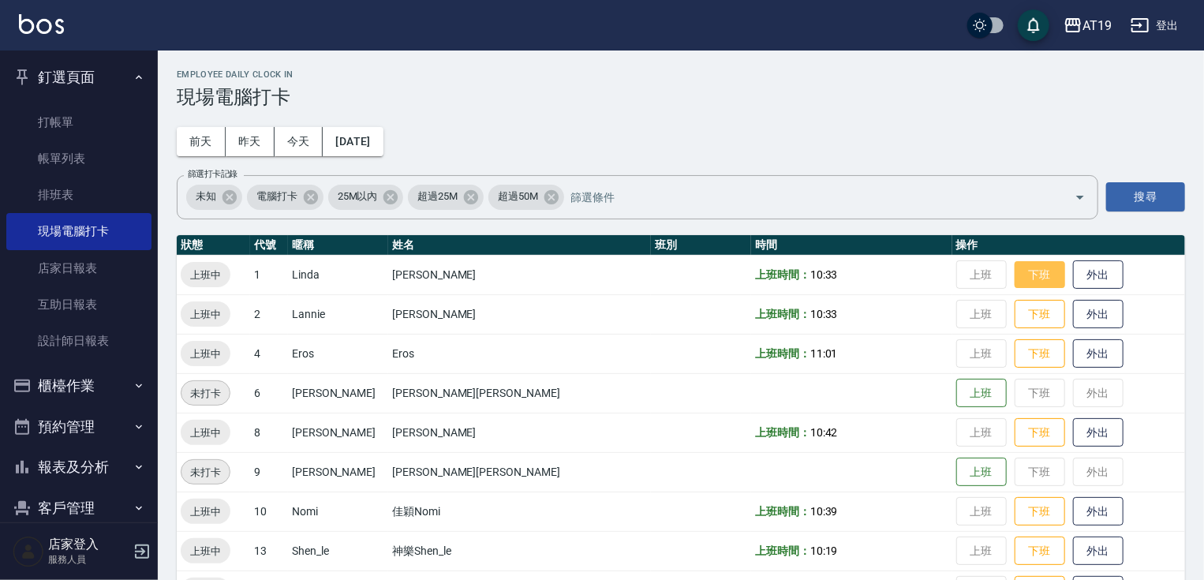
click at [1015, 272] on button "下班" at bounding box center [1040, 275] width 51 height 28
